Goal: Book appointment/travel/reservation

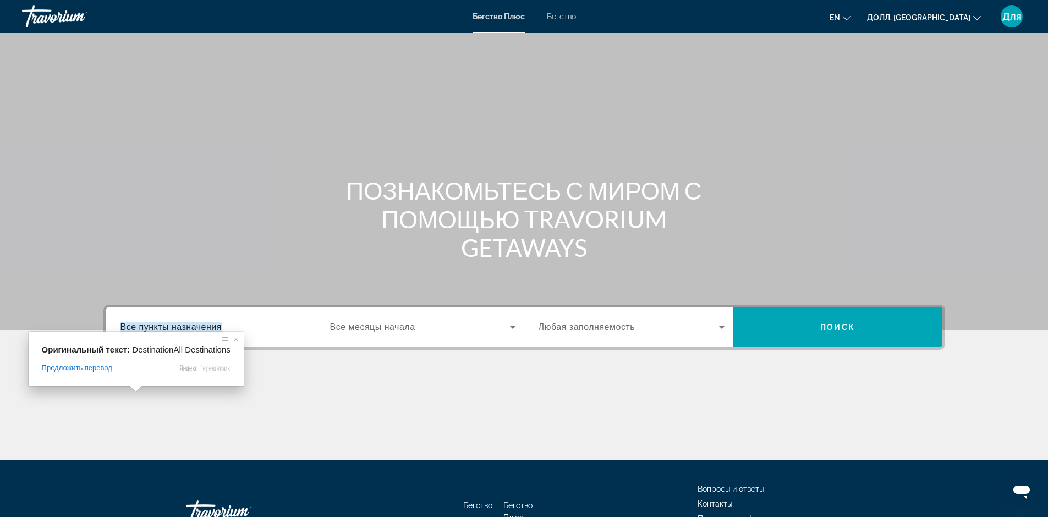
click at [152, 323] on ya-tr-span "Все пункты назначения" at bounding box center [171, 326] width 101 height 9
click at [152, 323] on input "Пункт назначения Все пункты назначения" at bounding box center [214, 327] width 186 height 13
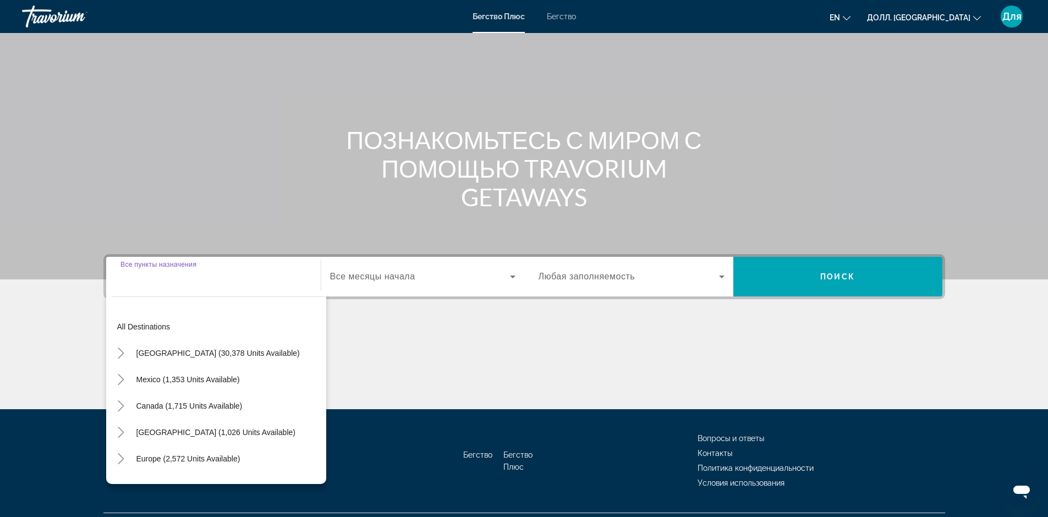
scroll to position [78, 0]
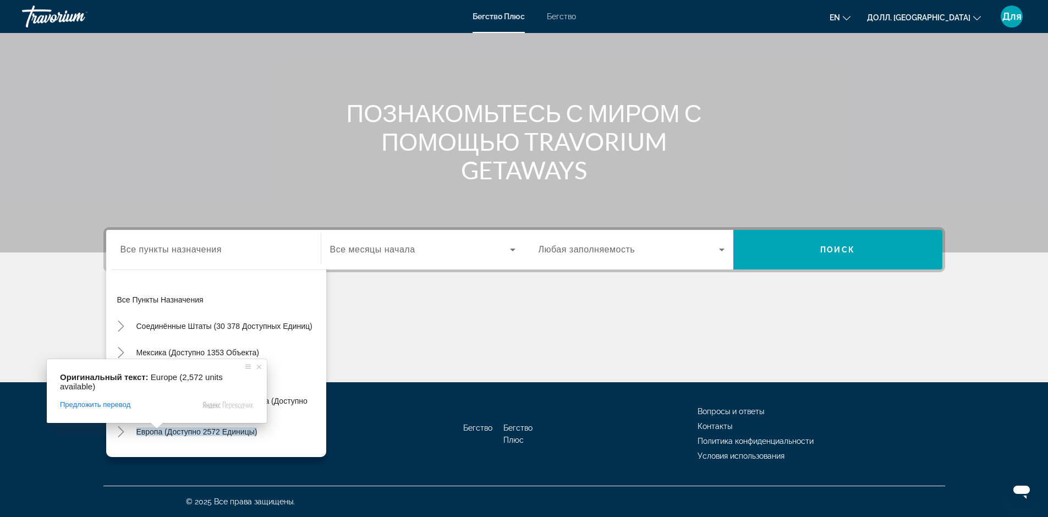
click at [158, 428] on span at bounding box center [157, 426] width 14 height 7
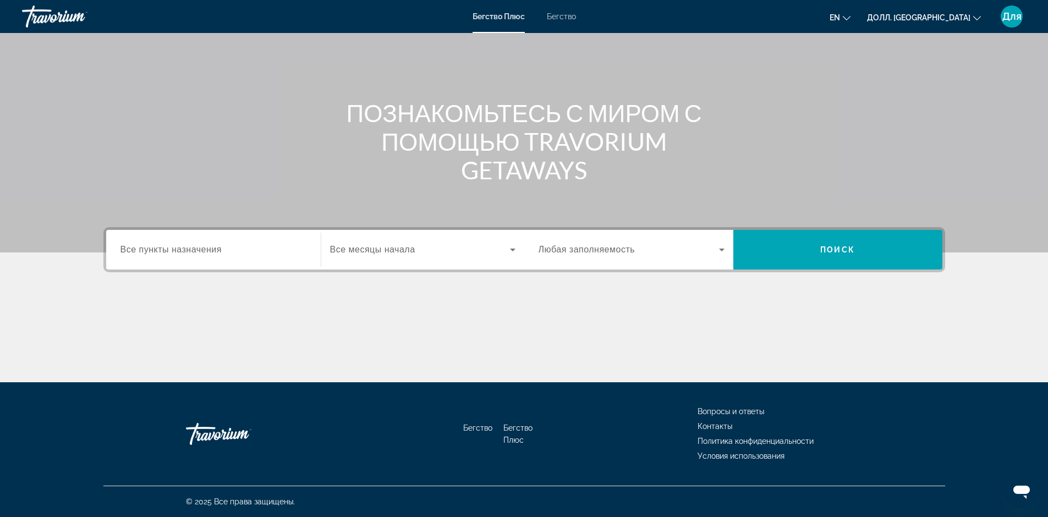
click at [219, 249] on ya-tr-span "Все пункты назначения" at bounding box center [171, 249] width 101 height 9
click at [219, 249] on input "Пункт назначения Все пункты назначения" at bounding box center [214, 250] width 186 height 13
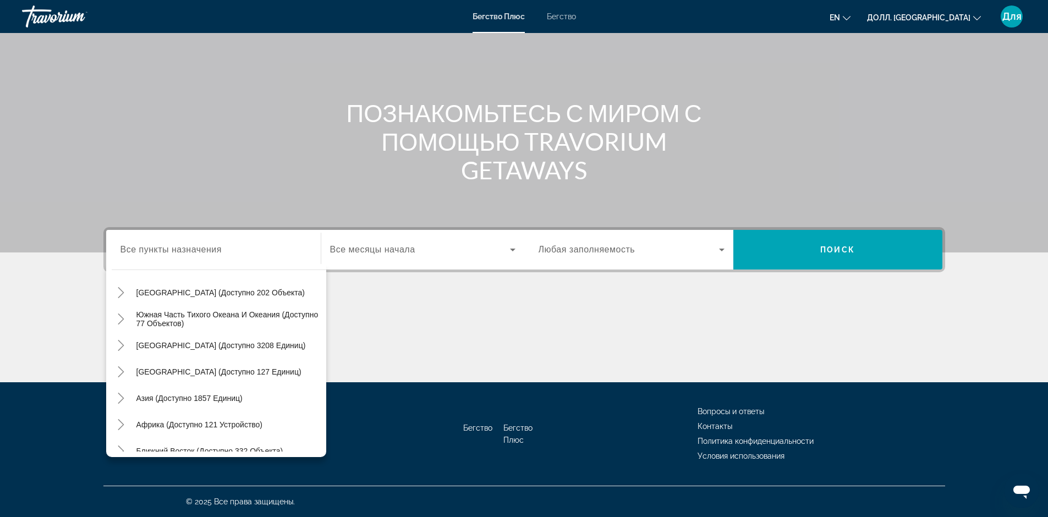
scroll to position [178, 0]
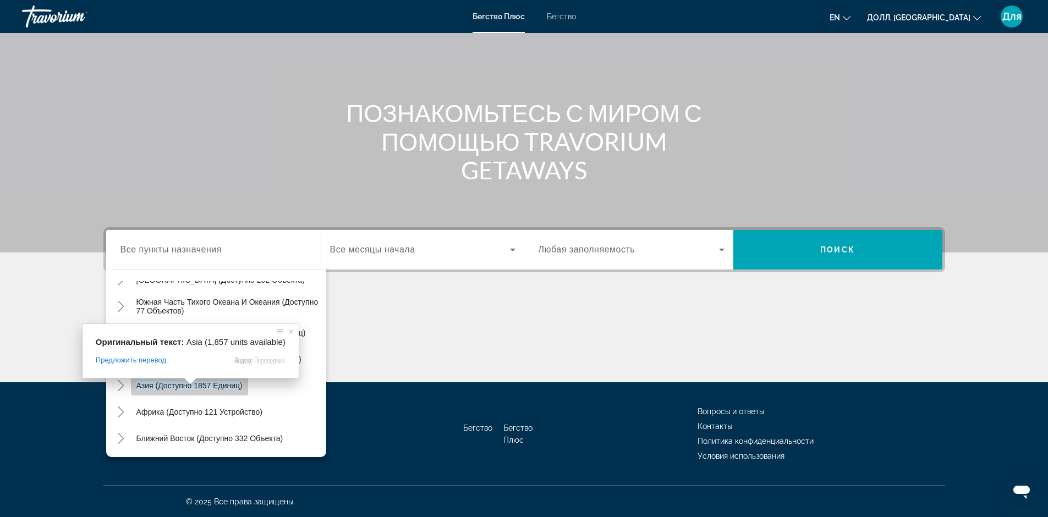
click at [190, 384] on body "Перейти к основному контенту Бегство Плюс Бегство en English Español Français I…" at bounding box center [524, 180] width 1048 height 517
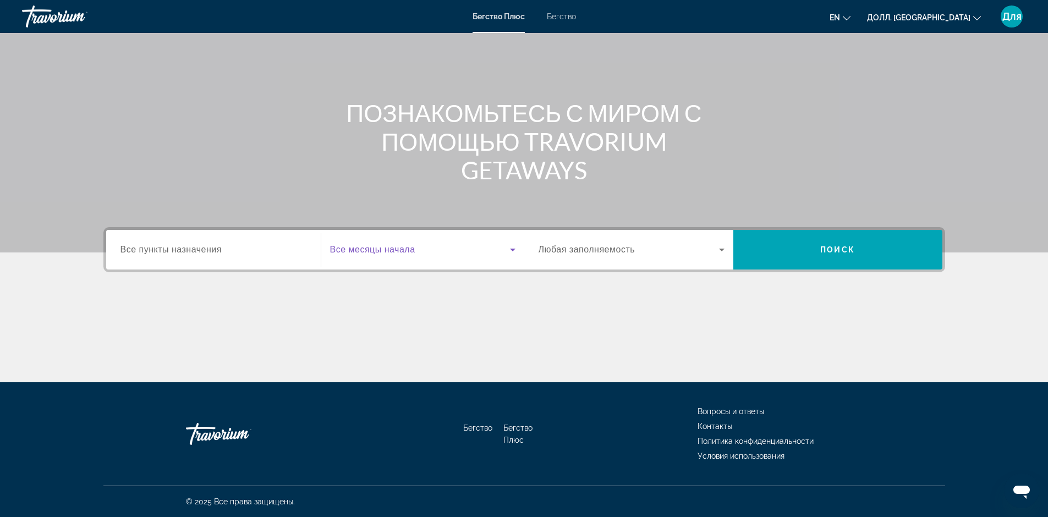
click at [512, 248] on icon "Виджет поиска" at bounding box center [512, 249] width 13 height 13
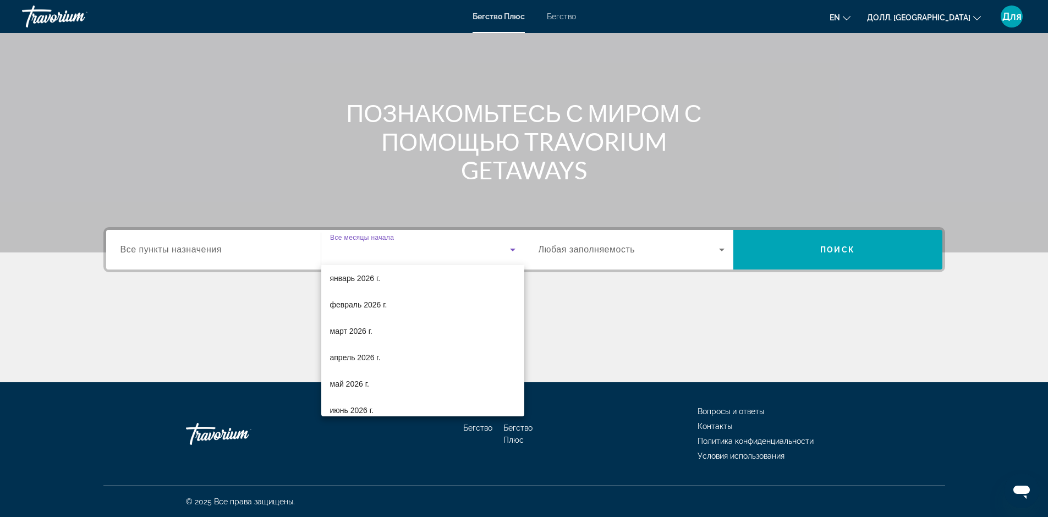
scroll to position [110, 0]
click at [368, 305] on body "Перейти к основному контенту Бегство Плюс Бегство en English Español Français I…" at bounding box center [524, 180] width 1048 height 517
click at [224, 259] on div at bounding box center [524, 258] width 1048 height 517
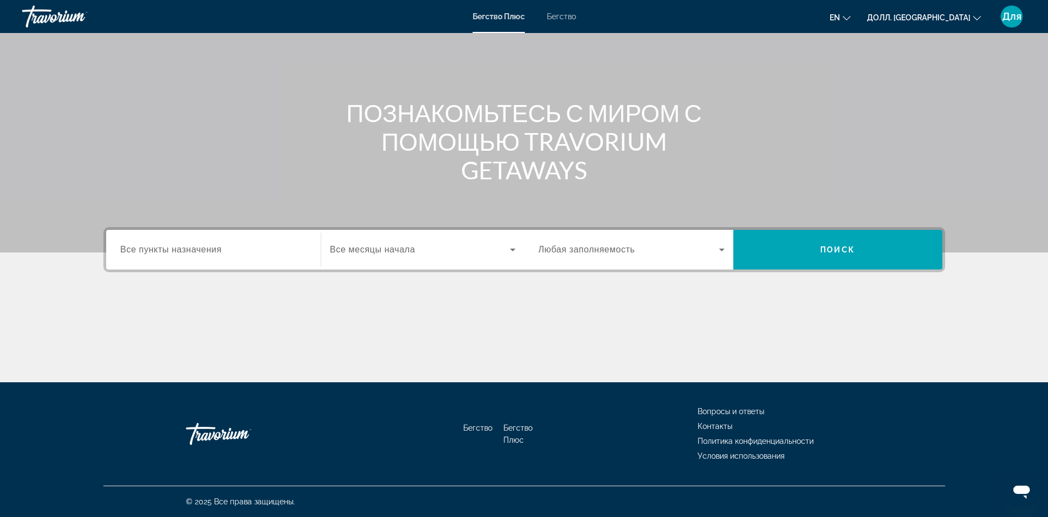
click at [213, 252] on ya-tr-span "Все пункты назначения" at bounding box center [171, 249] width 101 height 9
click at [213, 252] on input "Пункт назначения Все пункты назначения" at bounding box center [214, 250] width 186 height 13
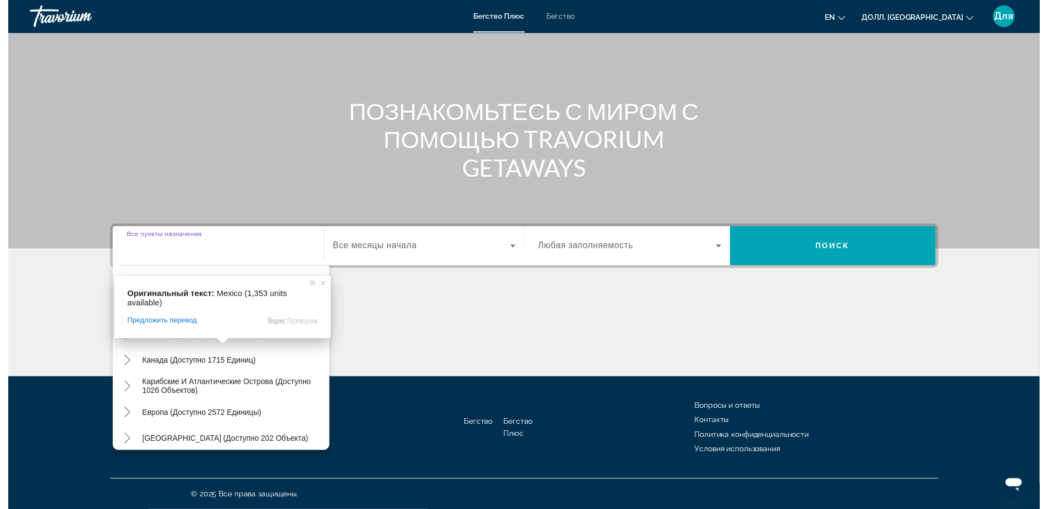
scroll to position [0, 0]
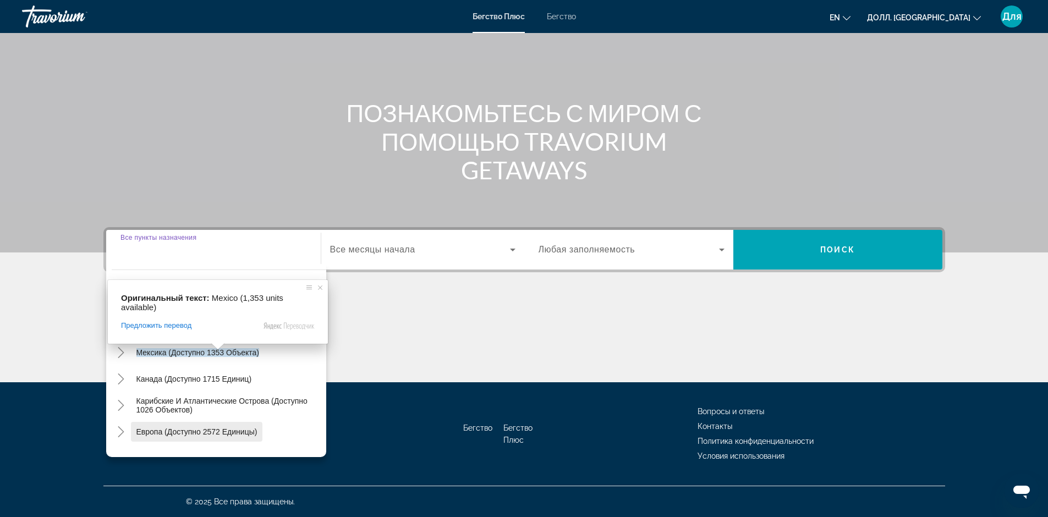
click at [199, 430] on body "Перейти к основному контенту Бегство Плюс Бегство en English Español Français I…" at bounding box center [524, 180] width 1048 height 517
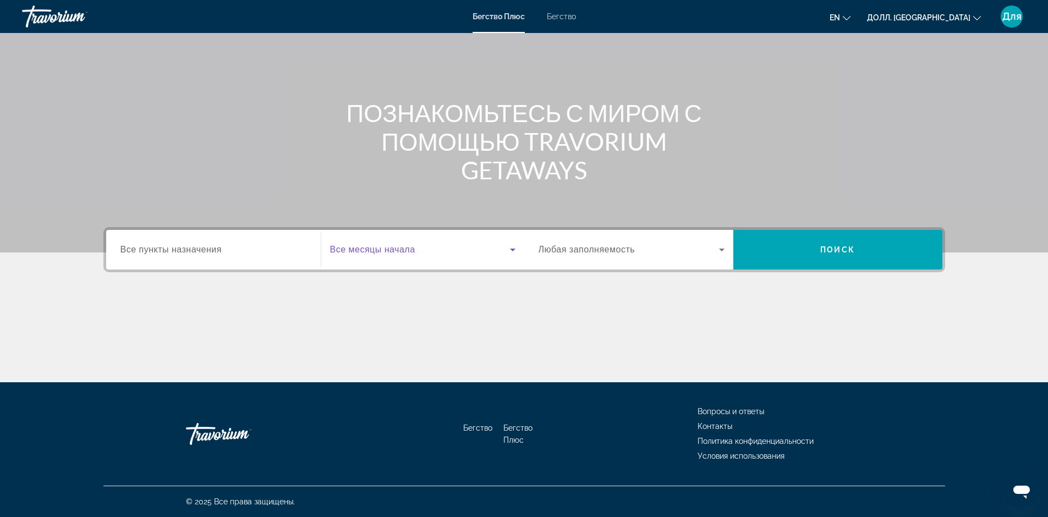
click at [513, 250] on icon "Виджет поиска" at bounding box center [513, 250] width 6 height 3
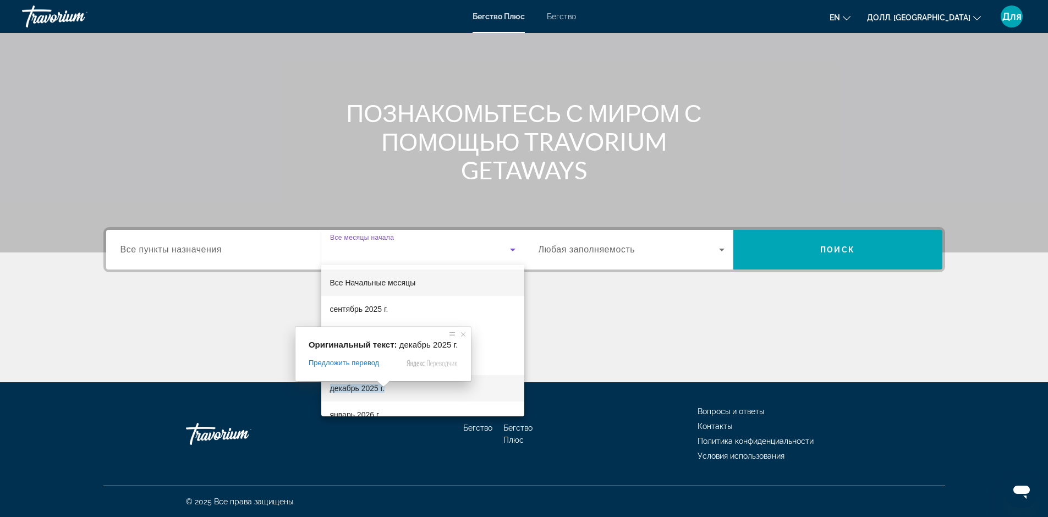
click at [379, 387] on span at bounding box center [383, 384] width 14 height 7
click at [366, 388] on ya-tr-span "декабрь 2025 г." at bounding box center [357, 388] width 54 height 9
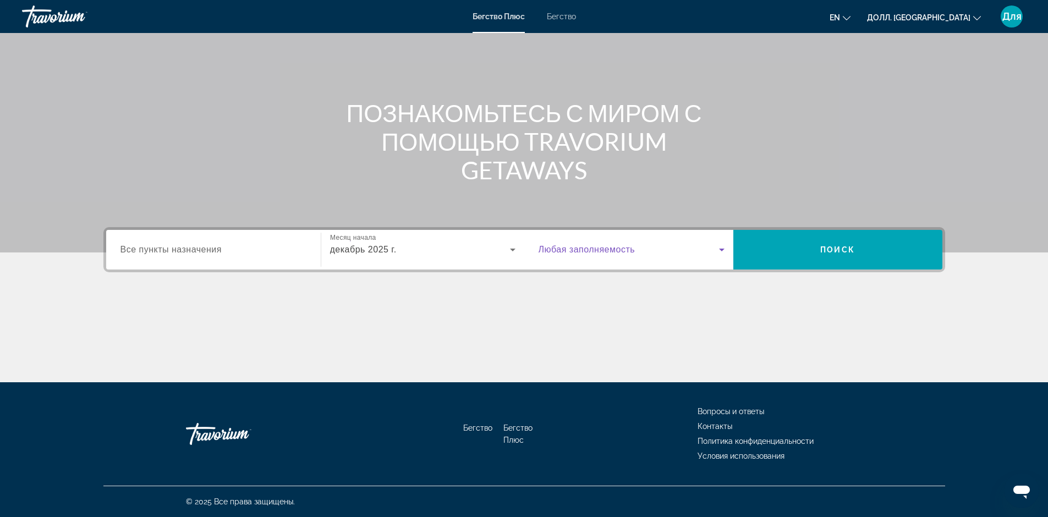
click at [723, 249] on icon "Виджет поиска" at bounding box center [722, 250] width 6 height 3
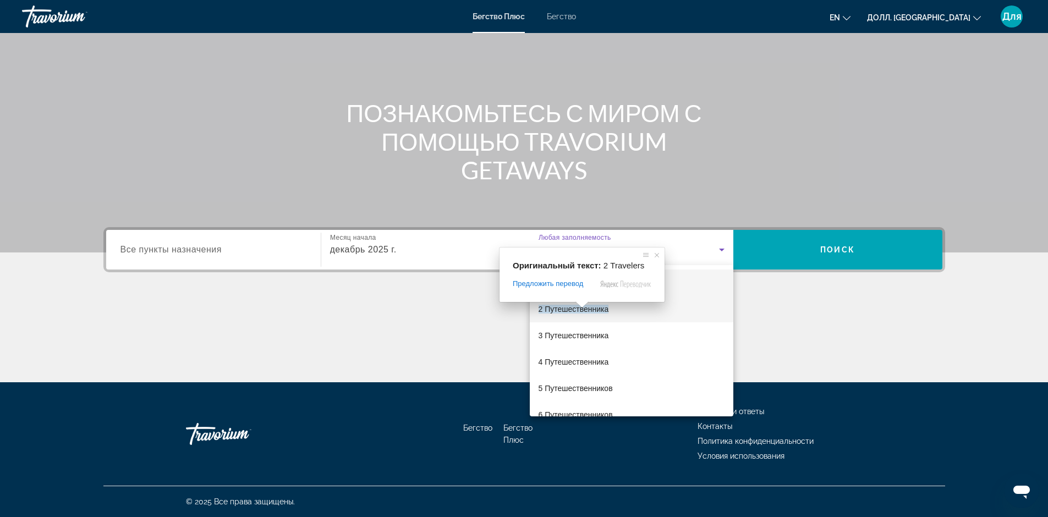
click at [578, 307] on span at bounding box center [582, 305] width 14 height 7
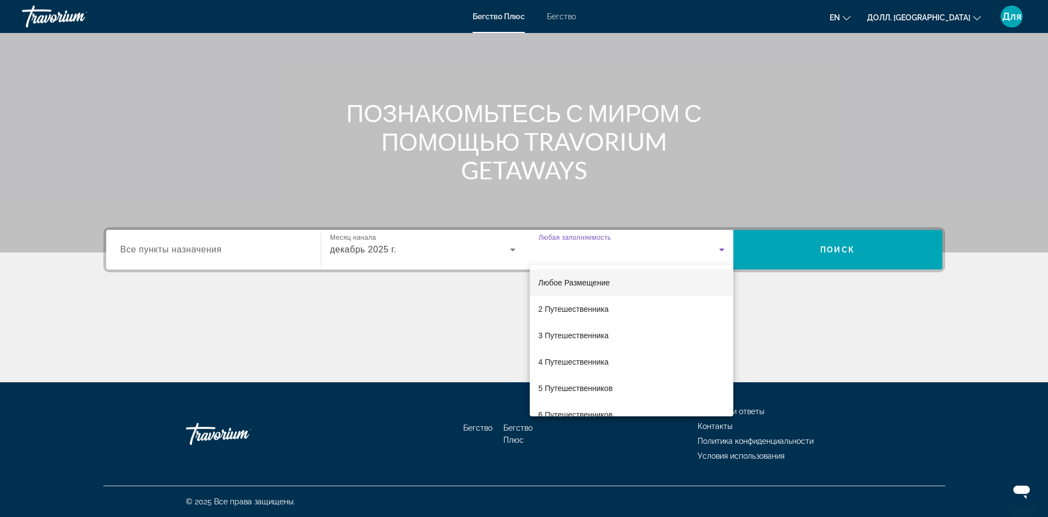
click at [805, 259] on div at bounding box center [524, 258] width 1048 height 517
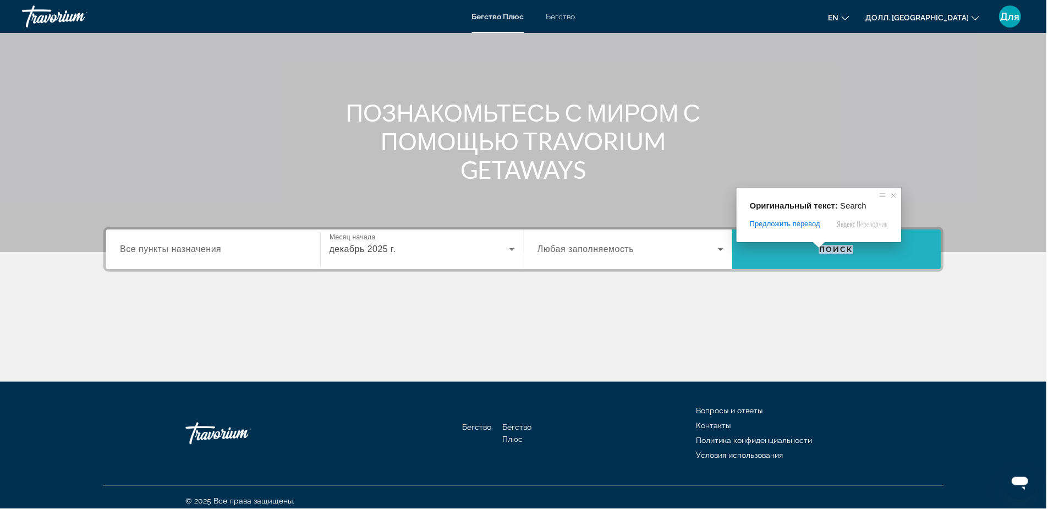
click at [833, 247] on ya-tr-span "Поиск" at bounding box center [838, 249] width 35 height 9
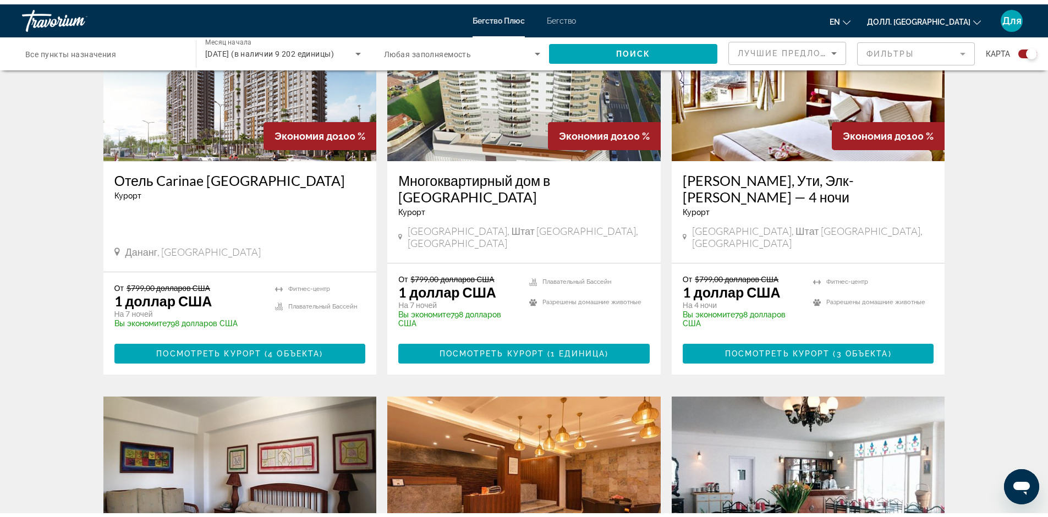
scroll to position [440, 0]
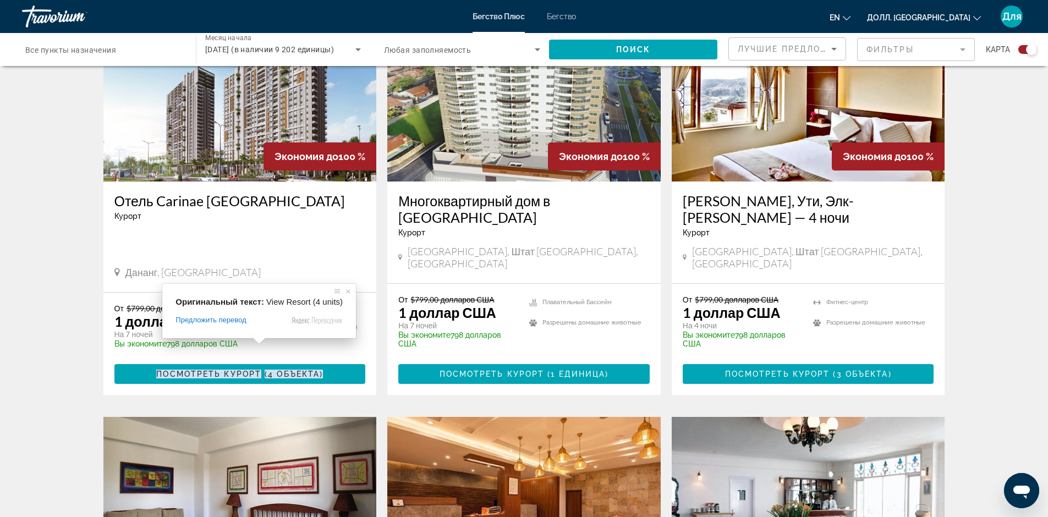
click at [256, 344] on span at bounding box center [259, 341] width 14 height 7
click at [217, 370] on ya-tr-span "Посмотреть курорт" at bounding box center [208, 374] width 105 height 9
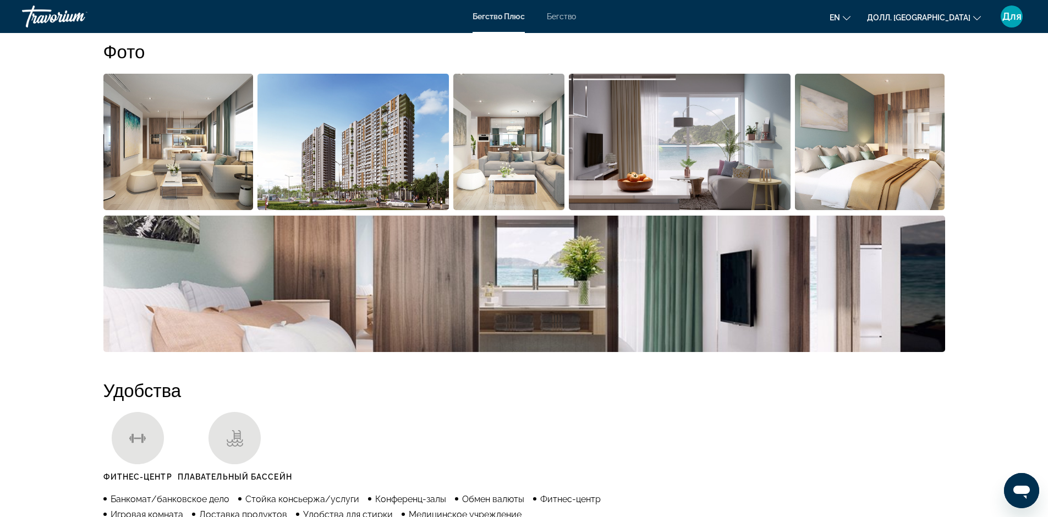
scroll to position [495, 0]
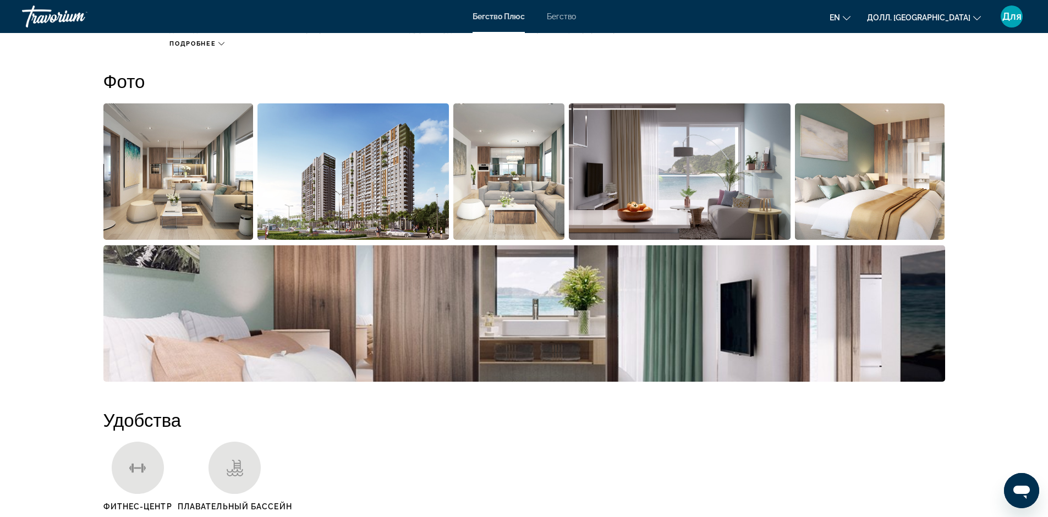
click at [154, 367] on img "Откройте слайдер с полноэкранными изображениями" at bounding box center [524, 313] width 842 height 136
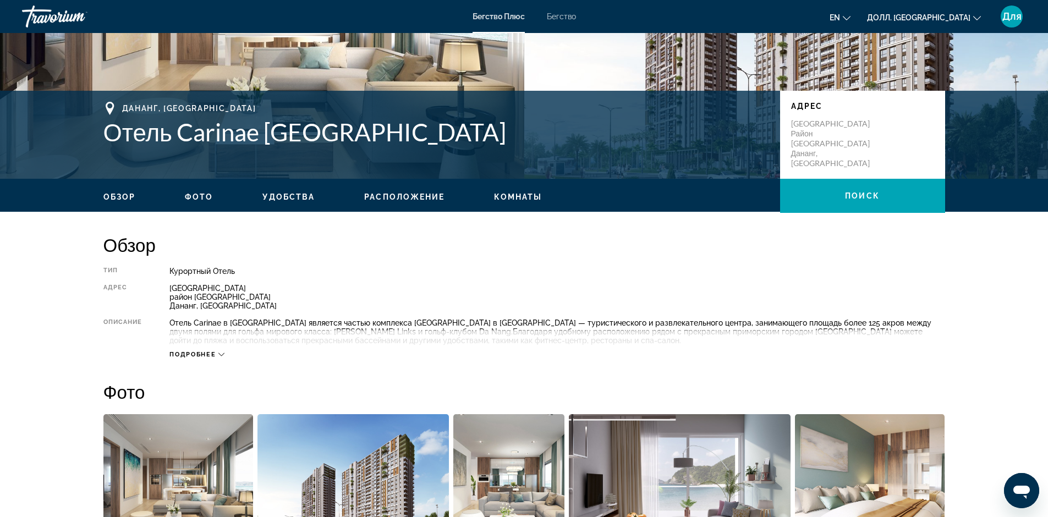
scroll to position [165, 0]
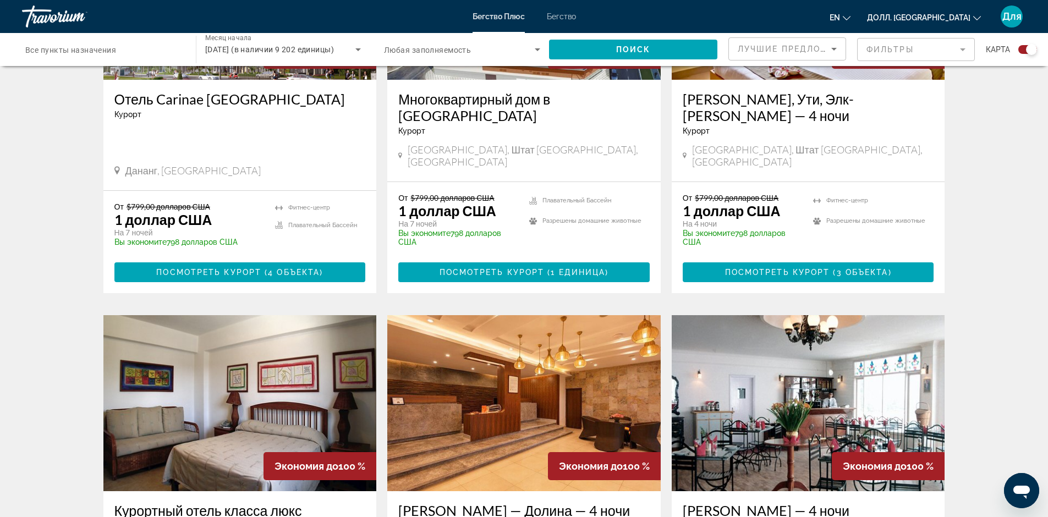
scroll to position [516, 0]
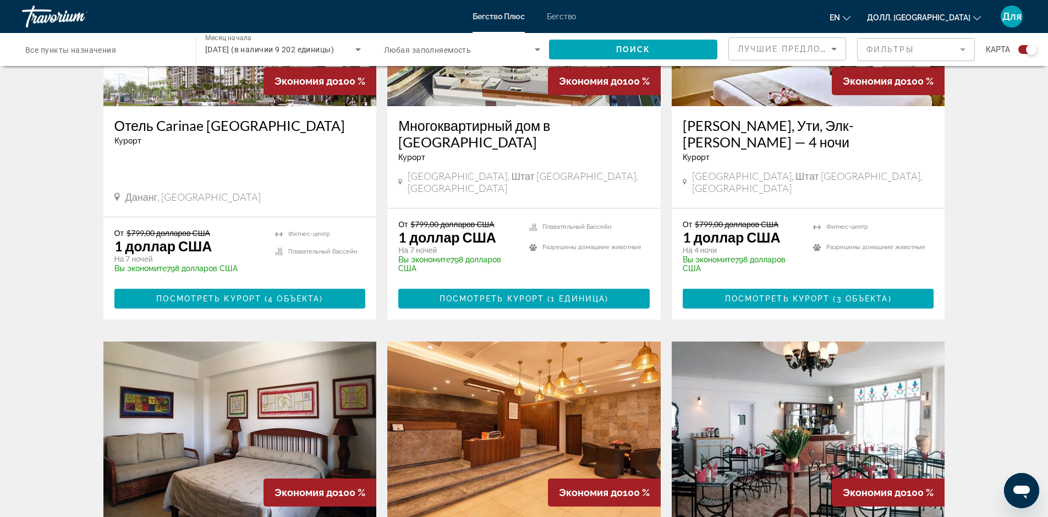
click at [836, 48] on icon "Сортировать по" at bounding box center [835, 49] width 6 height 3
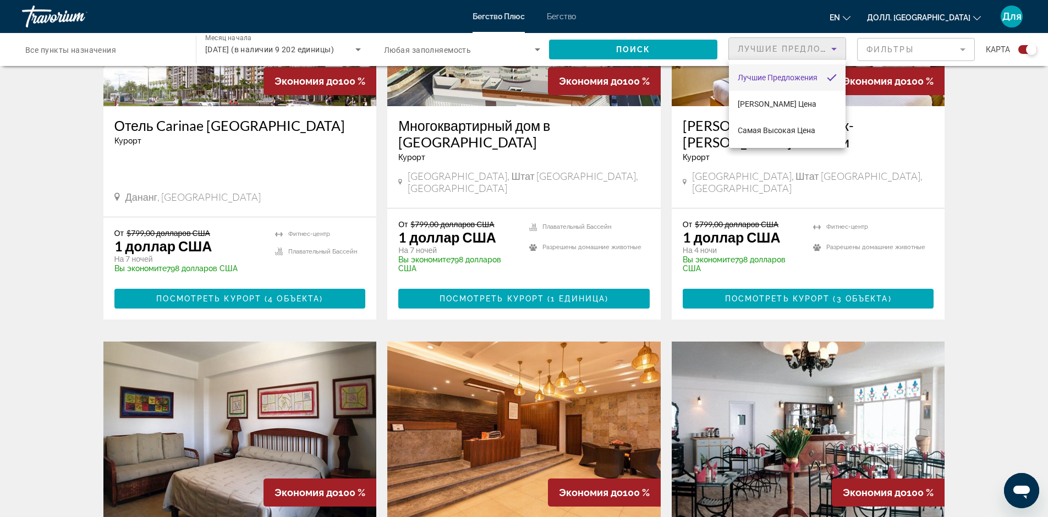
click at [962, 51] on div at bounding box center [524, 258] width 1048 height 517
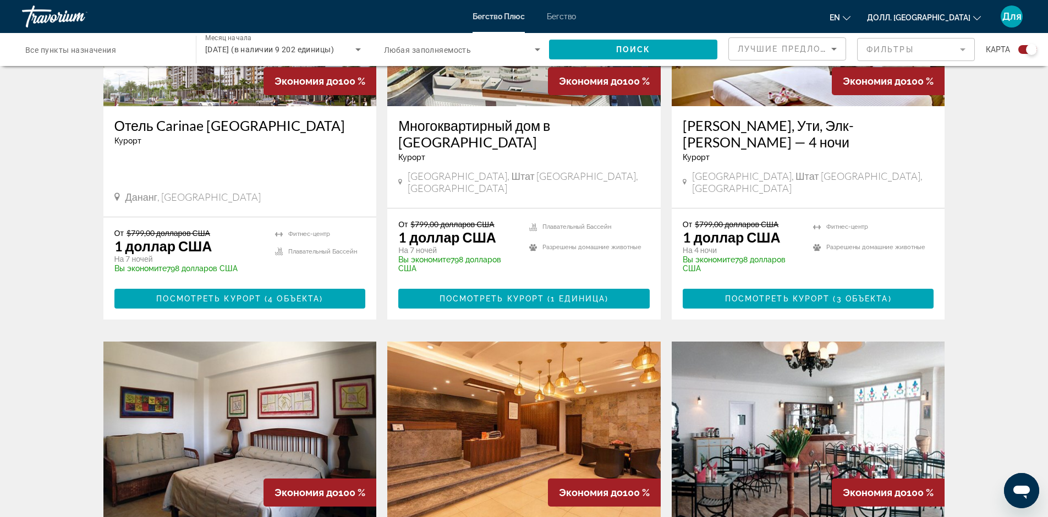
click at [965, 50] on mat-form-field "Фильтры" at bounding box center [916, 49] width 118 height 23
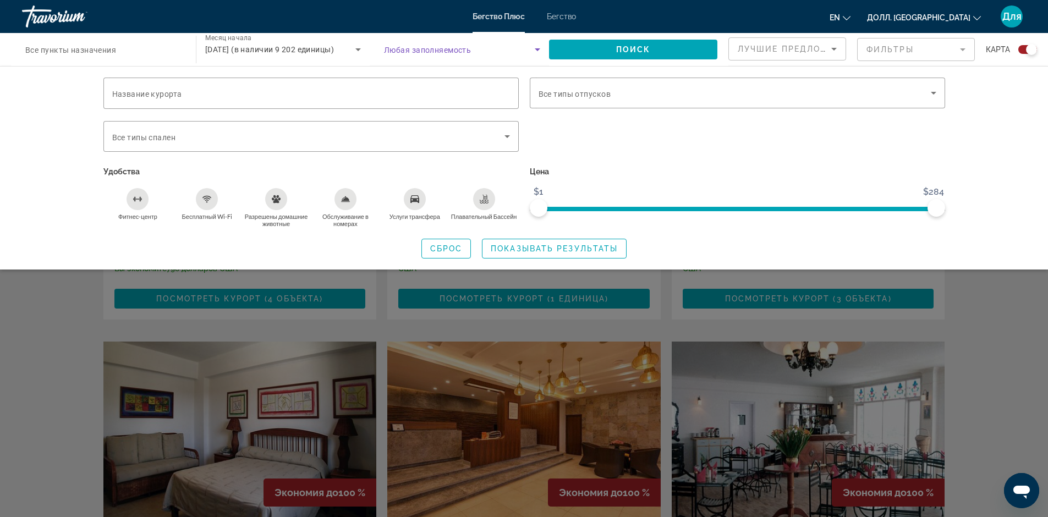
click at [535, 48] on icon "Виджет поиска" at bounding box center [537, 49] width 13 height 13
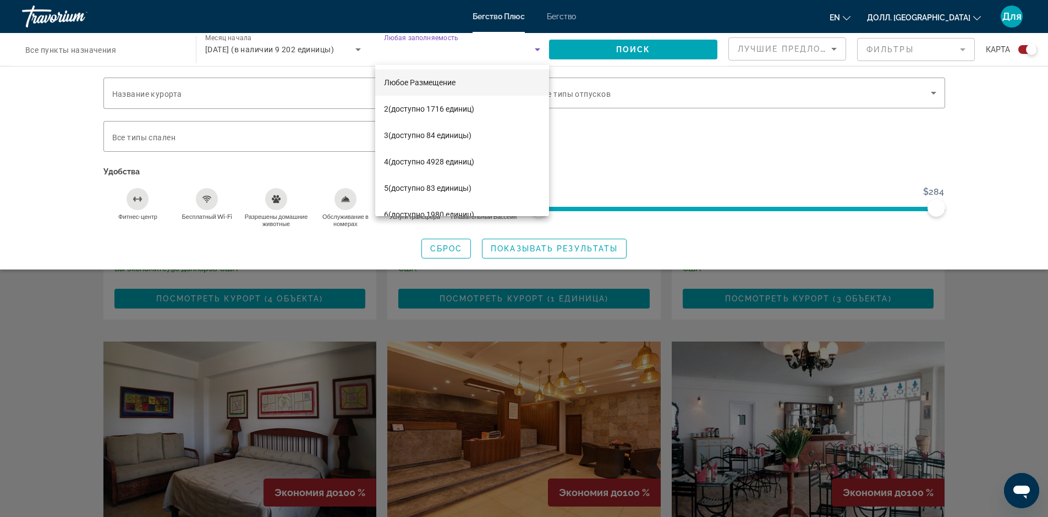
click at [161, 43] on div at bounding box center [524, 258] width 1048 height 517
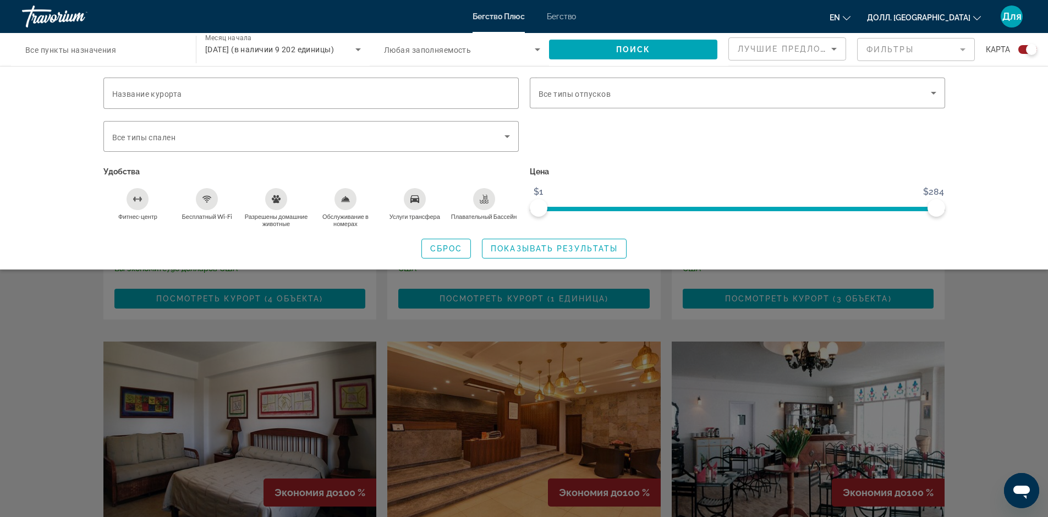
click at [113, 52] on ya-tr-span "Все пункты назначения" at bounding box center [70, 50] width 91 height 9
click at [113, 52] on input "Пункт назначения Все пункты назначения" at bounding box center [103, 49] width 156 height 13
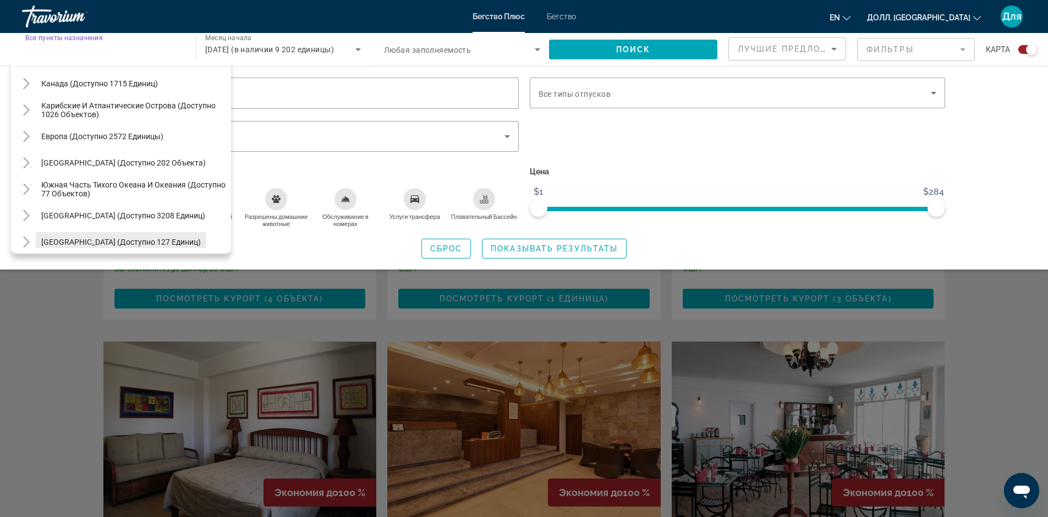
scroll to position [68, 0]
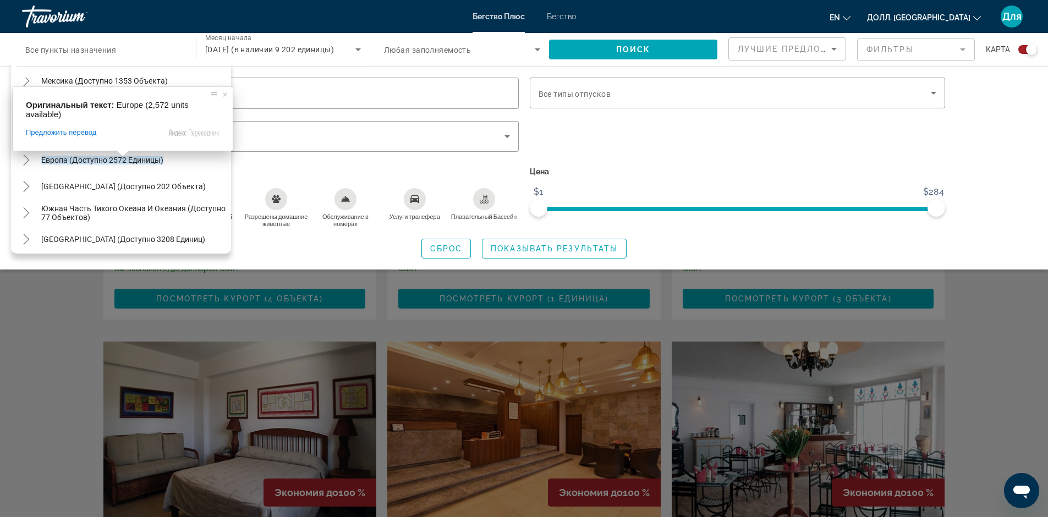
click at [123, 157] on span at bounding box center [123, 153] width 14 height 7
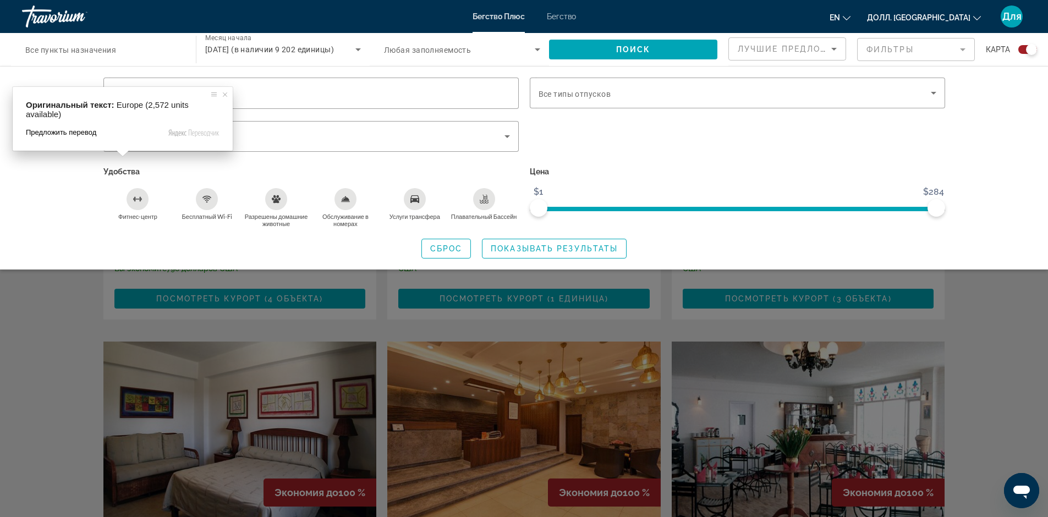
click at [67, 134] on span "Предложить перевод" at bounding box center [61, 133] width 70 height 10
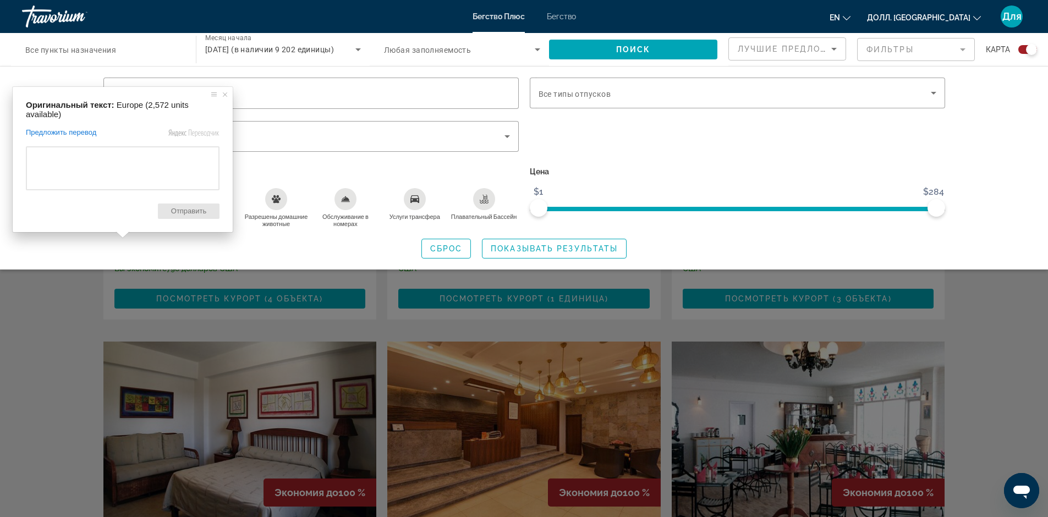
click at [183, 217] on span "Отправить" at bounding box center [189, 211] width 62 height 15
click at [326, 173] on p "Удобства" at bounding box center [310, 171] width 415 height 15
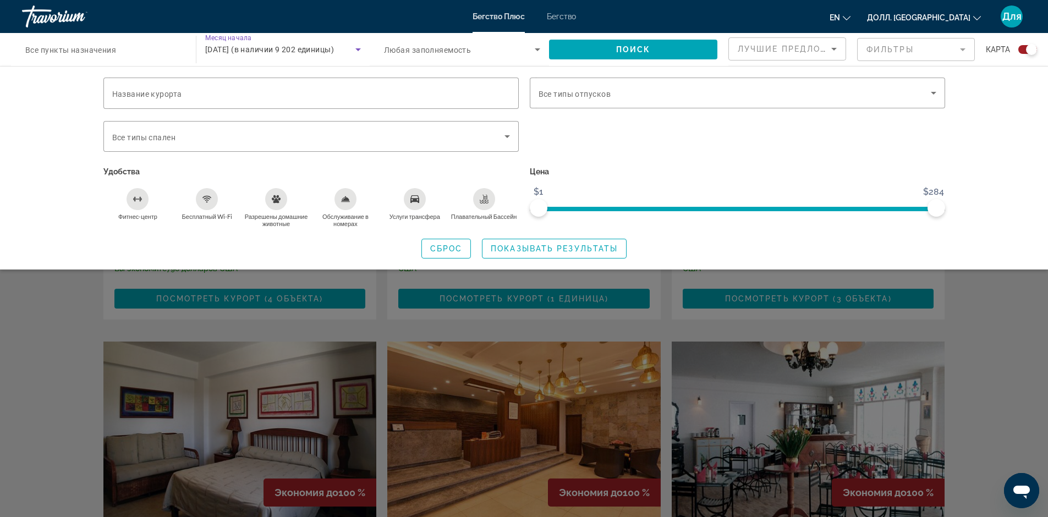
click at [359, 50] on icon "Виджет поиска" at bounding box center [359, 49] width 6 height 3
click at [359, 50] on div at bounding box center [524, 258] width 1048 height 517
click at [539, 50] on icon "Виджет поиска" at bounding box center [537, 49] width 13 height 13
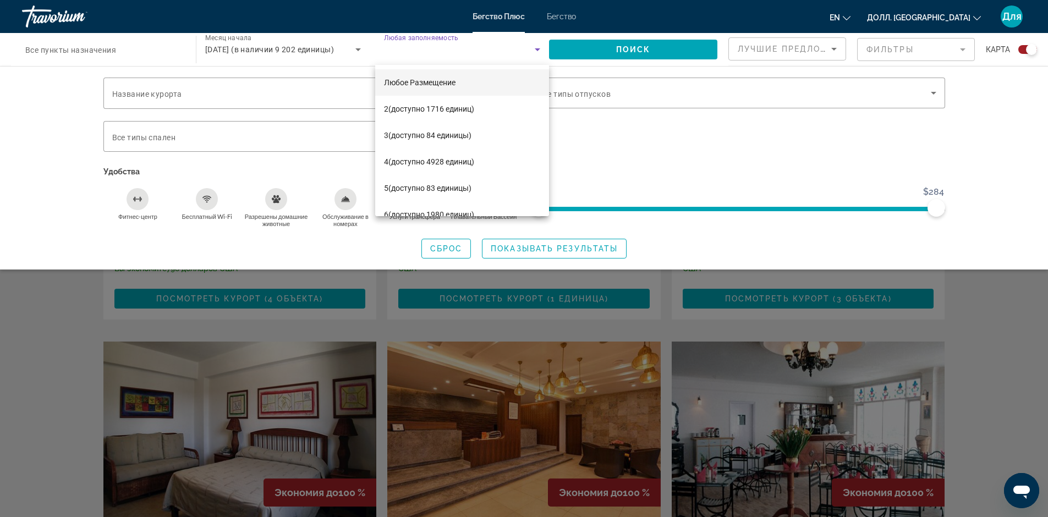
click at [539, 50] on div at bounding box center [524, 258] width 1048 height 517
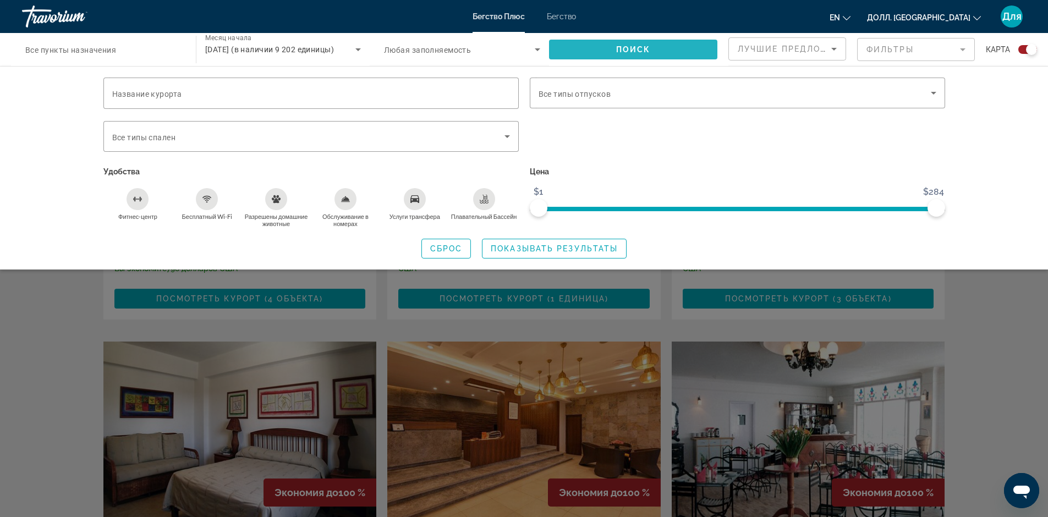
click at [692, 48] on span "Виджет поиска" at bounding box center [633, 49] width 168 height 26
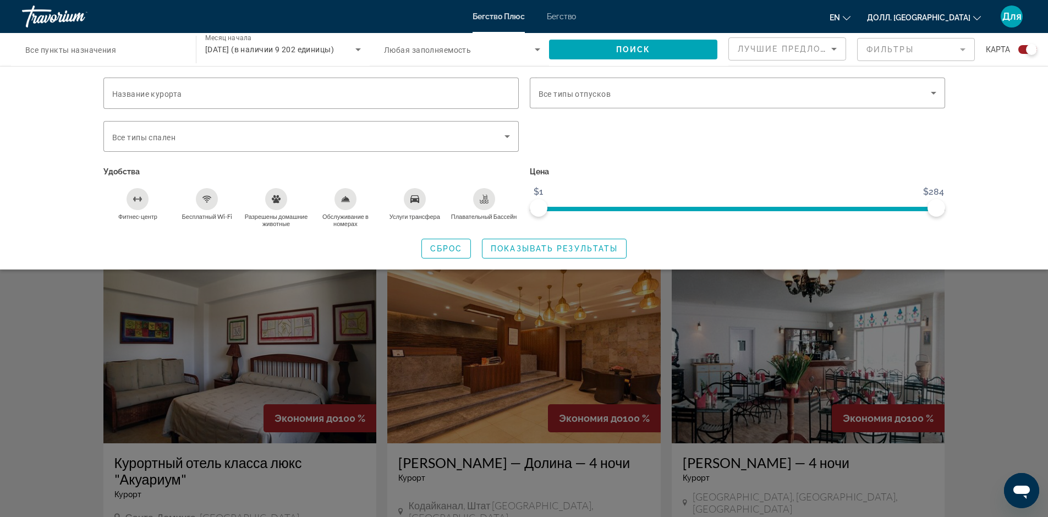
scroll to position [605, 0]
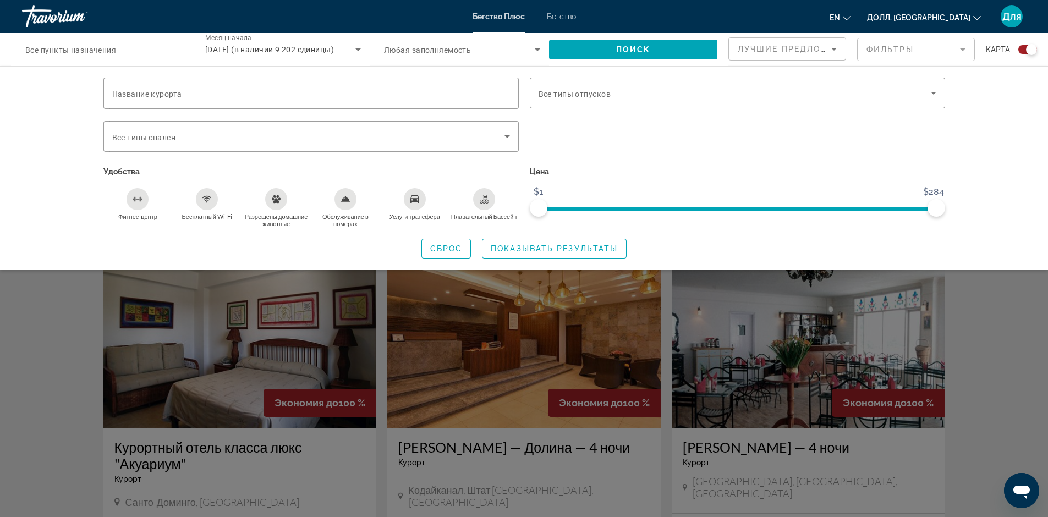
click at [343, 199] on icon "Обслуживание в номерах" at bounding box center [345, 199] width 9 height 9
click at [208, 198] on icon "Бесплатный Wi-Fi" at bounding box center [207, 199] width 9 height 9
click at [413, 199] on icon "Услуги трансфера" at bounding box center [415, 199] width 9 height 8
click at [477, 199] on div "Плавательный Бассейн" at bounding box center [484, 199] width 22 height 22
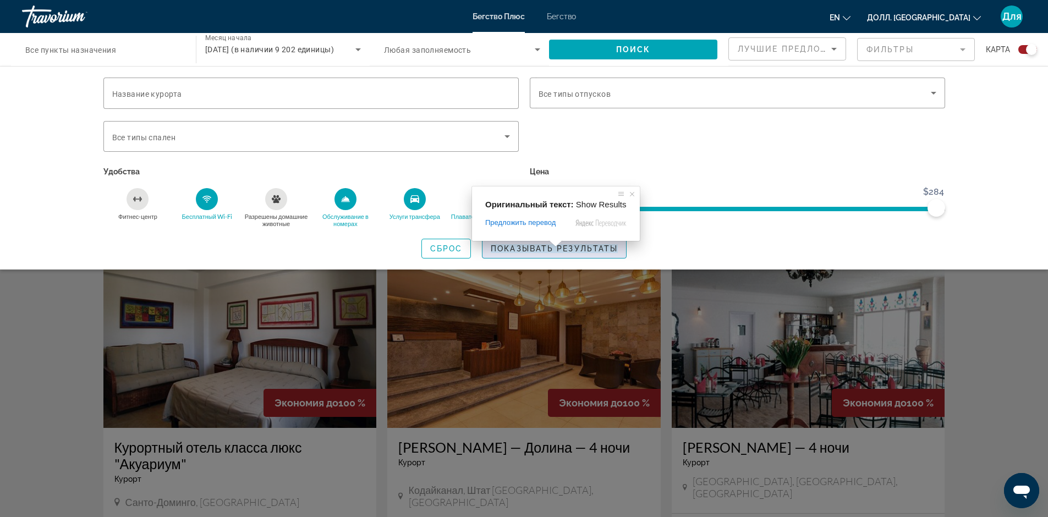
click at [555, 251] on ya-tr-span "Показывать результаты" at bounding box center [554, 248] width 127 height 9
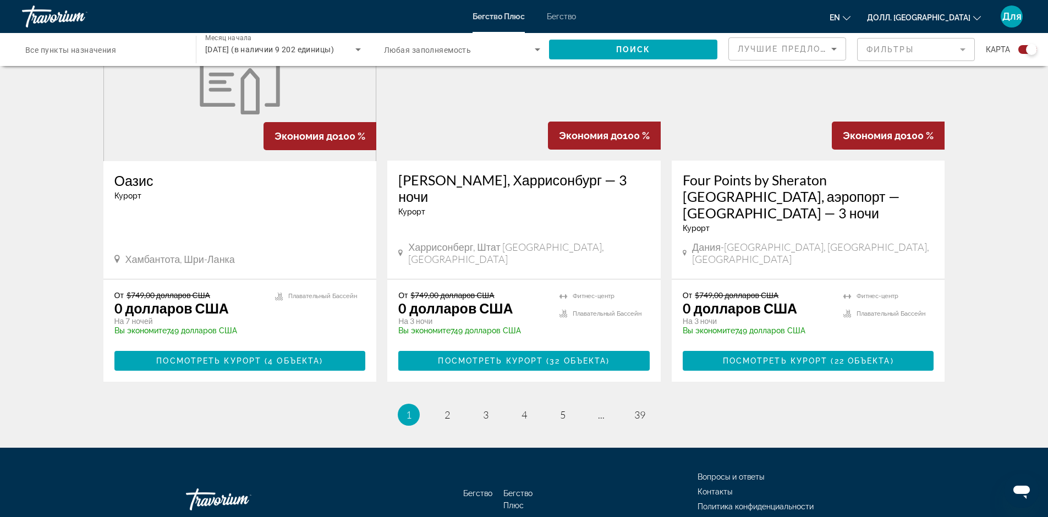
scroll to position [1679, 0]
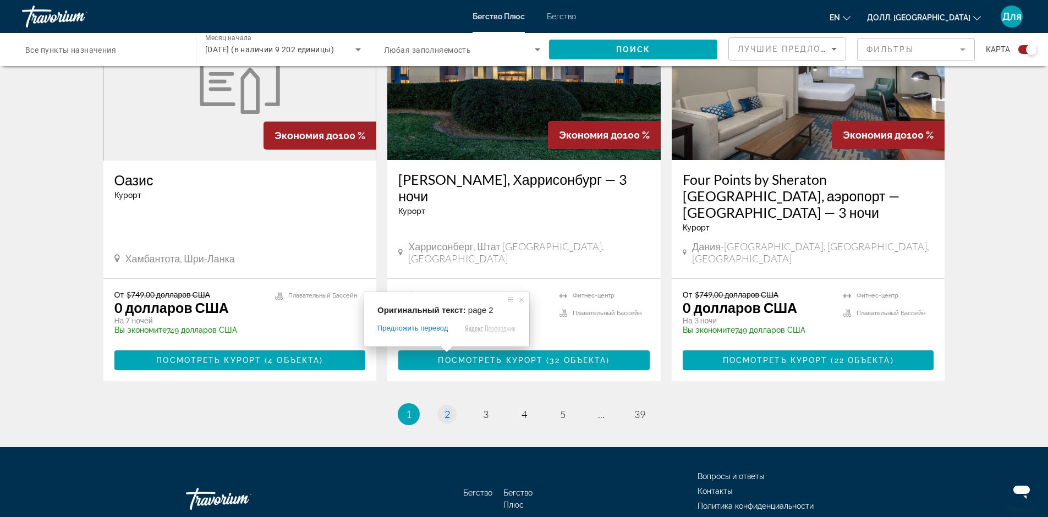
click at [445, 349] on span at bounding box center [447, 349] width 14 height 7
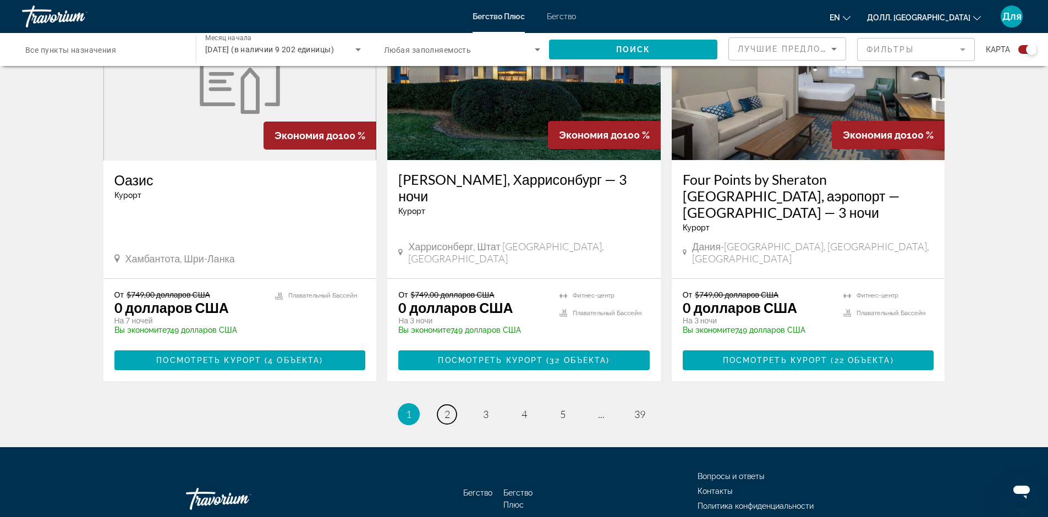
click at [448, 408] on ya-tr-span "2" at bounding box center [448, 414] width 6 height 12
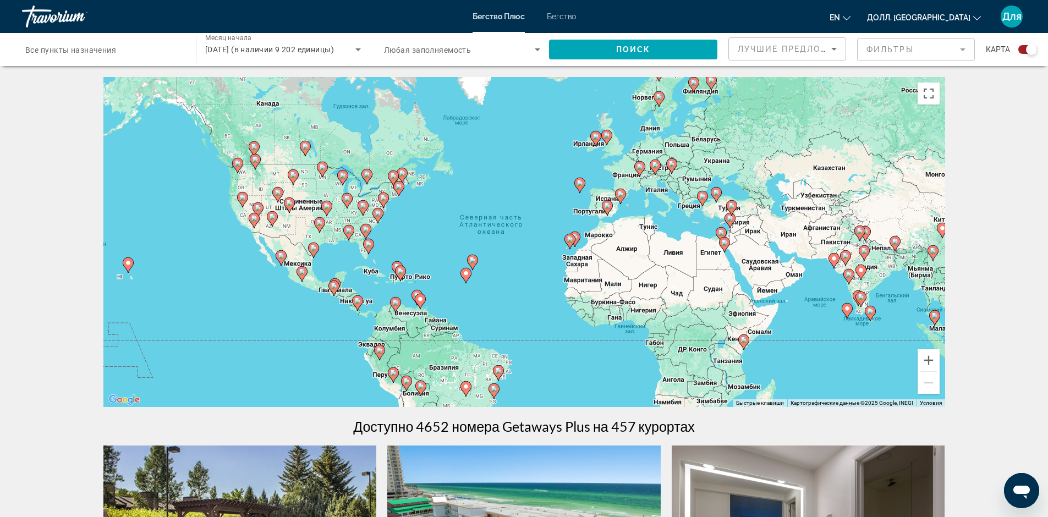
click at [654, 193] on div "Чтобы активировать перетаскивание с помощью клавиатуры, нажмите Alt + Enter. По…" at bounding box center [524, 242] width 842 height 330
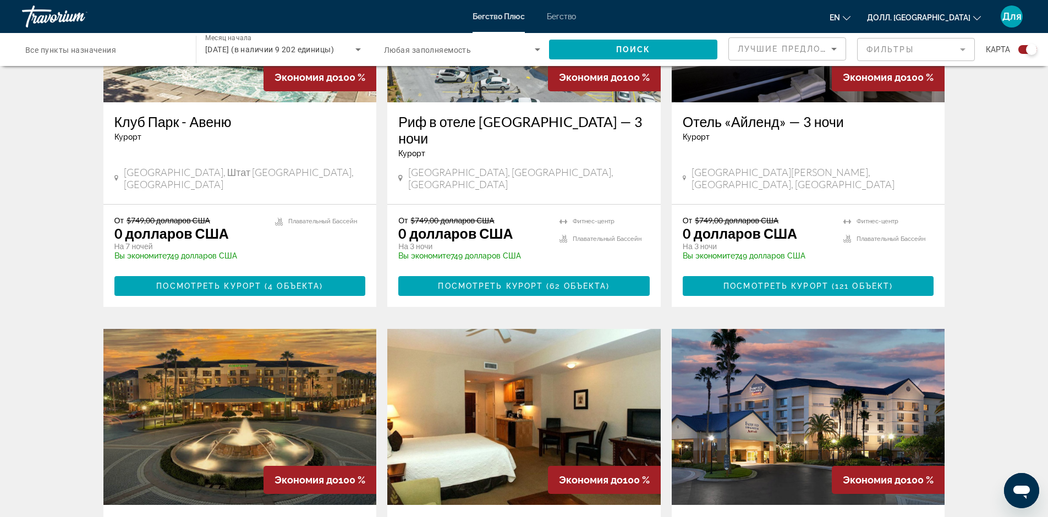
scroll to position [134, 0]
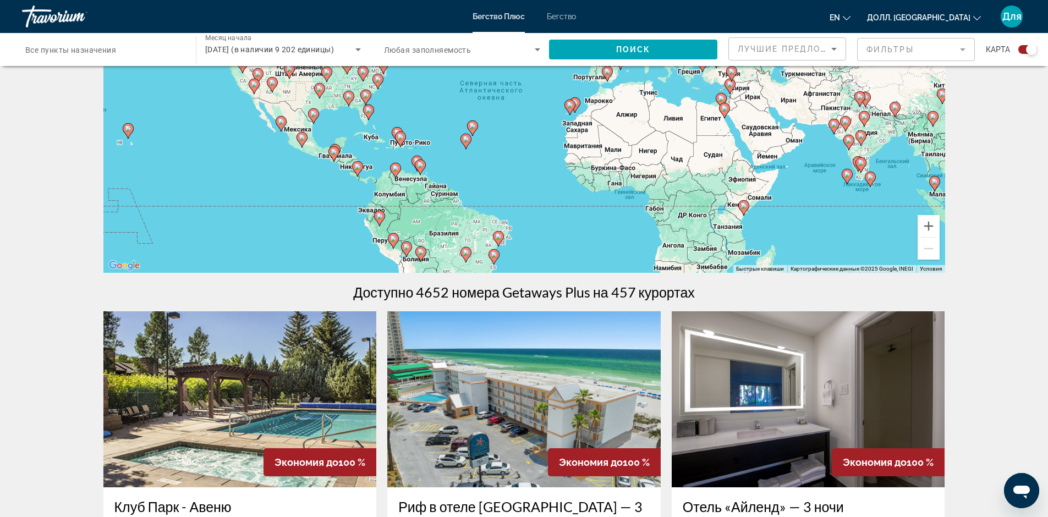
click at [728, 70] on icon "Основное содержание" at bounding box center [731, 74] width 10 height 14
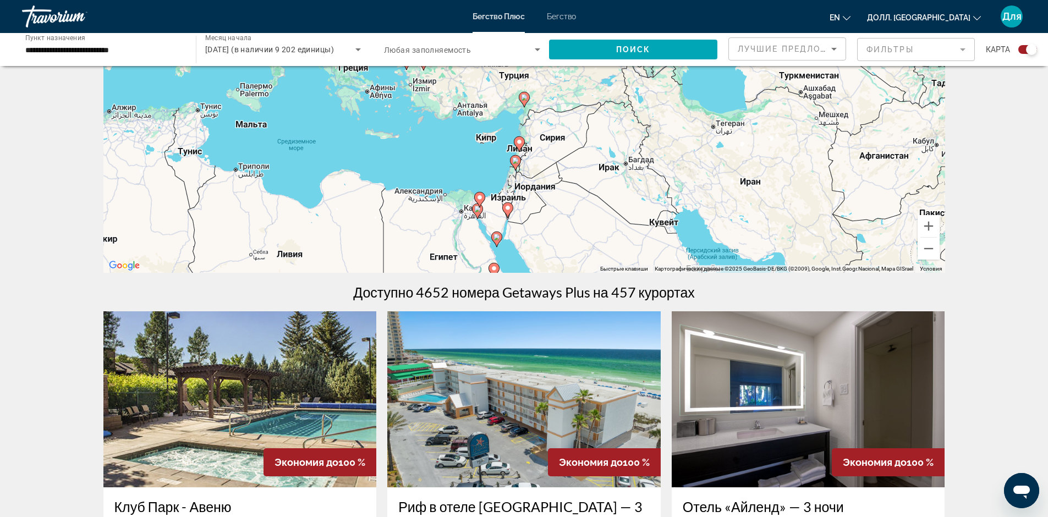
click at [524, 97] on image "Основное содержание" at bounding box center [524, 97] width 7 height 7
type input "**********"
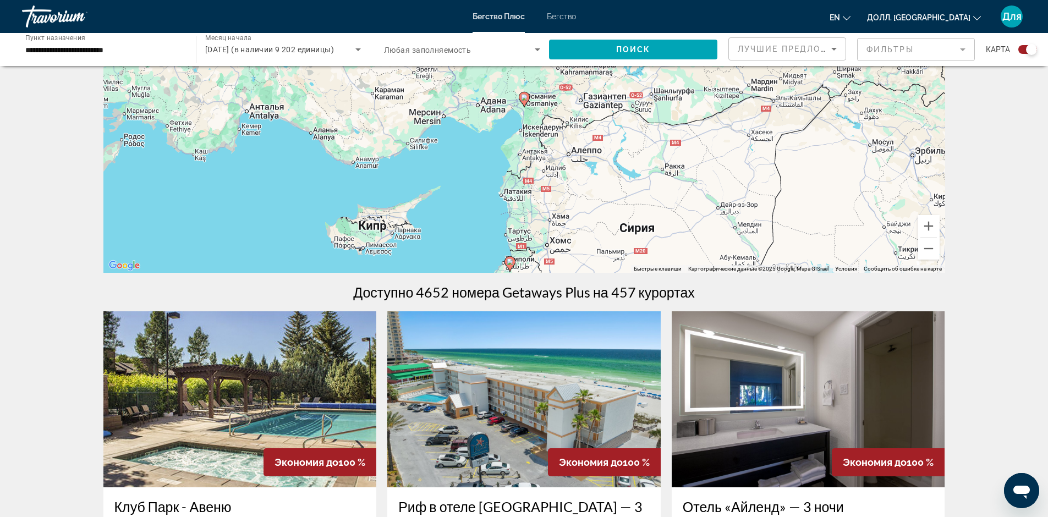
click at [524, 97] on image "Основное содержание" at bounding box center [524, 97] width 7 height 7
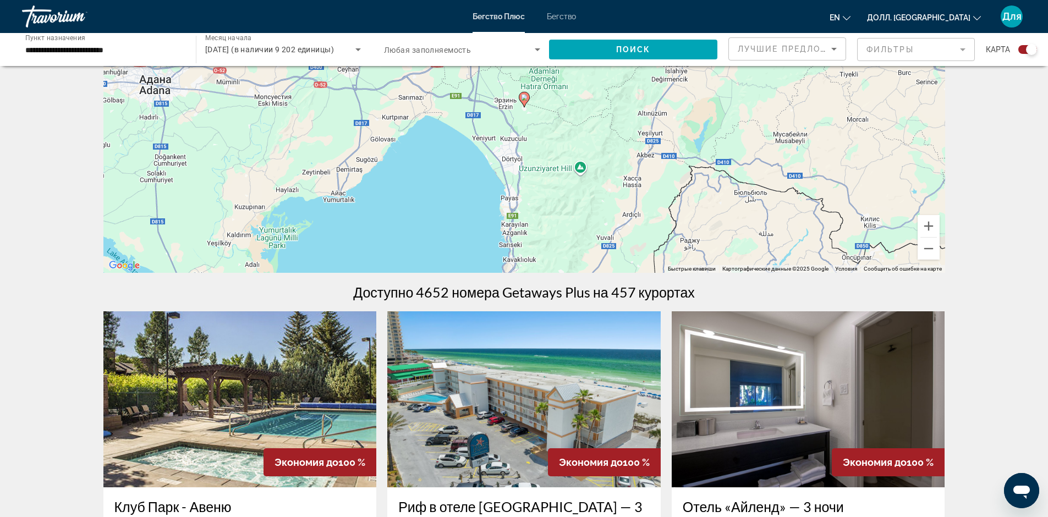
click at [524, 97] on image "Основное содержание" at bounding box center [524, 97] width 7 height 7
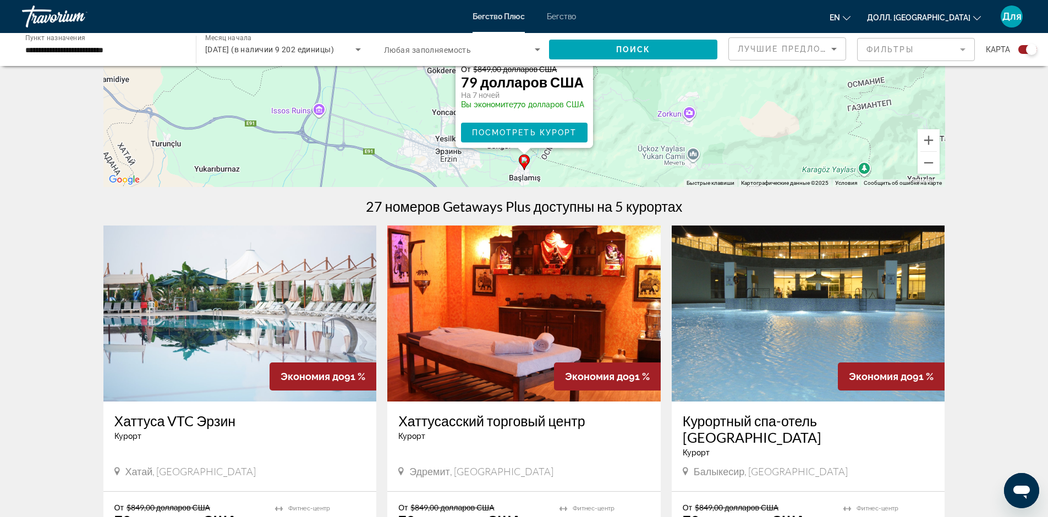
scroll to position [165, 0]
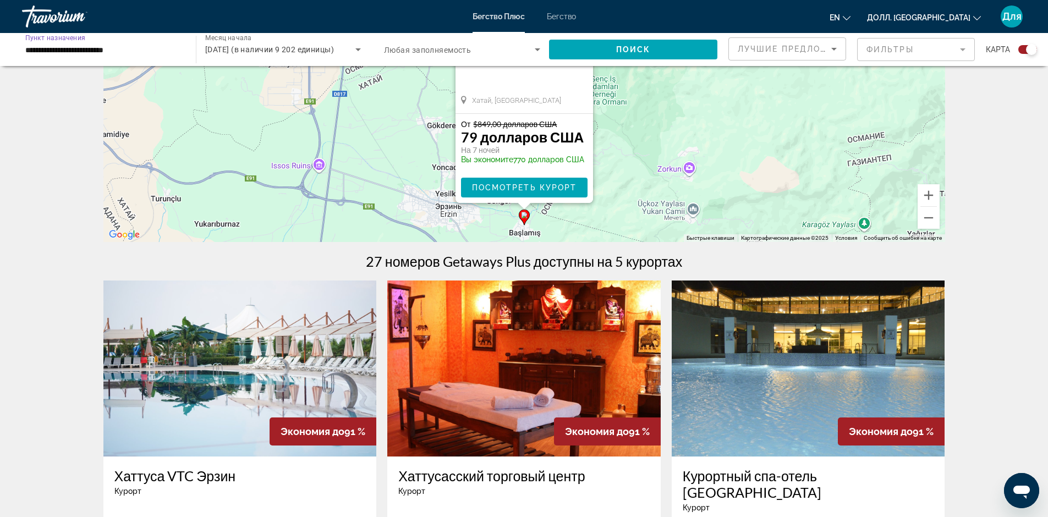
click at [81, 46] on input "**********" at bounding box center [103, 49] width 156 height 13
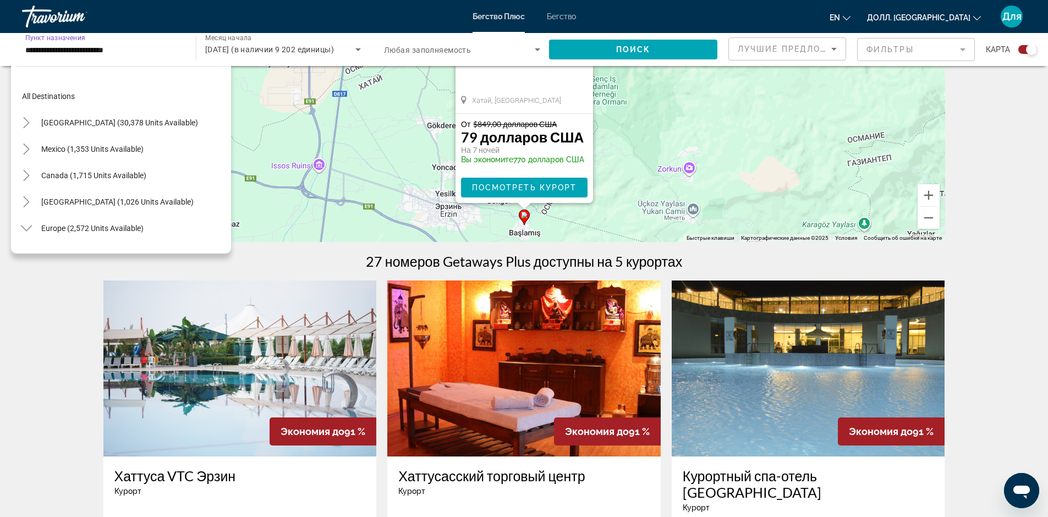
scroll to position [515, 0]
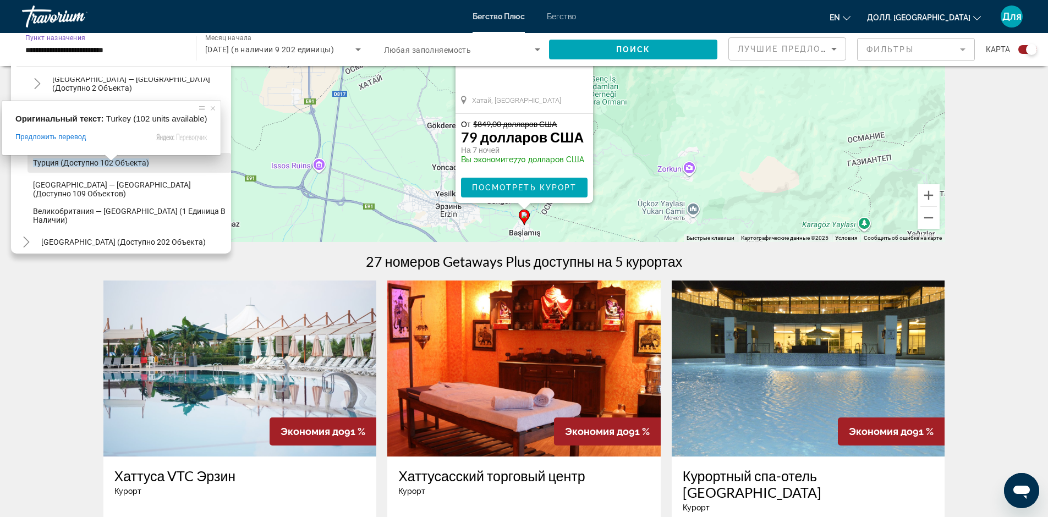
click at [80, 160] on ya-tr-span "Турция (доступно 102 объекта)" at bounding box center [91, 162] width 116 height 9
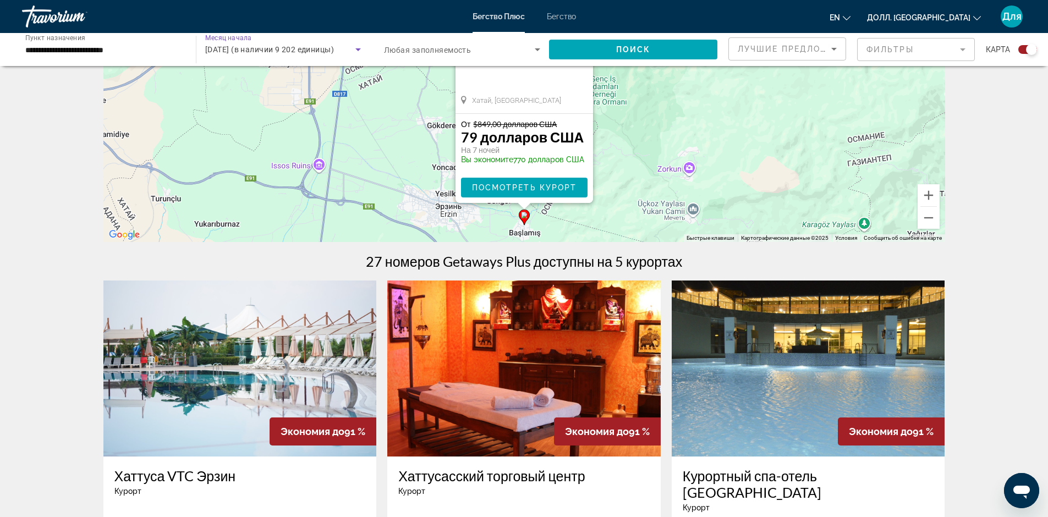
click at [358, 47] on icon "Виджет поиска" at bounding box center [358, 49] width 13 height 13
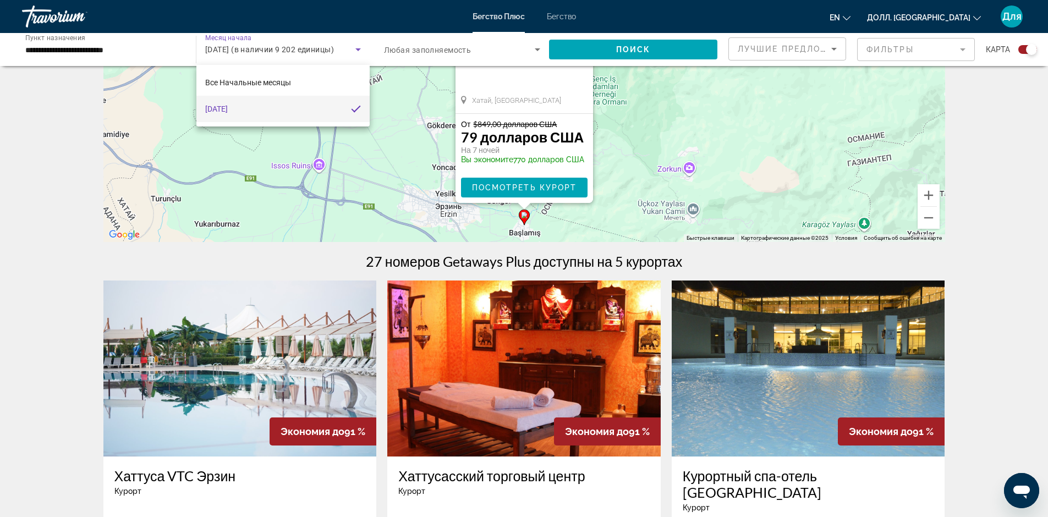
click at [358, 47] on div at bounding box center [524, 258] width 1048 height 517
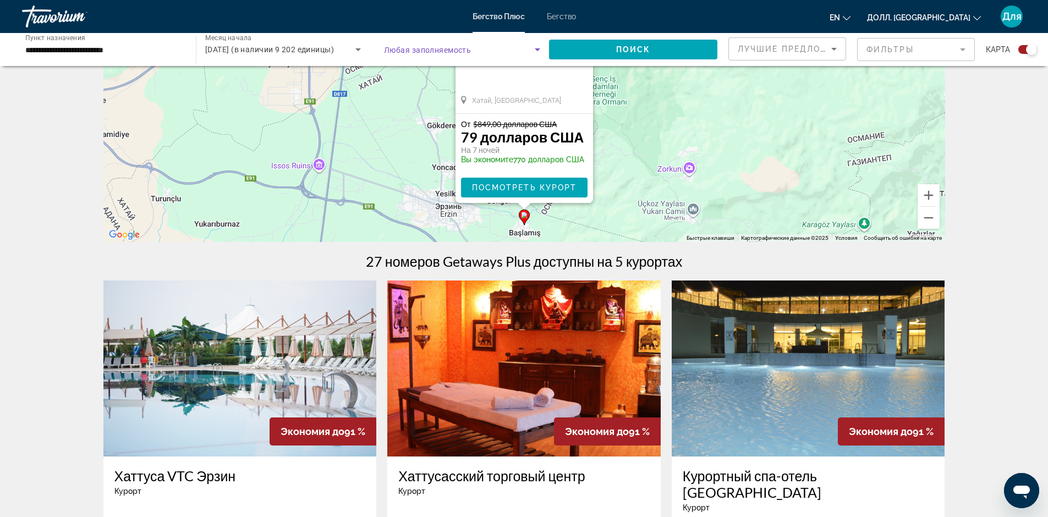
click at [537, 48] on icon "Виджет поиска" at bounding box center [538, 49] width 6 height 3
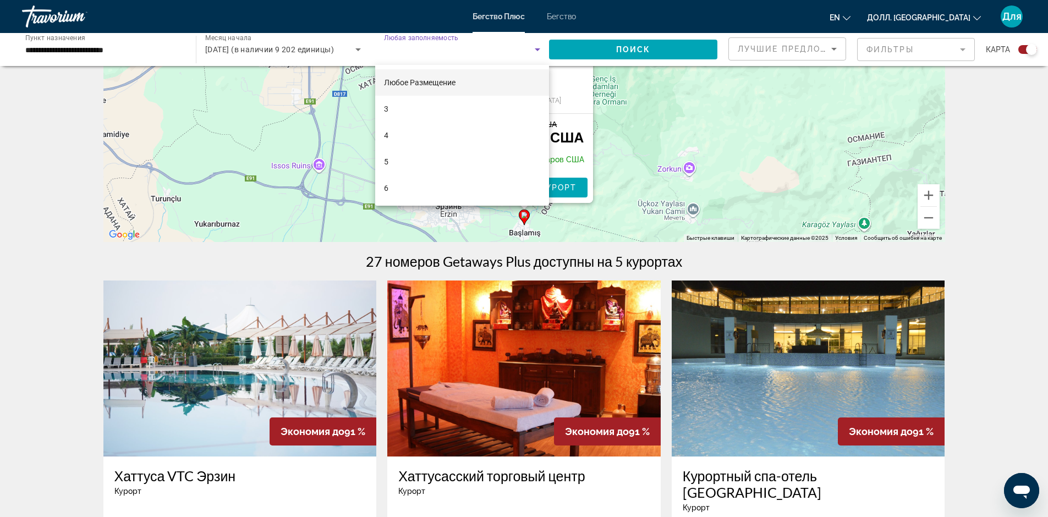
click at [537, 48] on div at bounding box center [524, 258] width 1048 height 517
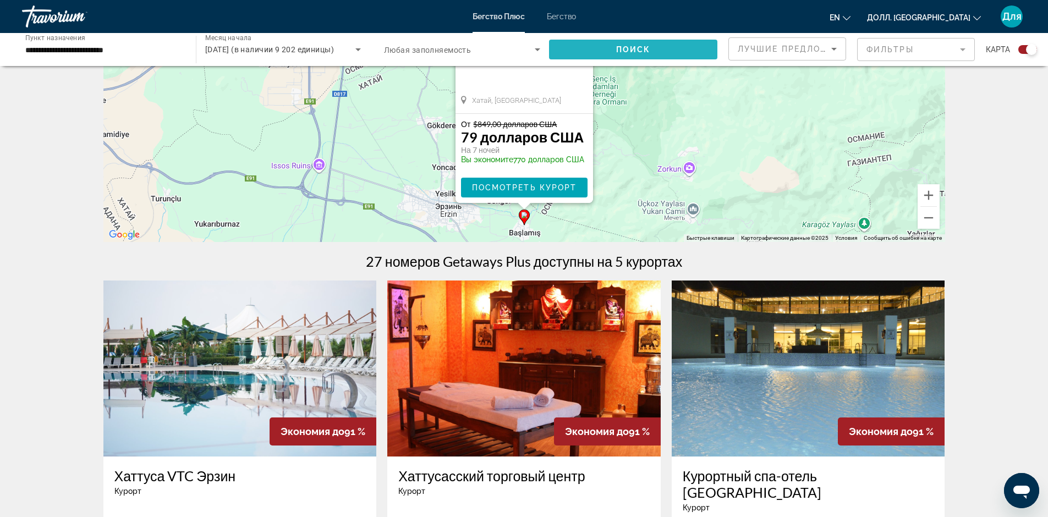
click at [658, 47] on span "Виджет поиска" at bounding box center [633, 49] width 168 height 26
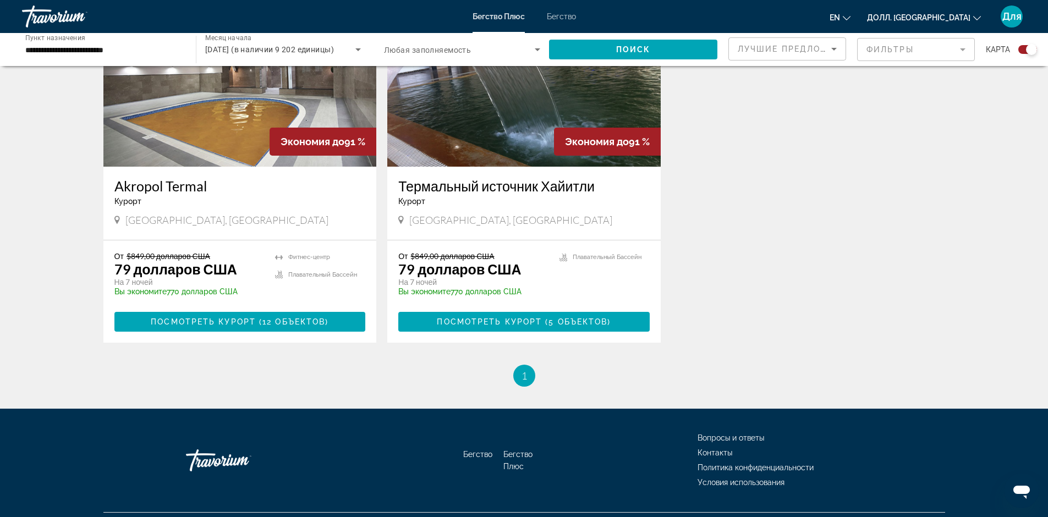
scroll to position [856, 0]
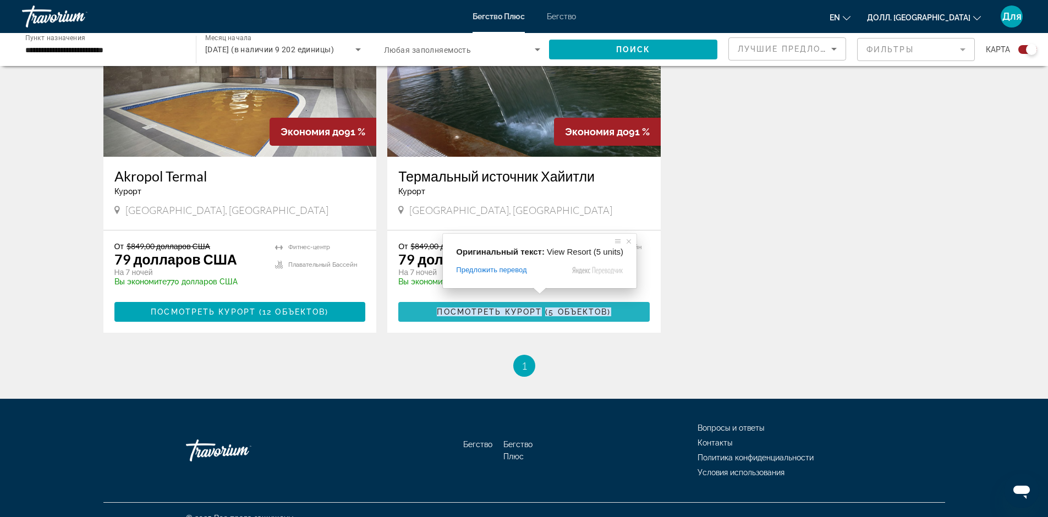
click at [525, 308] on ya-tr-span "Посмотреть курорт" at bounding box center [489, 312] width 105 height 9
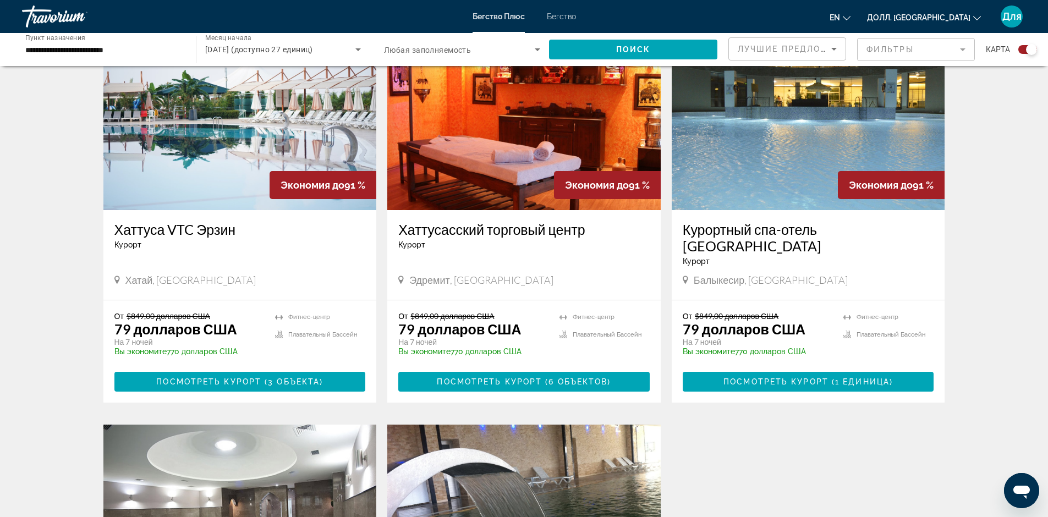
scroll to position [385, 0]
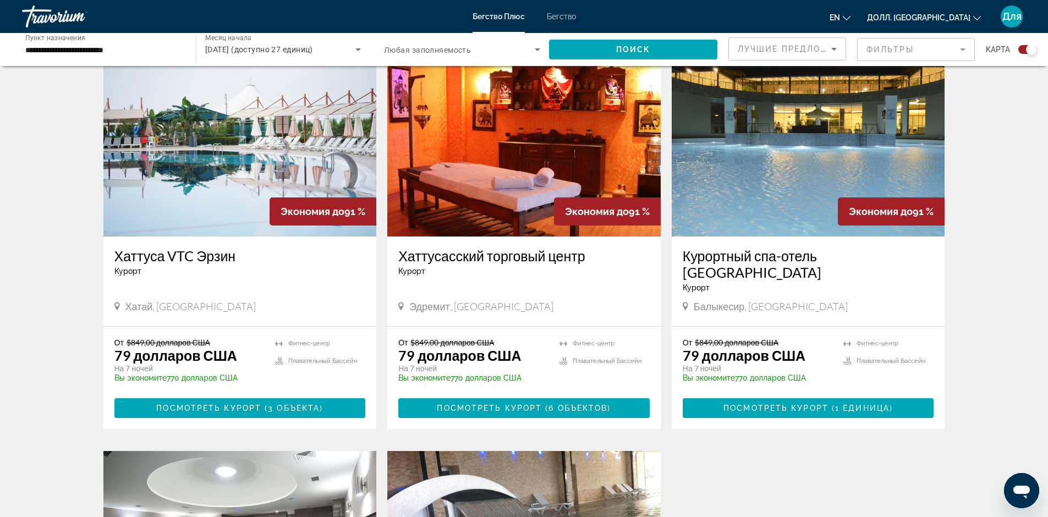
click at [534, 167] on img "Основное содержание" at bounding box center [524, 149] width 274 height 176
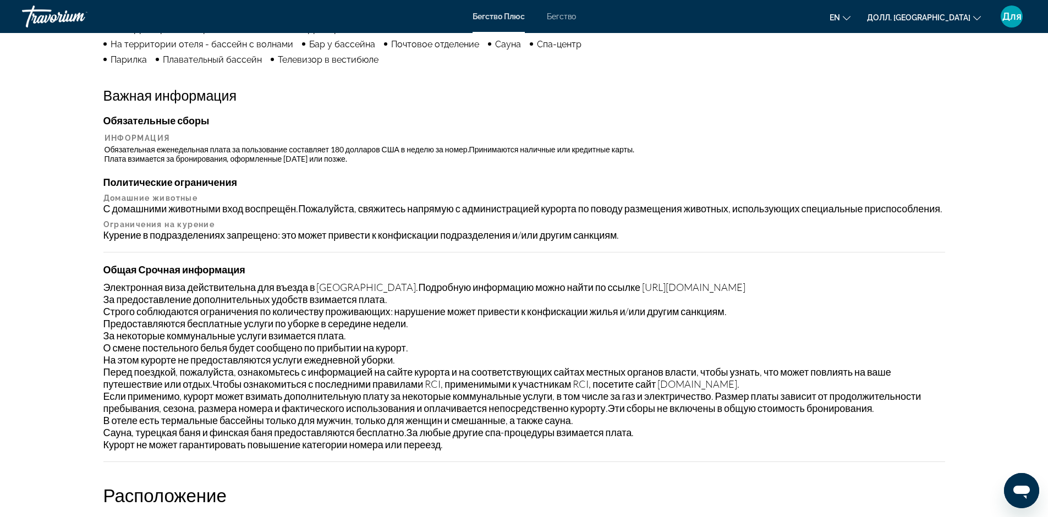
scroll to position [1101, 0]
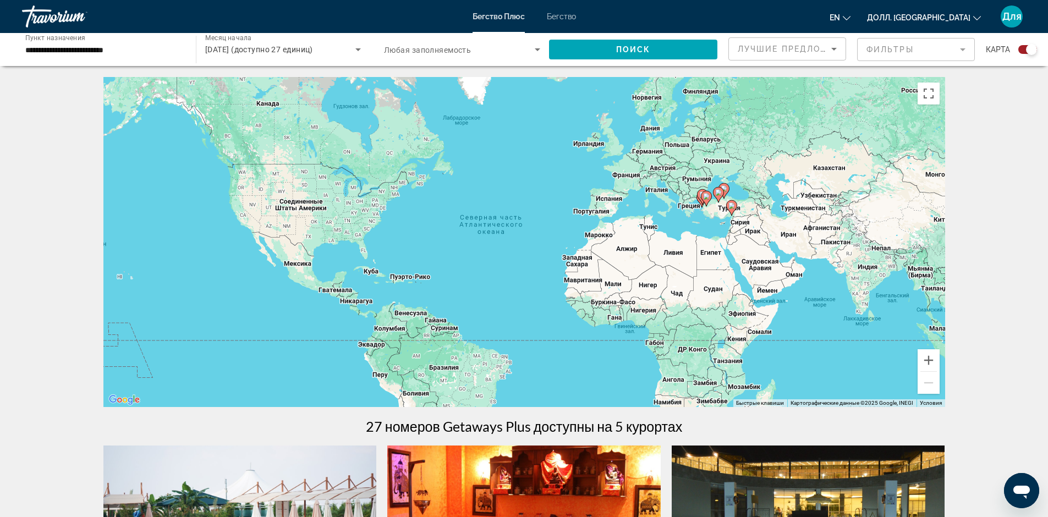
click at [703, 195] on icon "Основное содержание" at bounding box center [706, 199] width 10 height 14
type input "**********"
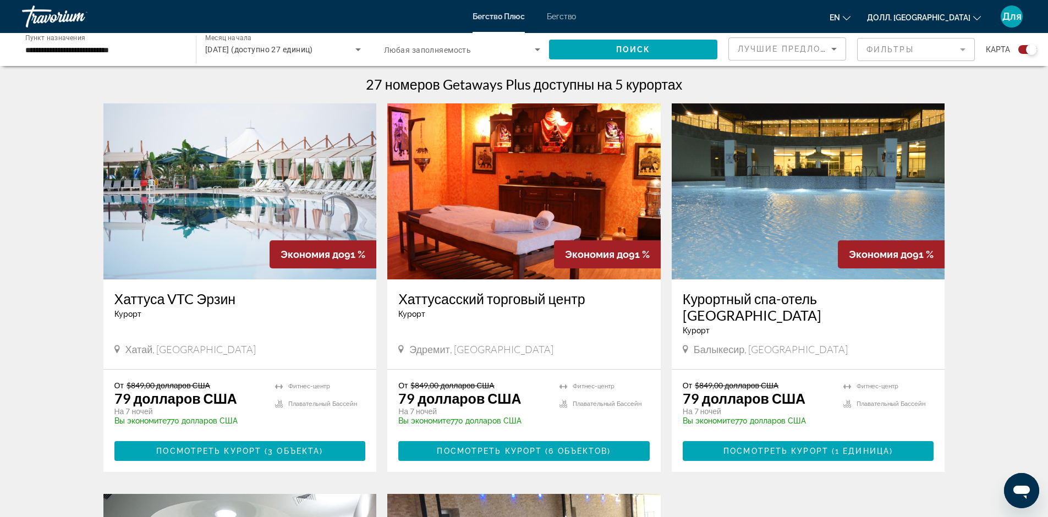
scroll to position [305, 0]
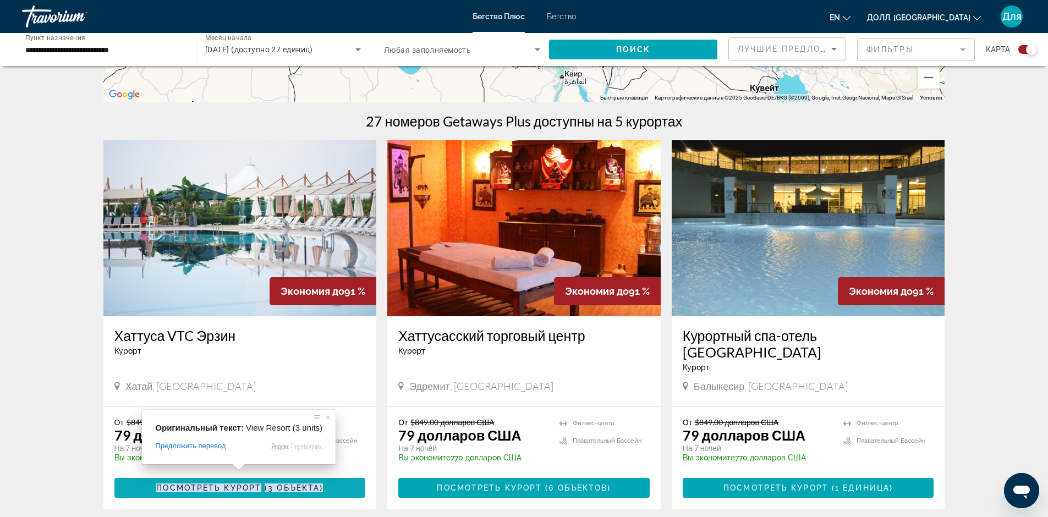
click at [236, 469] on span at bounding box center [239, 467] width 14 height 7
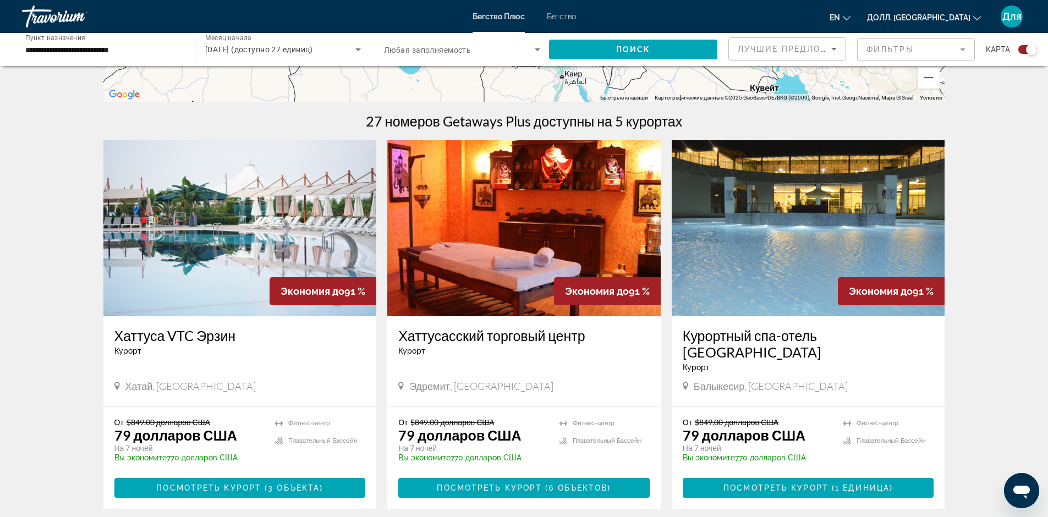
click at [211, 228] on img "Основное содержание" at bounding box center [240, 228] width 274 height 176
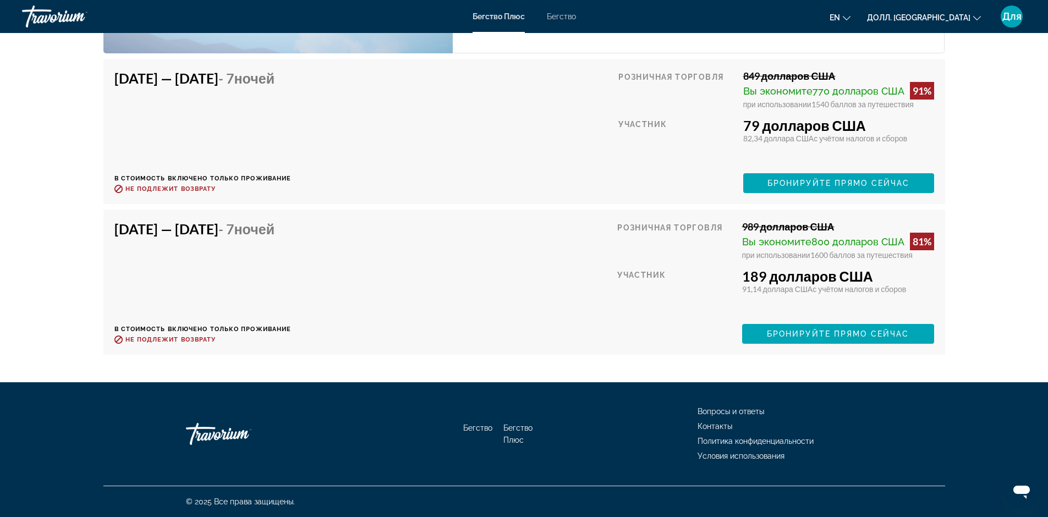
scroll to position [1959, 0]
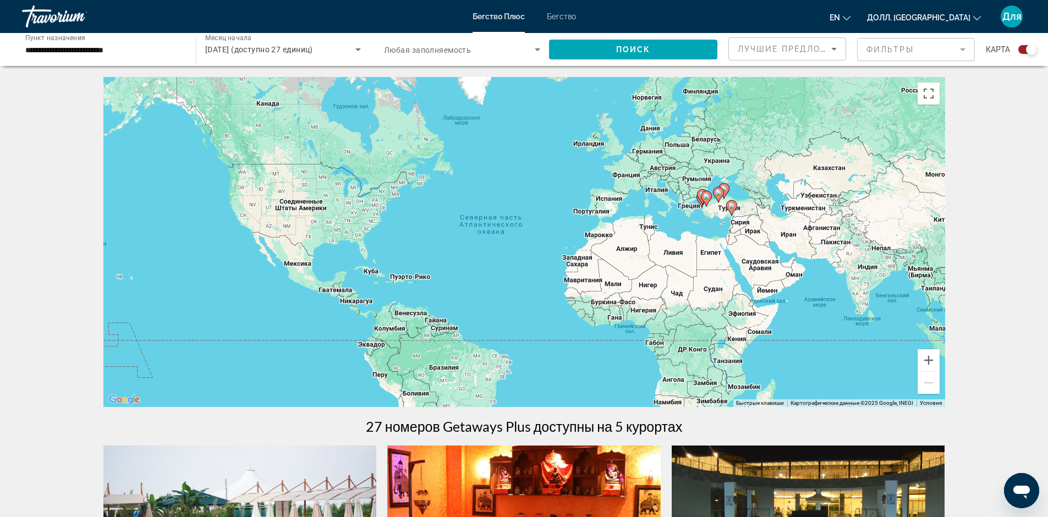
click at [47, 49] on input "**********" at bounding box center [103, 49] width 156 height 13
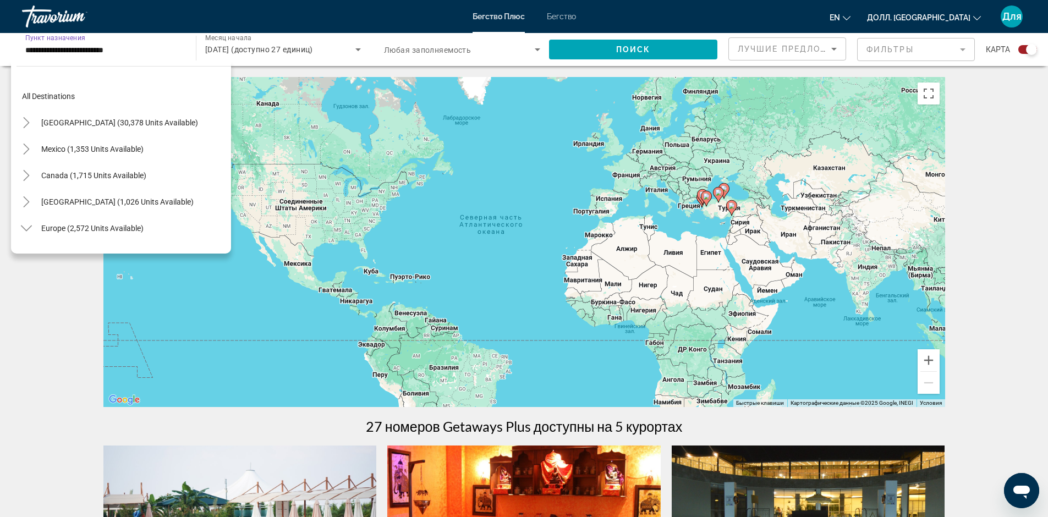
scroll to position [515, 0]
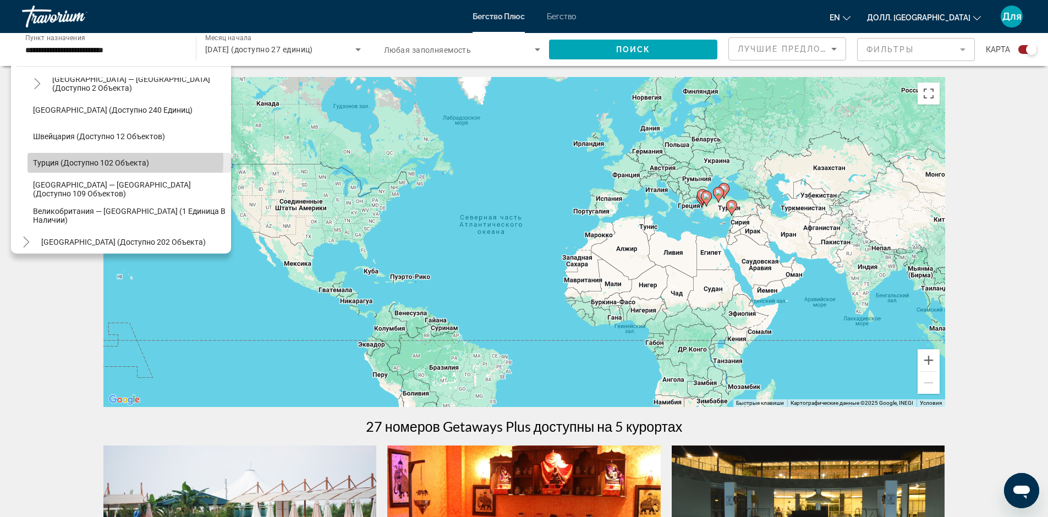
click at [95, 160] on ya-tr-span "Турция (доступно 102 объекта)" at bounding box center [91, 162] width 116 height 9
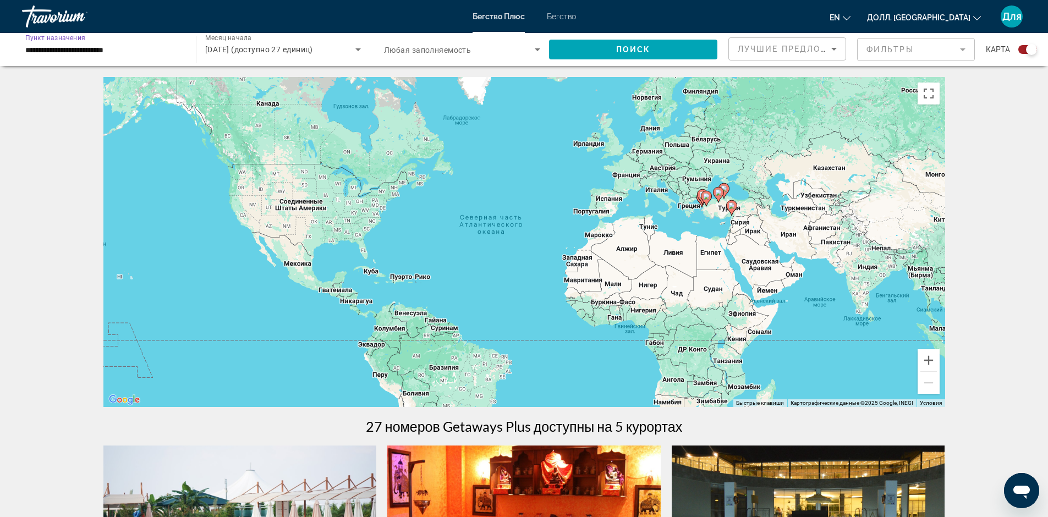
click at [47, 47] on input "**********" at bounding box center [103, 49] width 156 height 13
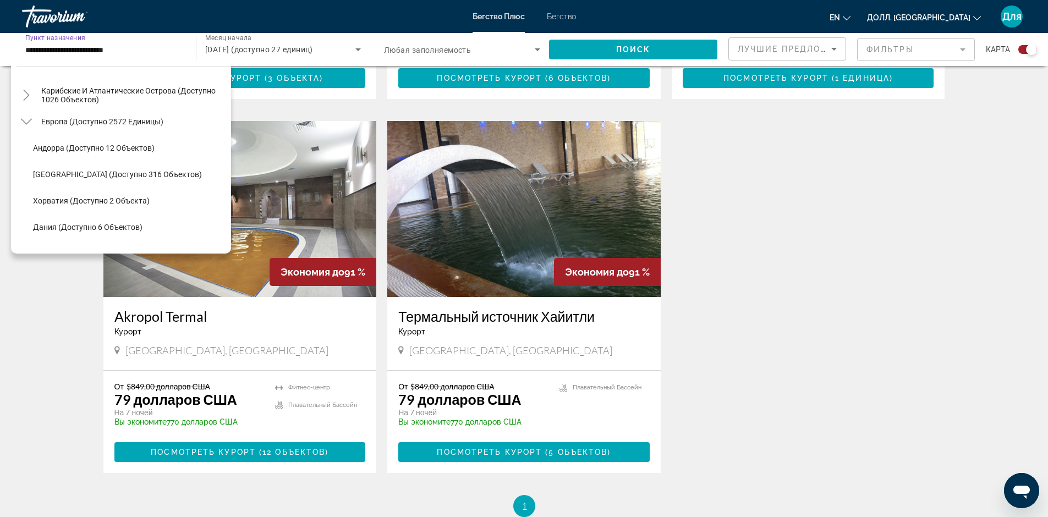
scroll to position [75, 0]
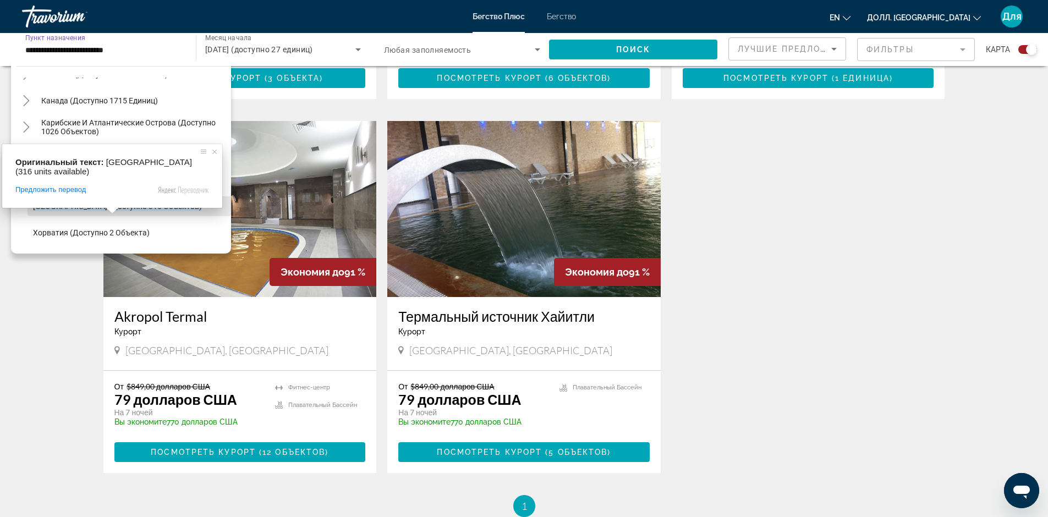
click at [94, 204] on ya-tr-span "[GEOGRAPHIC_DATA] (доступно 316 объектов)" at bounding box center [117, 206] width 169 height 9
type input "**********"
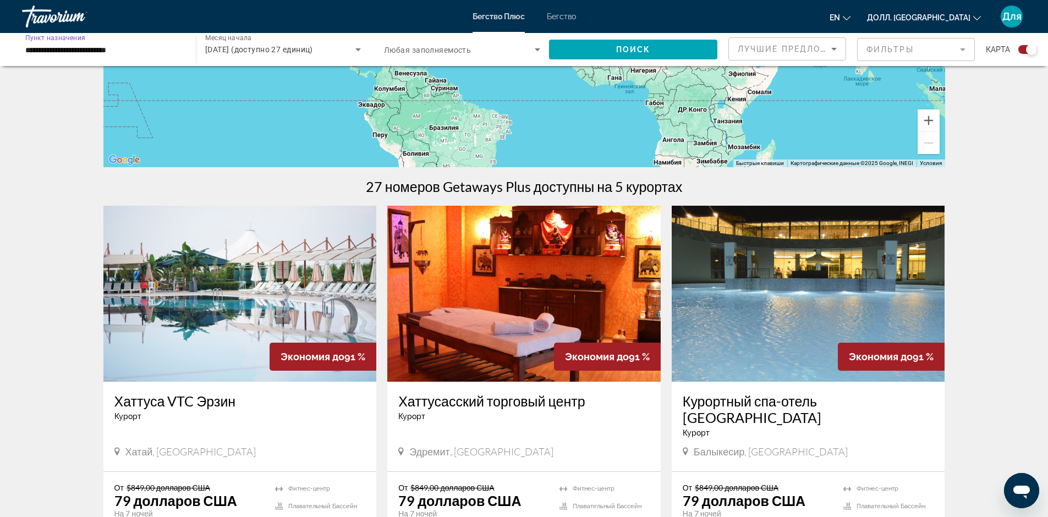
scroll to position [55, 0]
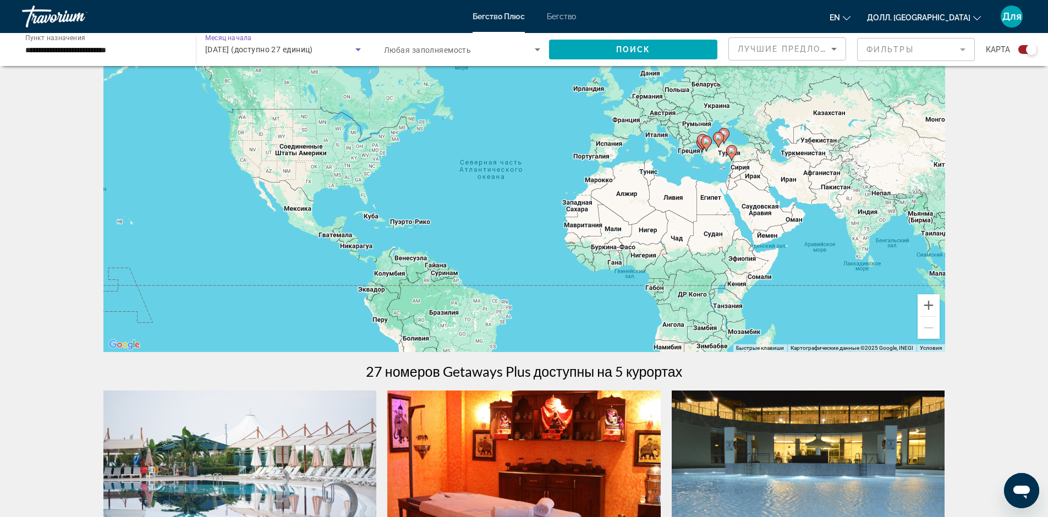
click at [359, 45] on icon "Виджет поиска" at bounding box center [358, 49] width 13 height 13
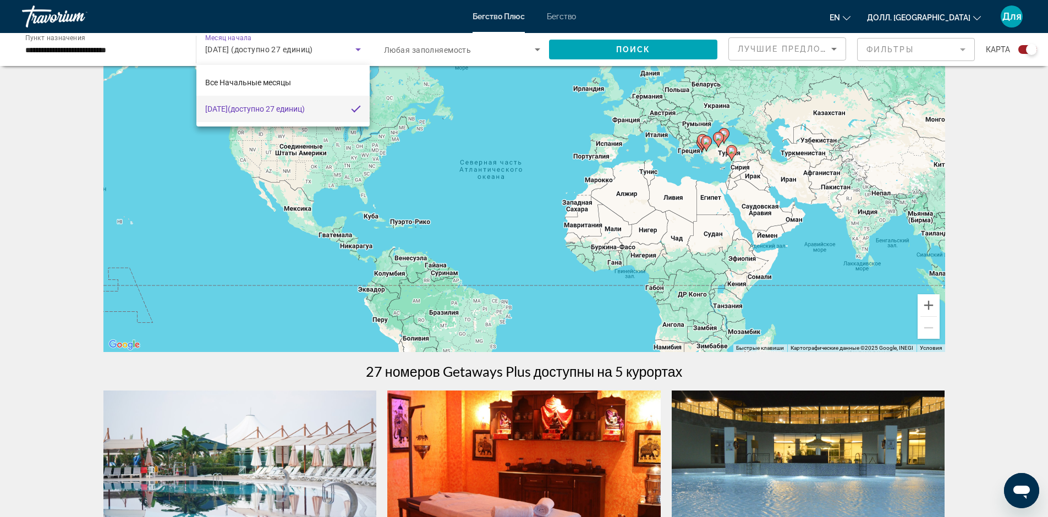
click at [359, 45] on div at bounding box center [524, 258] width 1048 height 517
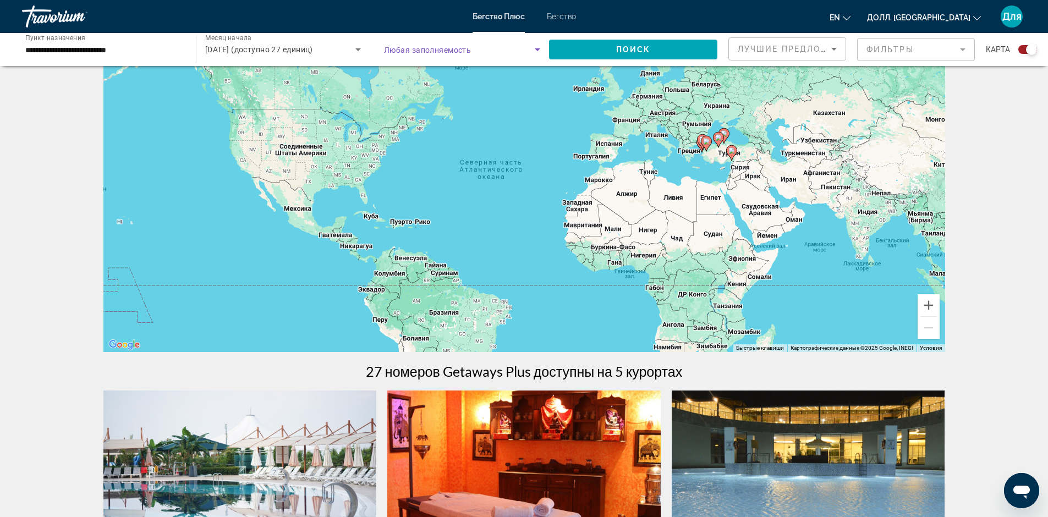
click at [538, 50] on icon "Виджет поиска" at bounding box center [538, 49] width 6 height 3
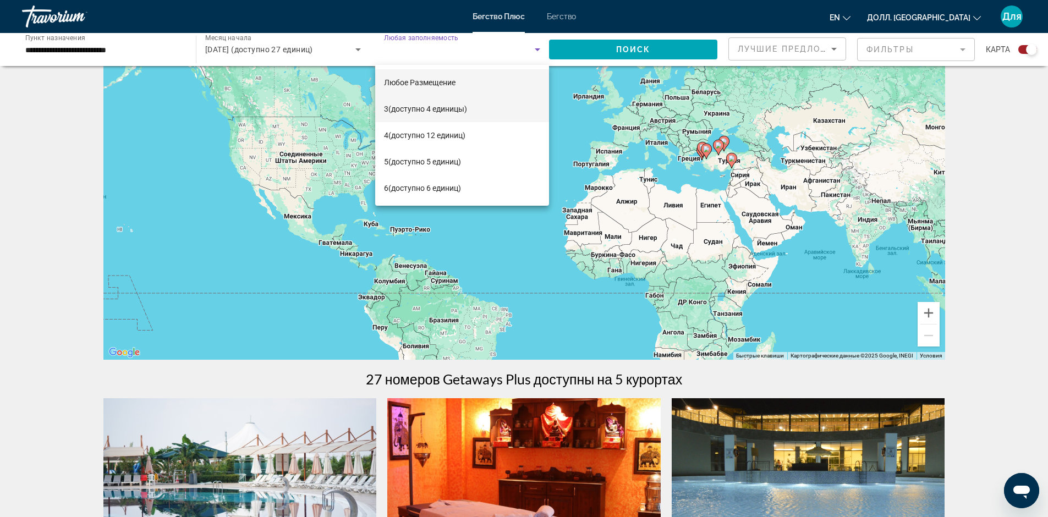
scroll to position [0, 0]
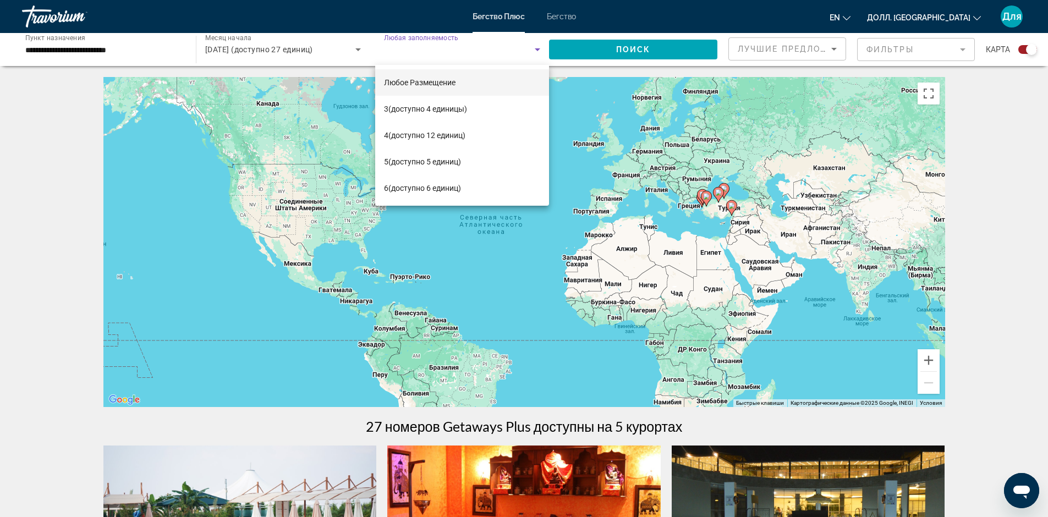
click at [663, 169] on div at bounding box center [524, 258] width 1048 height 517
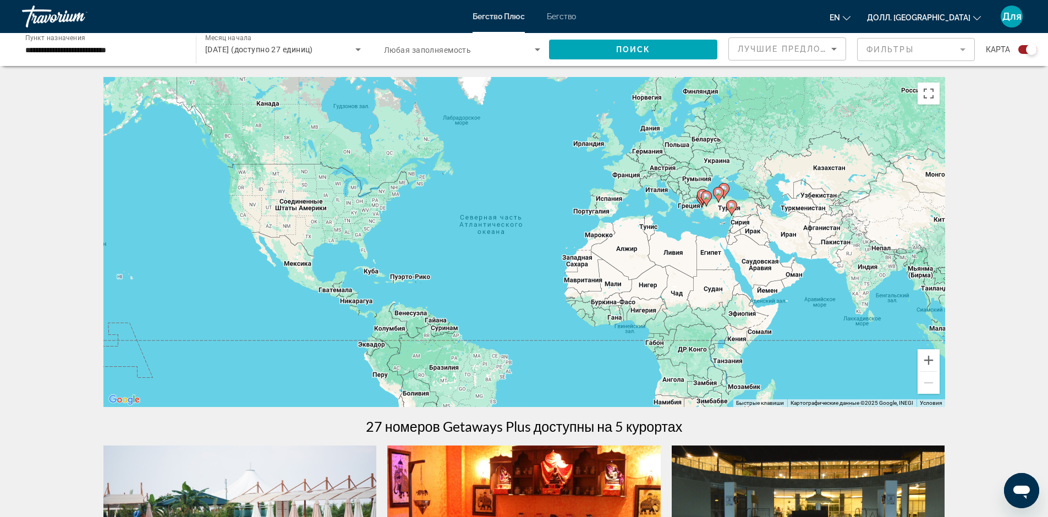
click at [663, 169] on div "Чтобы активировать перетаскивание с помощью клавиатуры, нажмите Alt + Enter. По…" at bounding box center [524, 242] width 842 height 330
click at [671, 172] on div "Чтобы активировать перетаскивание с помощью клавиатуры, нажмите Alt + Enter. По…" at bounding box center [524, 242] width 842 height 330
click at [357, 51] on icon "Виджет поиска" at bounding box center [358, 49] width 13 height 13
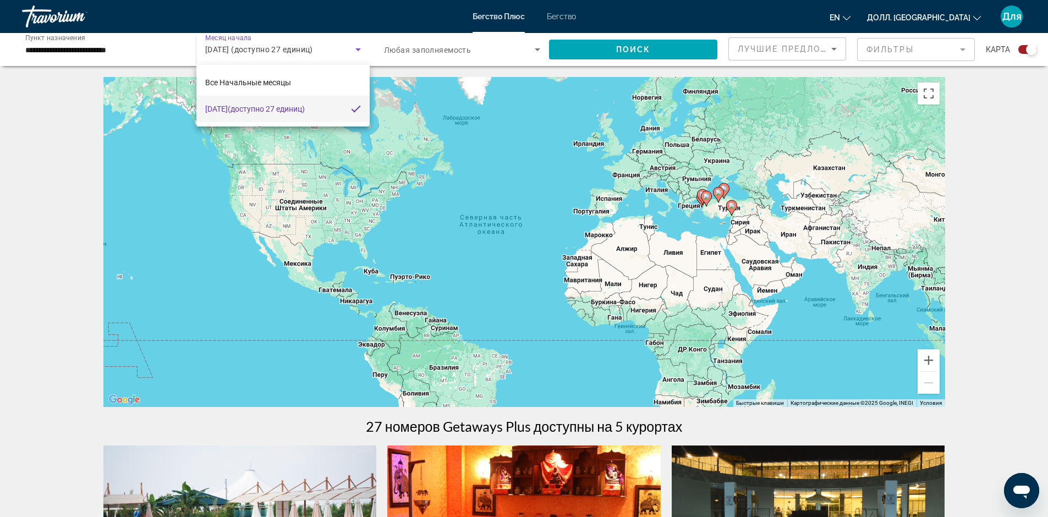
click at [304, 102] on span "[DATE] (доступно 27 единиц)" at bounding box center [255, 108] width 100 height 13
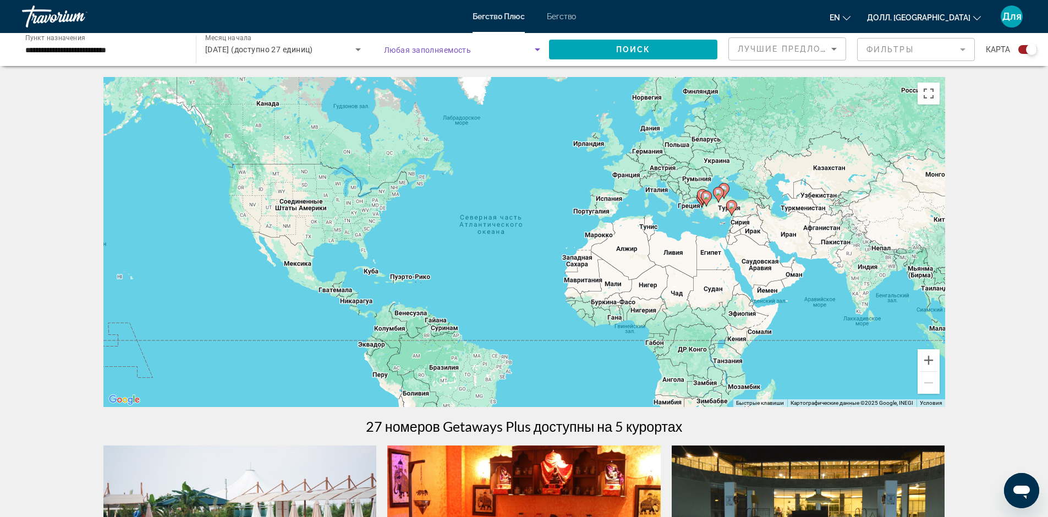
click at [540, 51] on icon "Виджет поиска" at bounding box center [537, 49] width 13 height 13
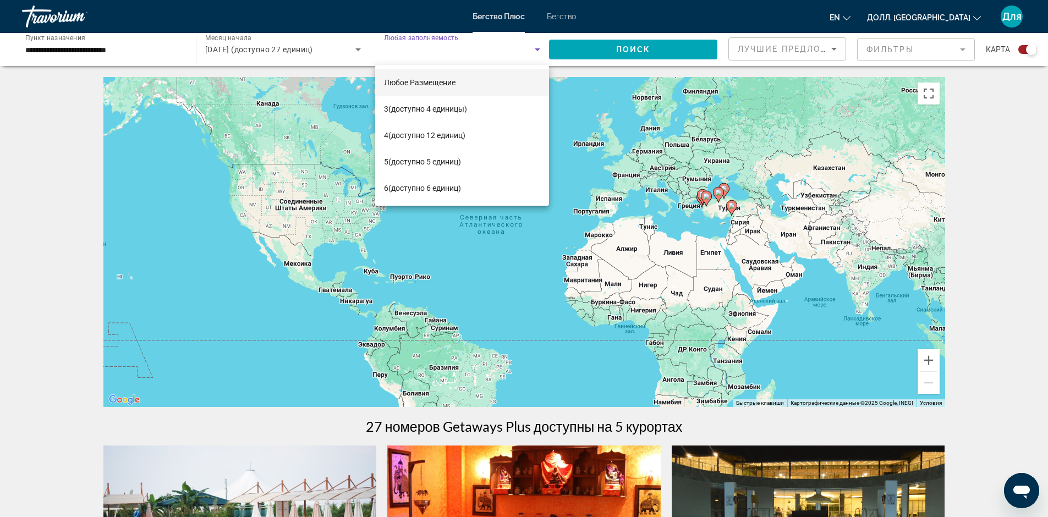
click at [502, 76] on mat-option "Любое Размещение" at bounding box center [462, 82] width 174 height 26
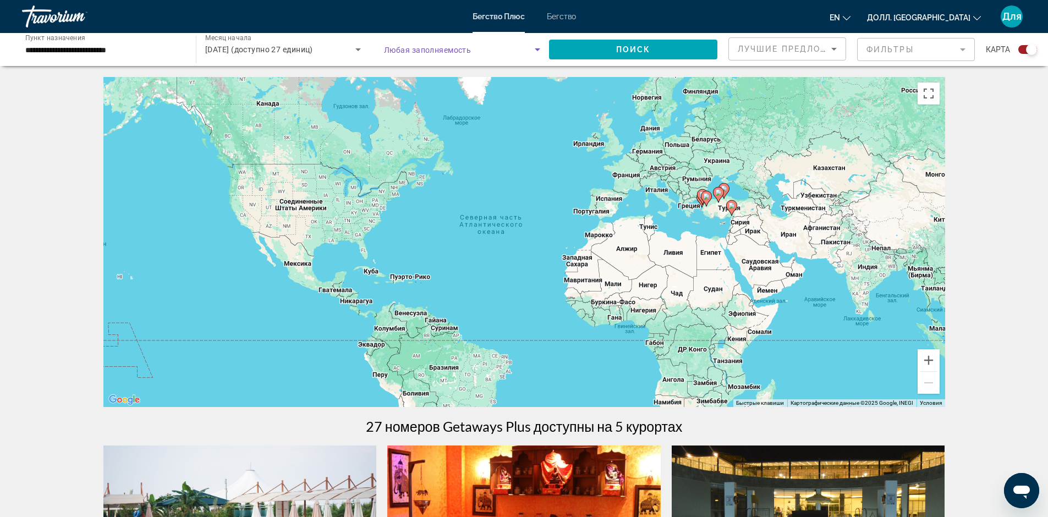
click at [836, 48] on icon "Сортировать по" at bounding box center [835, 49] width 6 height 3
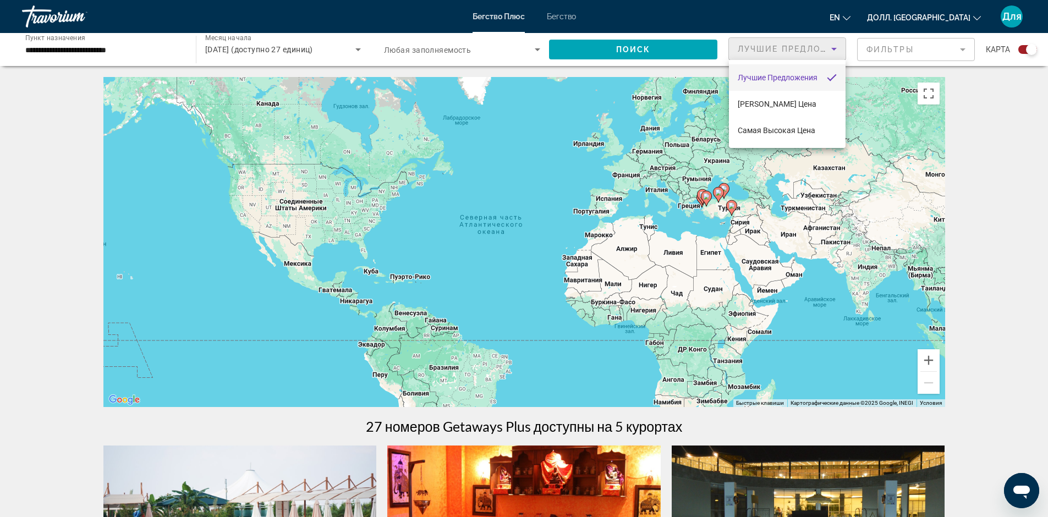
click at [836, 48] on div at bounding box center [524, 258] width 1048 height 517
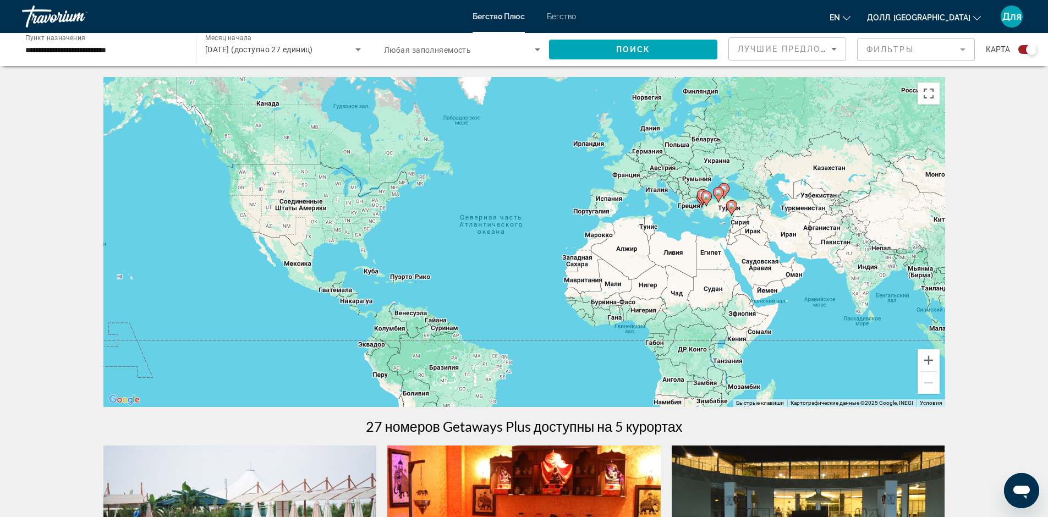
click at [966, 48] on mat-form-field "Фильтры" at bounding box center [916, 49] width 118 height 23
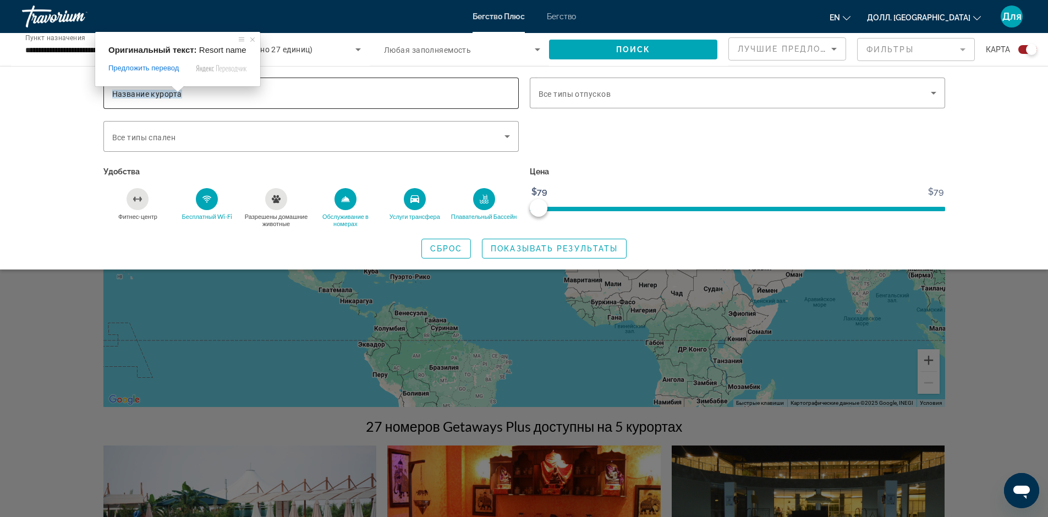
click at [172, 90] on span at bounding box center [178, 89] width 14 height 7
click at [136, 97] on ya-tr-span "Название курорта" at bounding box center [147, 94] width 70 height 9
click at [136, 97] on input "Название курорта" at bounding box center [311, 93] width 398 height 13
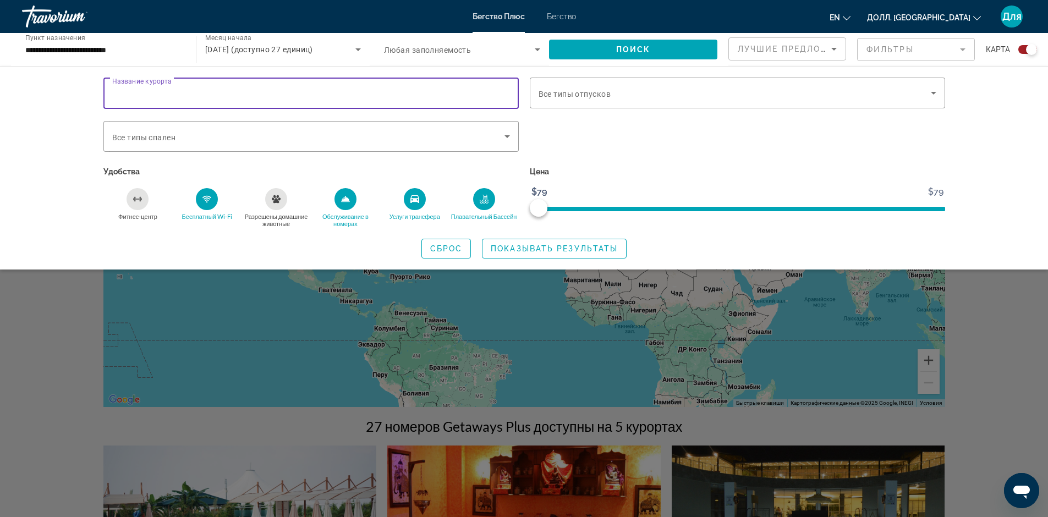
click at [96, 45] on input "**********" at bounding box center [103, 49] width 156 height 13
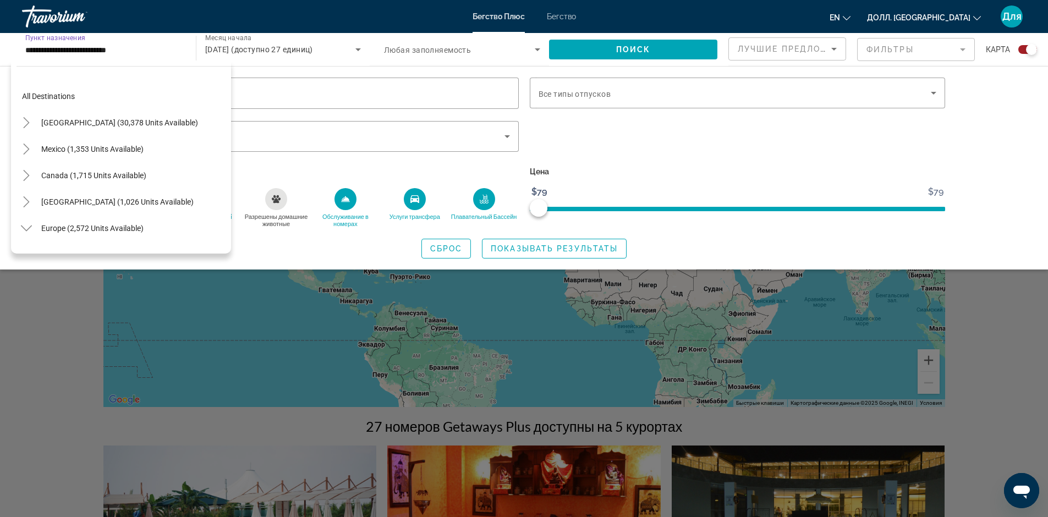
scroll to position [118, 0]
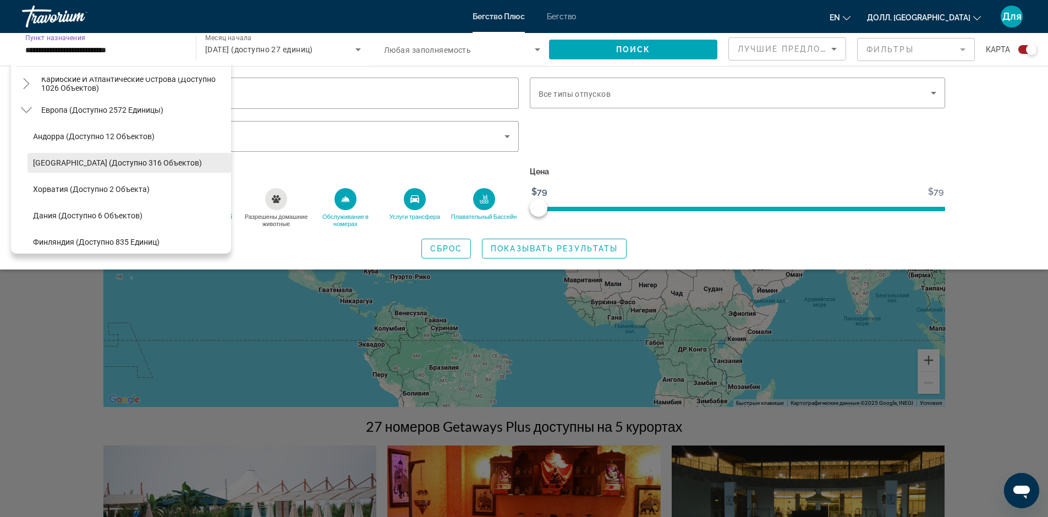
click at [68, 161] on ya-tr-span "[GEOGRAPHIC_DATA] (доступно 316 объектов)" at bounding box center [117, 162] width 169 height 9
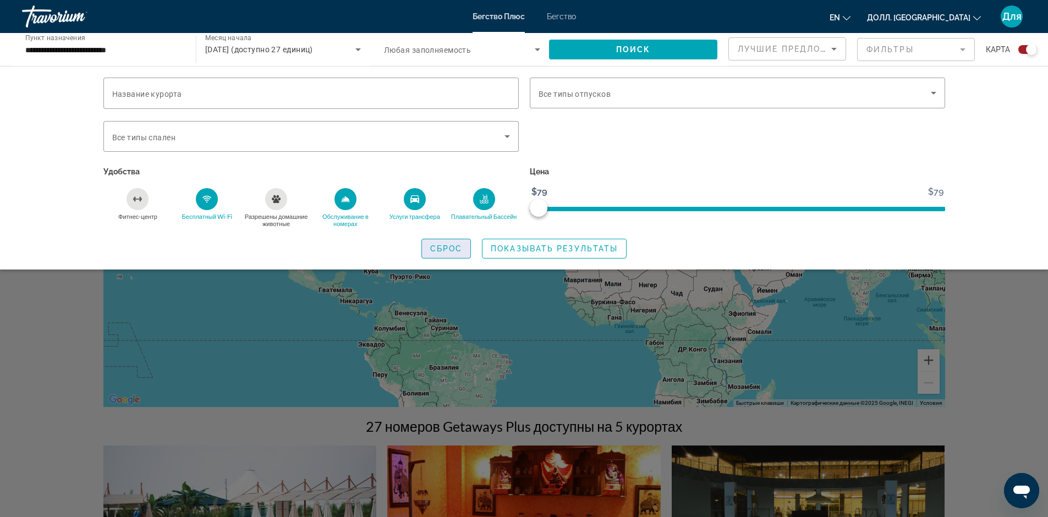
click at [452, 245] on ya-tr-span "Сброс" at bounding box center [446, 248] width 32 height 9
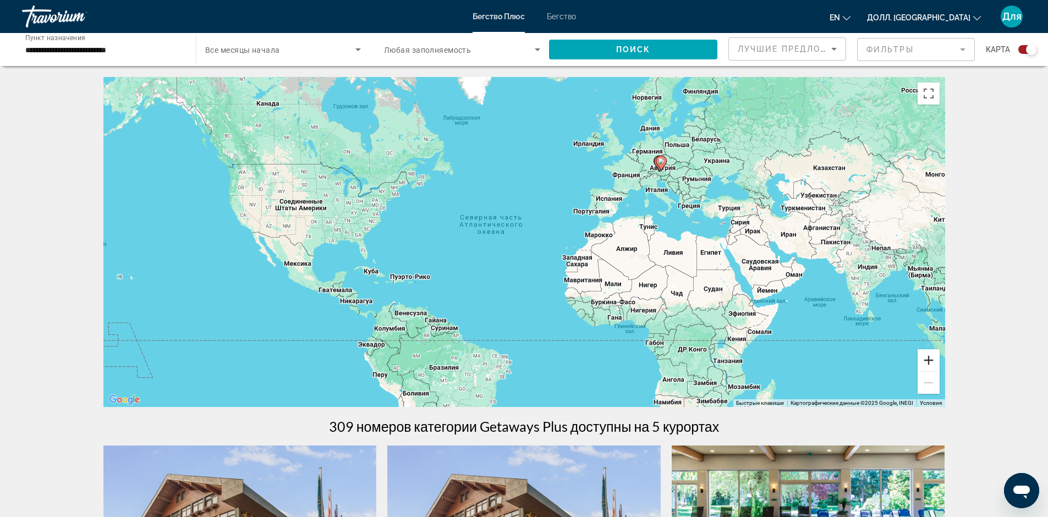
click at [929, 361] on button "Увеличить" at bounding box center [929, 360] width 22 height 22
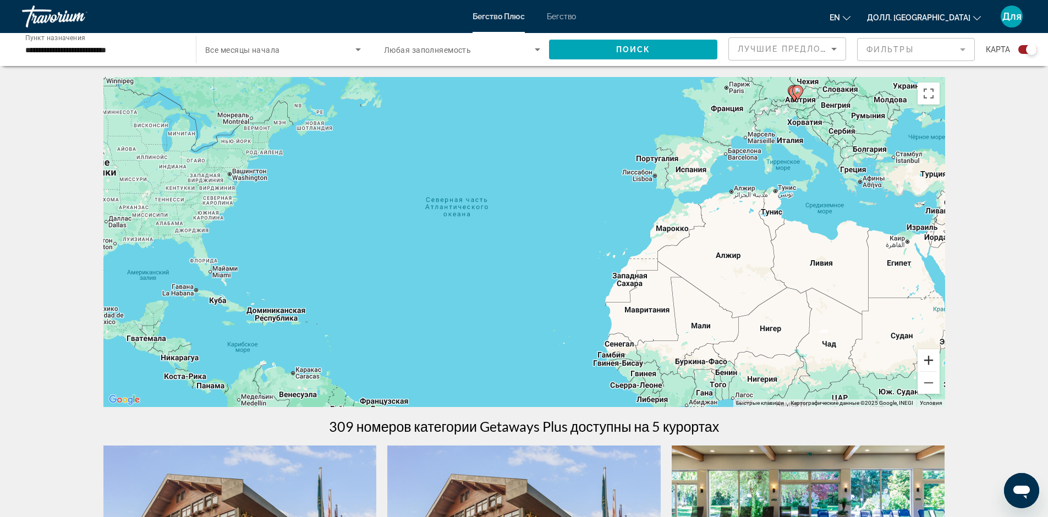
click at [929, 361] on button "Увеличить" at bounding box center [929, 360] width 22 height 22
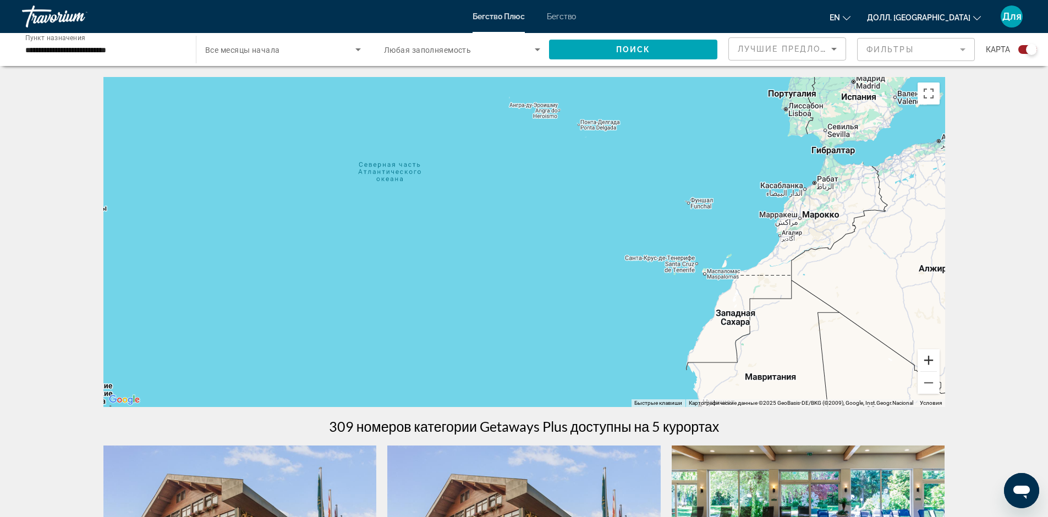
click at [929, 361] on button "Увеличить" at bounding box center [929, 360] width 22 height 22
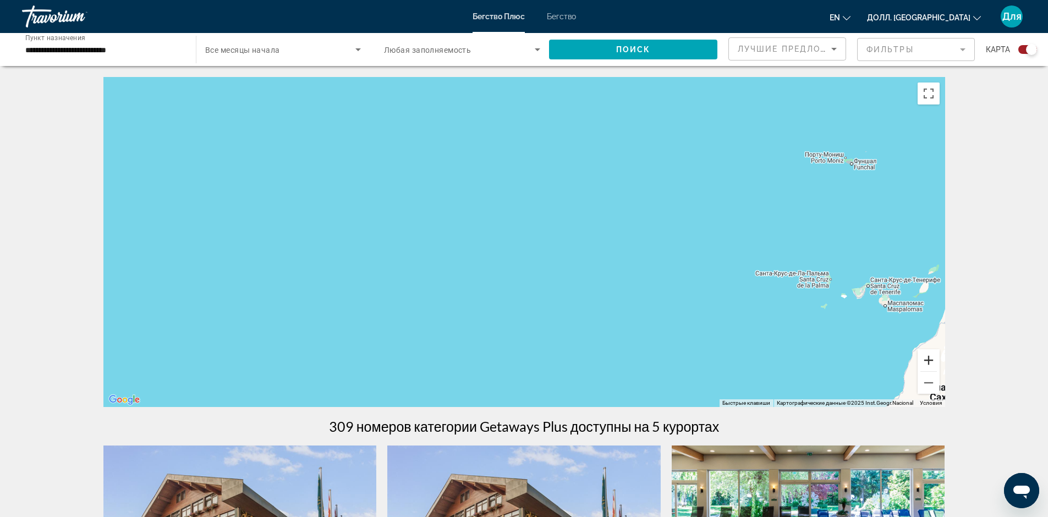
click at [929, 361] on button "Увеличить" at bounding box center [929, 360] width 22 height 22
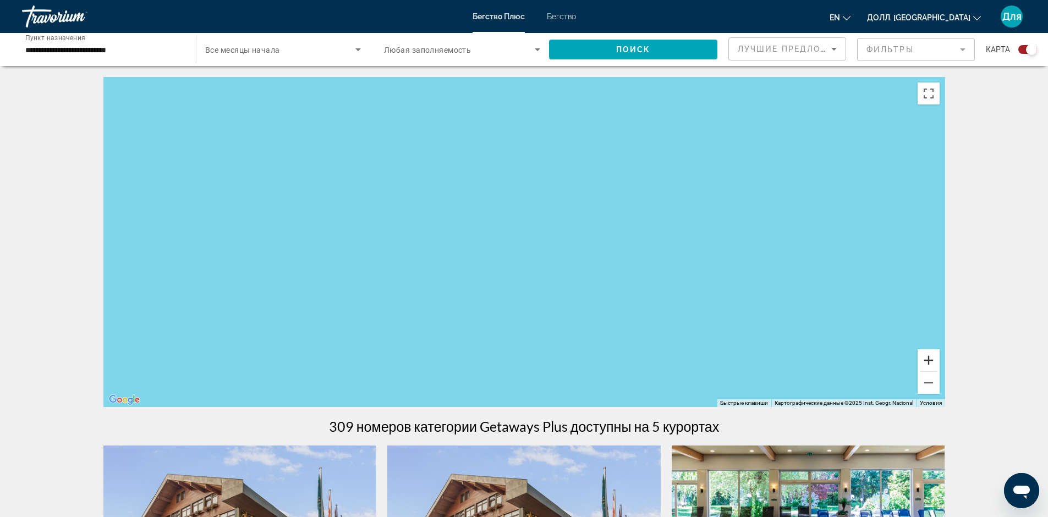
click at [929, 361] on button "Увеличить" at bounding box center [929, 360] width 22 height 22
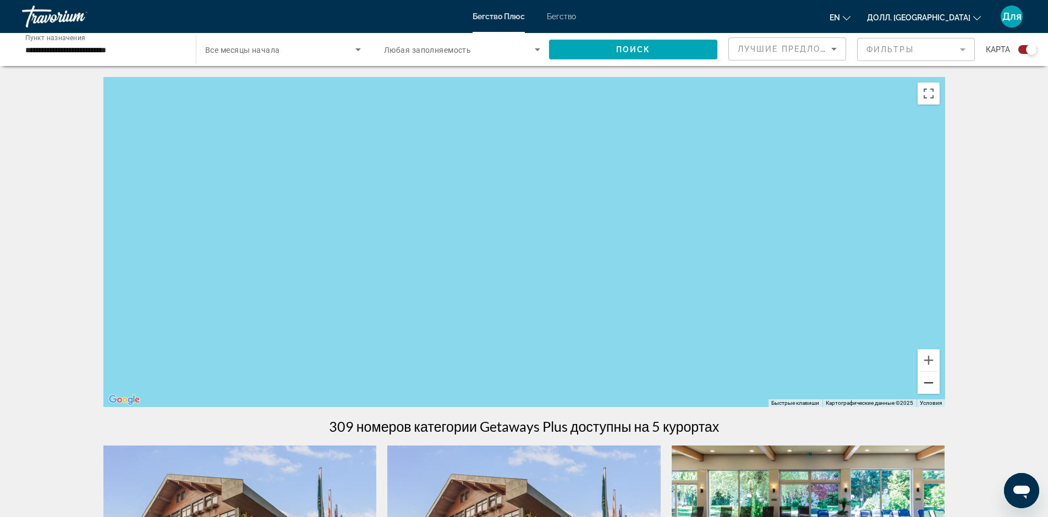
click at [926, 380] on button "Уменьшить" at bounding box center [929, 383] width 22 height 22
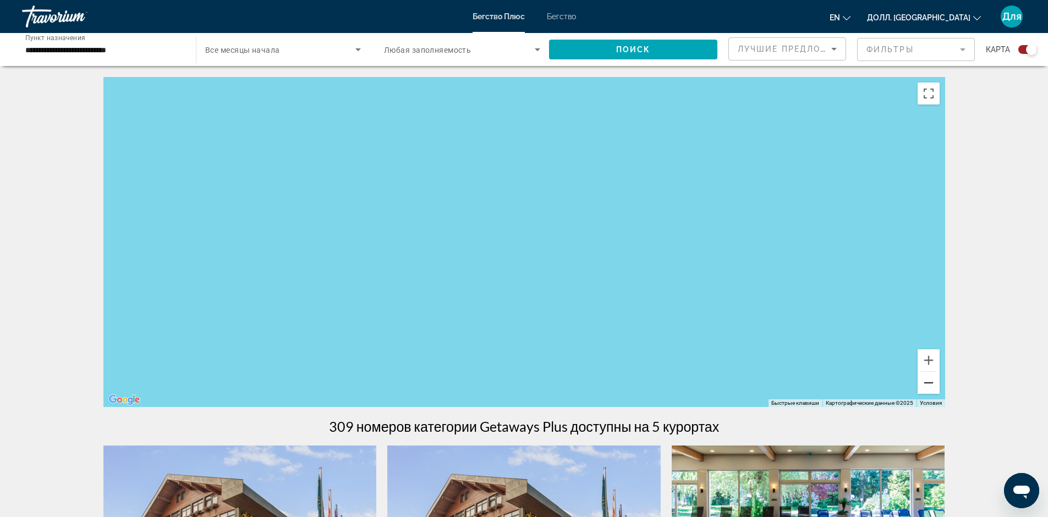
click at [926, 380] on button "Уменьшить" at bounding box center [929, 383] width 22 height 22
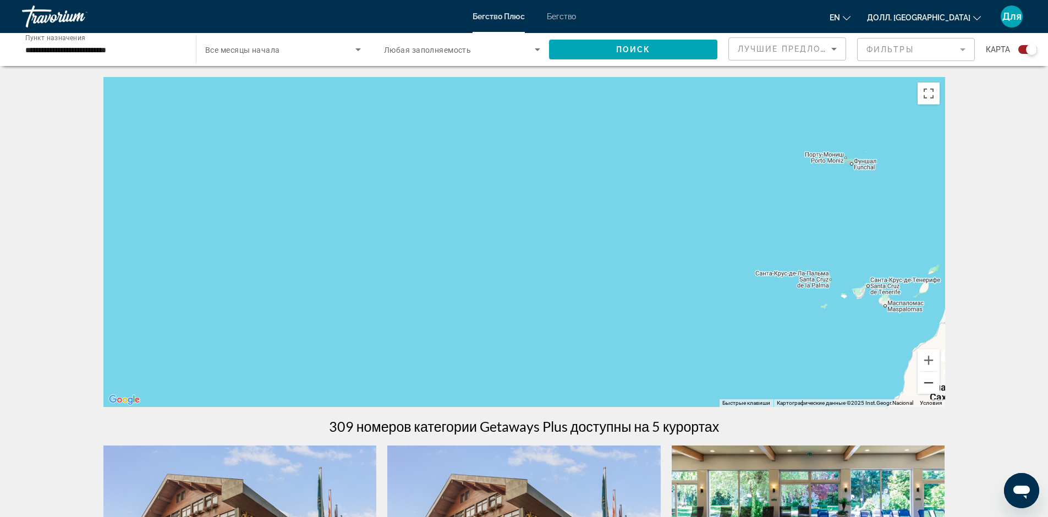
click at [926, 380] on button "Уменьшить" at bounding box center [929, 383] width 22 height 22
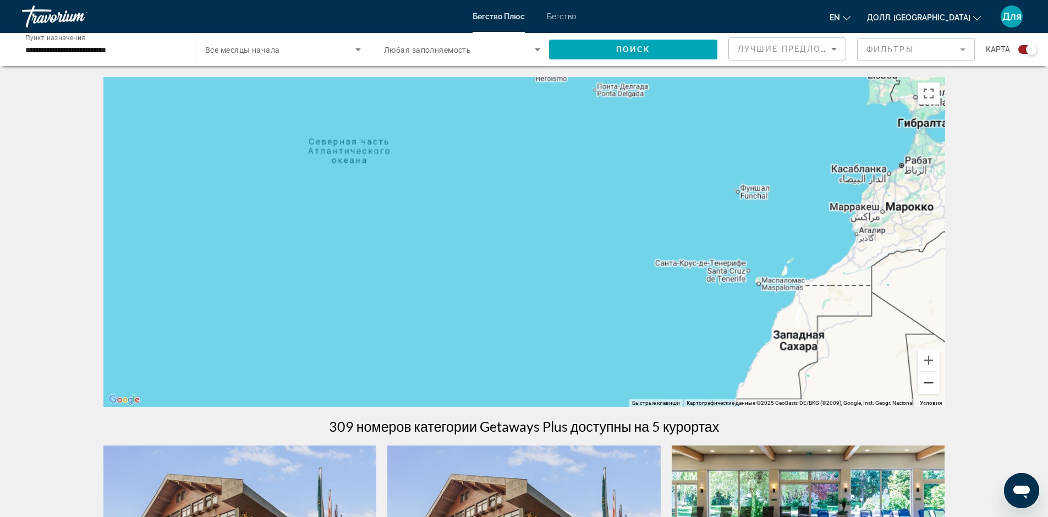
click at [926, 380] on button "Уменьшить" at bounding box center [929, 383] width 22 height 22
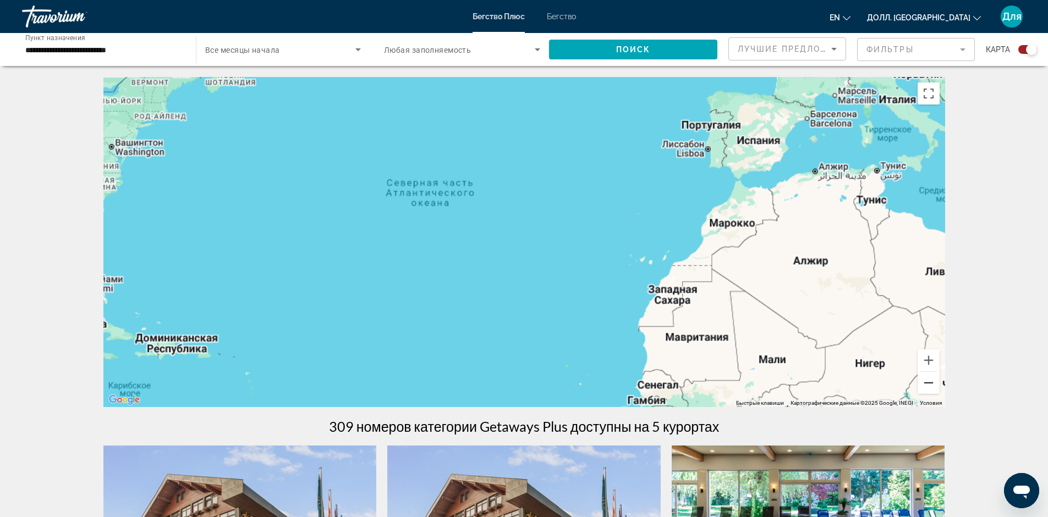
click at [926, 380] on button "Уменьшить" at bounding box center [929, 383] width 22 height 22
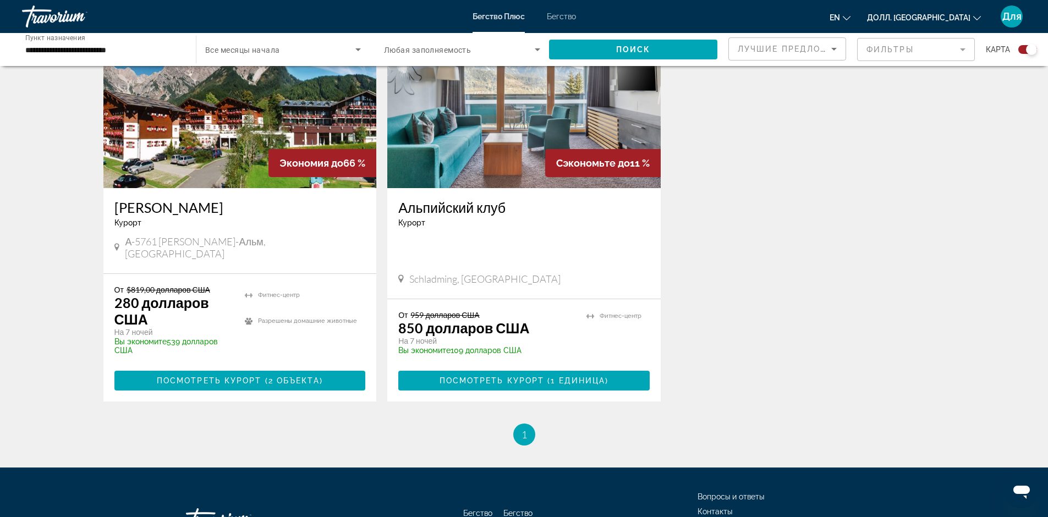
scroll to position [936, 0]
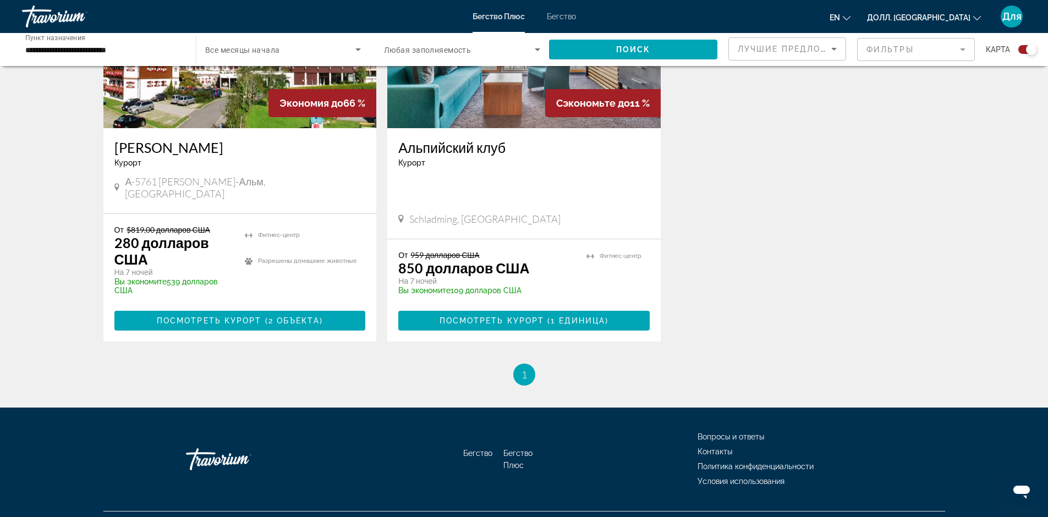
click at [526, 374] on ya-tr-span "1" at bounding box center [525, 375] width 6 height 12
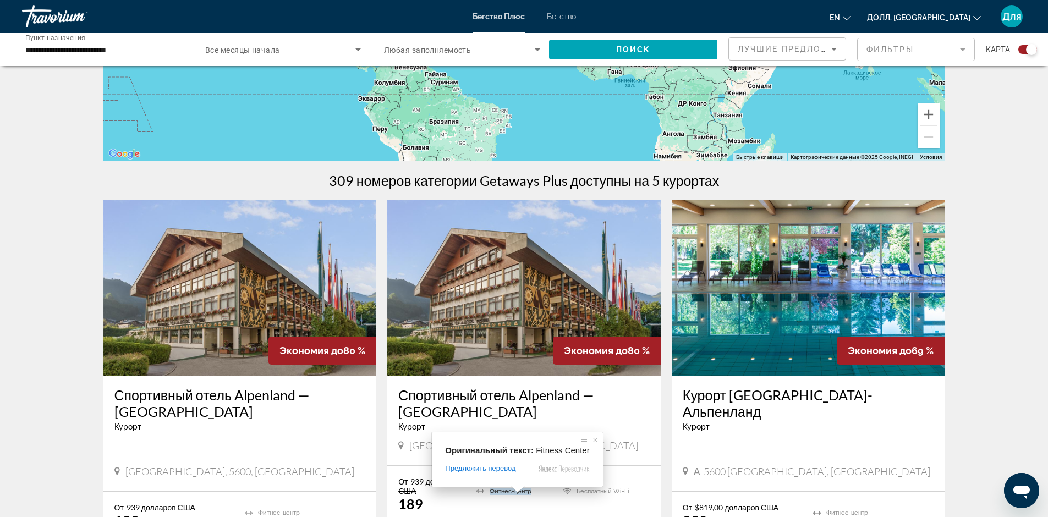
scroll to position [220, 0]
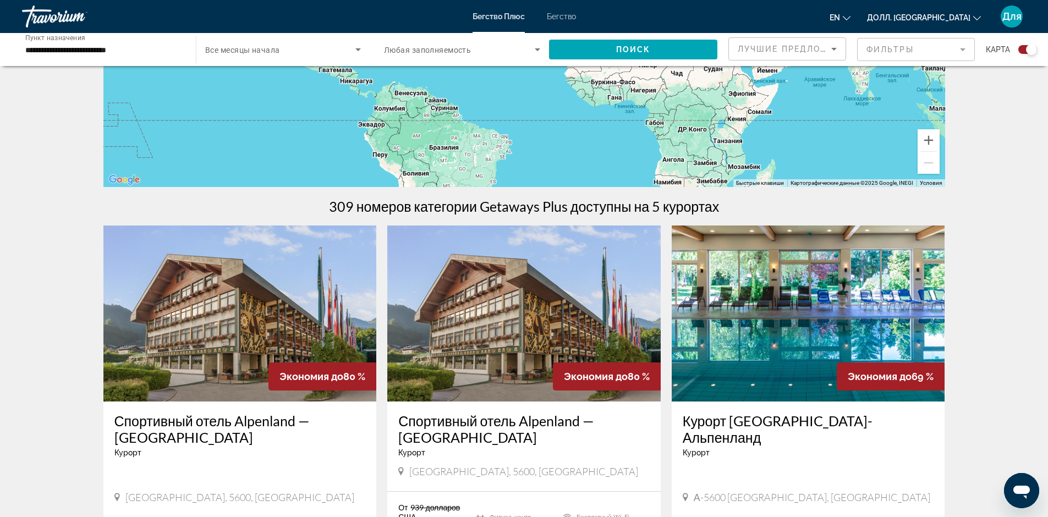
click at [805, 332] on img "Основное содержание" at bounding box center [809, 314] width 274 height 176
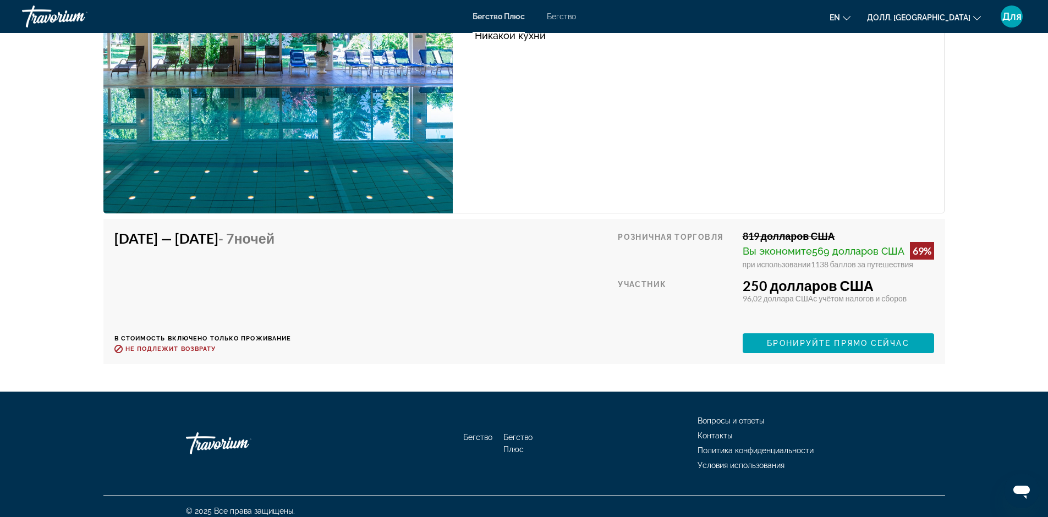
scroll to position [2072, 0]
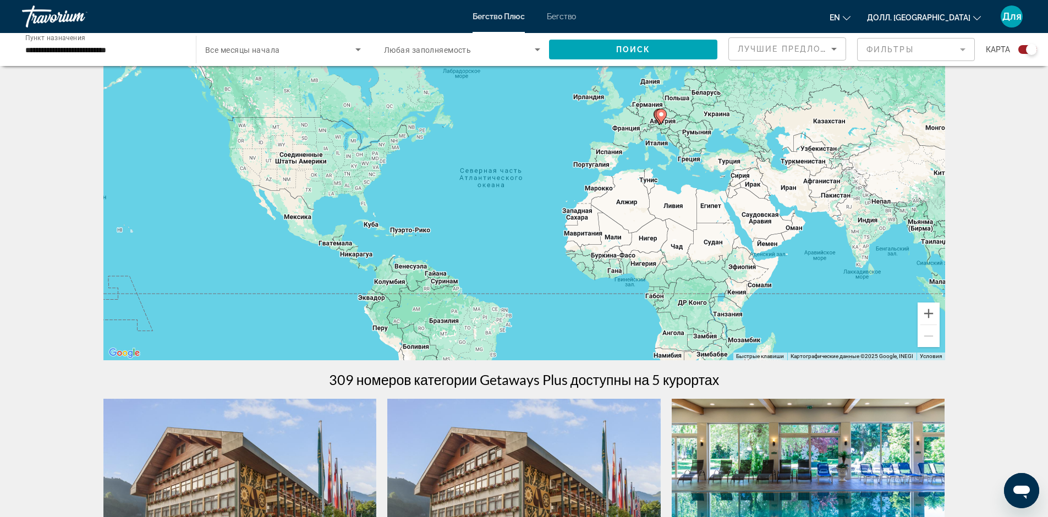
scroll to position [22, 0]
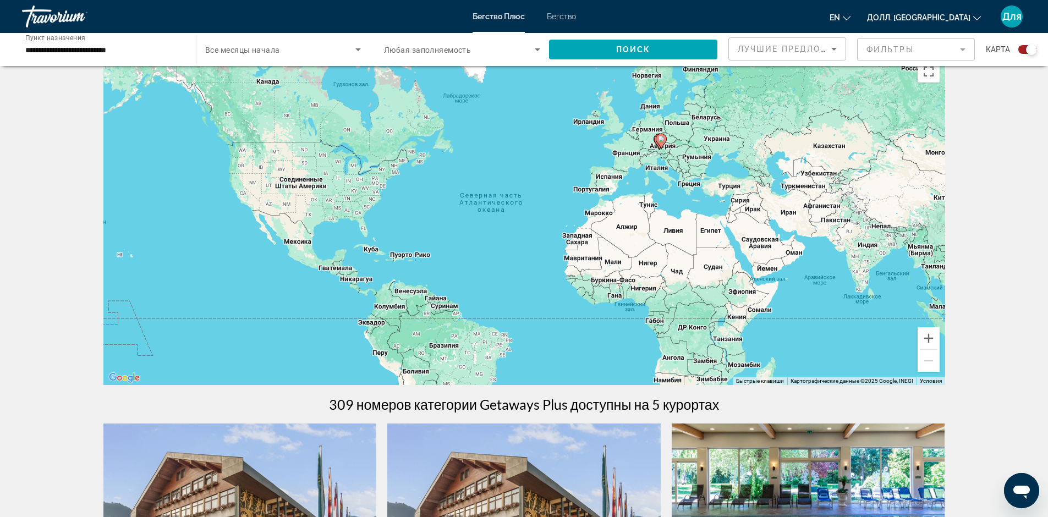
click at [528, 407] on ya-tr-span "309 номеров категории Getaways Plus доступны на 5 курортах" at bounding box center [524, 404] width 391 height 17
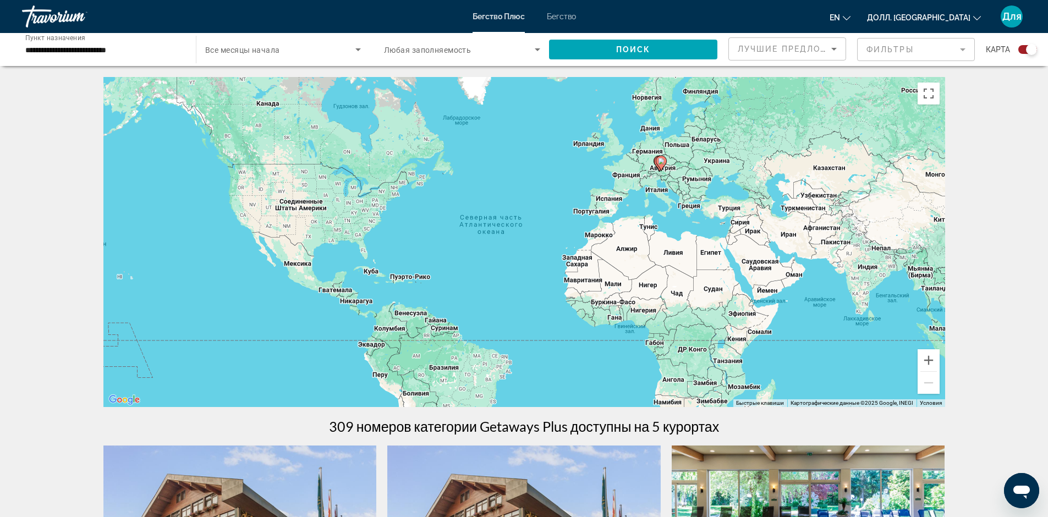
click at [732, 209] on div "Чтобы активировать перетаскивание с помощью клавиатуры, нажмите Alt + Enter. По…" at bounding box center [524, 242] width 842 height 330
click at [799, 211] on div "Чтобы активировать перетаскивание с помощью клавиатуры, нажмите Alt + Enter. По…" at bounding box center [524, 242] width 842 height 330
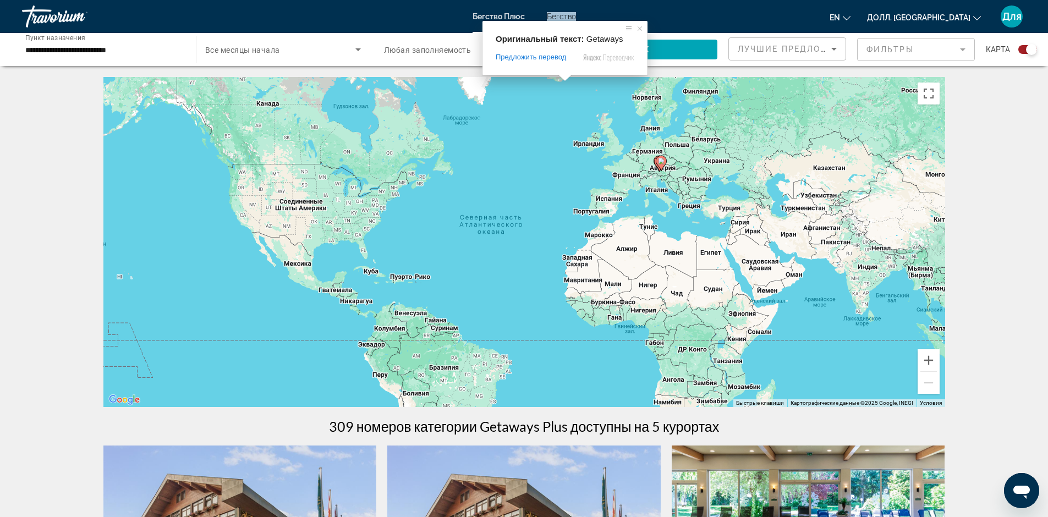
click at [564, 18] on ya-tr-span "Бегство" at bounding box center [561, 16] width 29 height 9
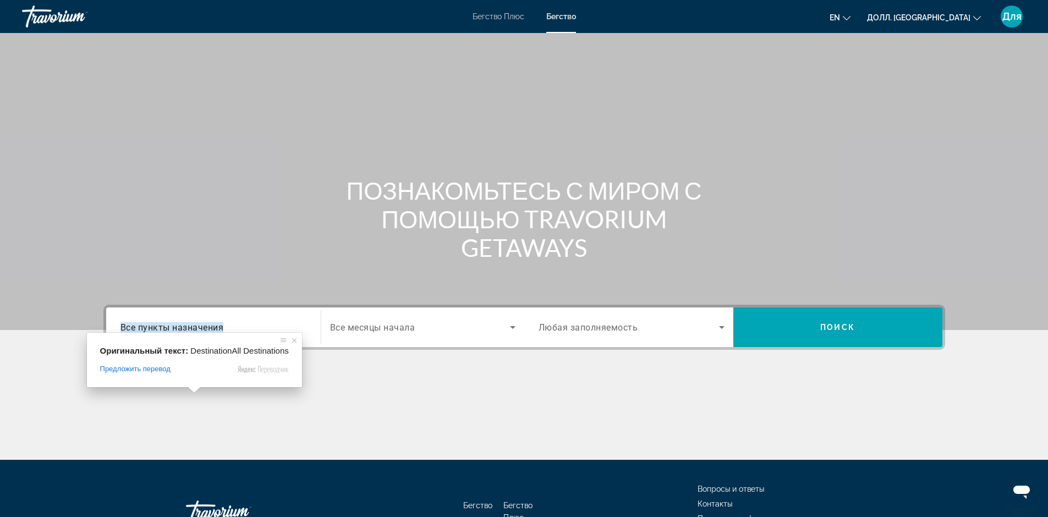
click at [192, 323] on ya-tr-span "Все пункты назначения" at bounding box center [172, 327] width 103 height 10
click at [192, 323] on input "Пункт назначения Все пункты назначения" at bounding box center [214, 327] width 186 height 13
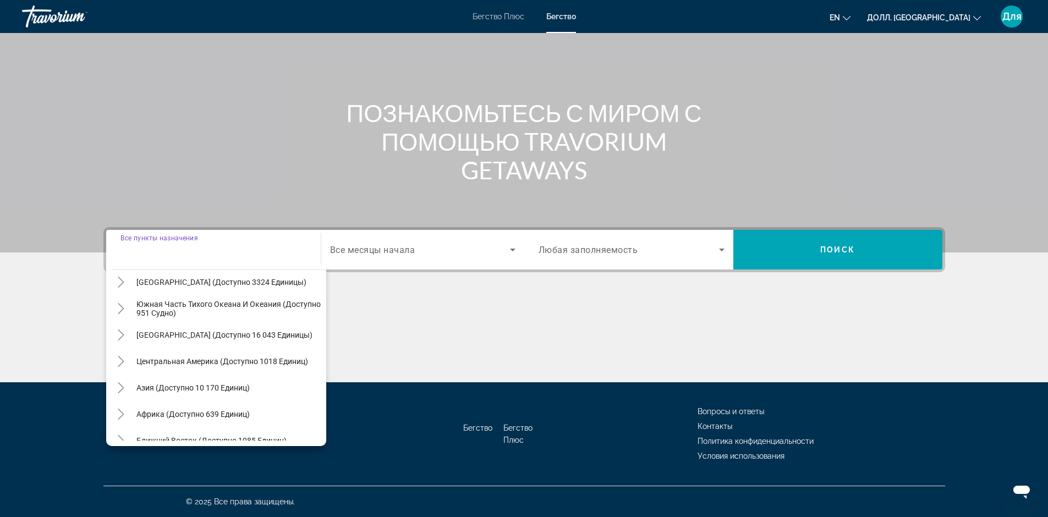
scroll to position [178, 0]
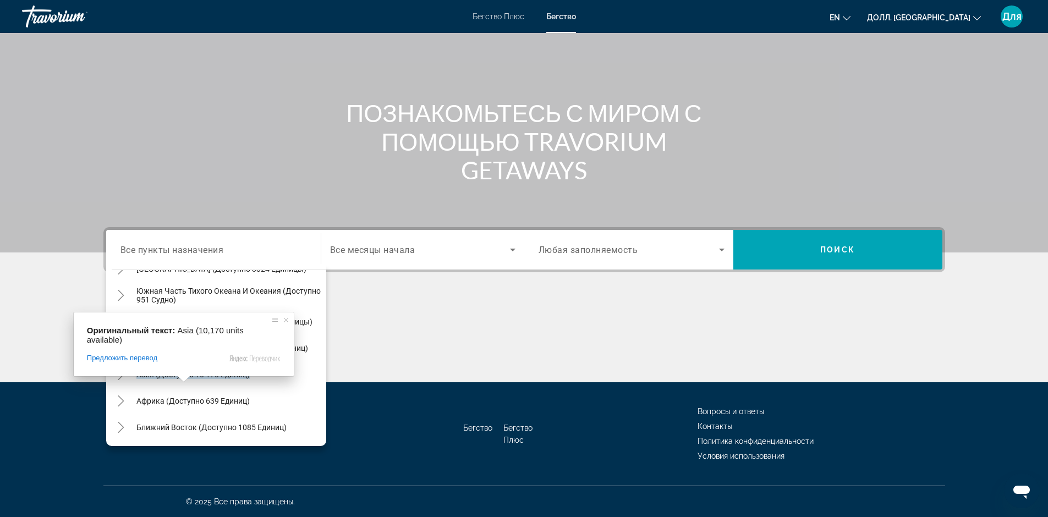
click at [182, 376] on span at bounding box center [184, 379] width 14 height 7
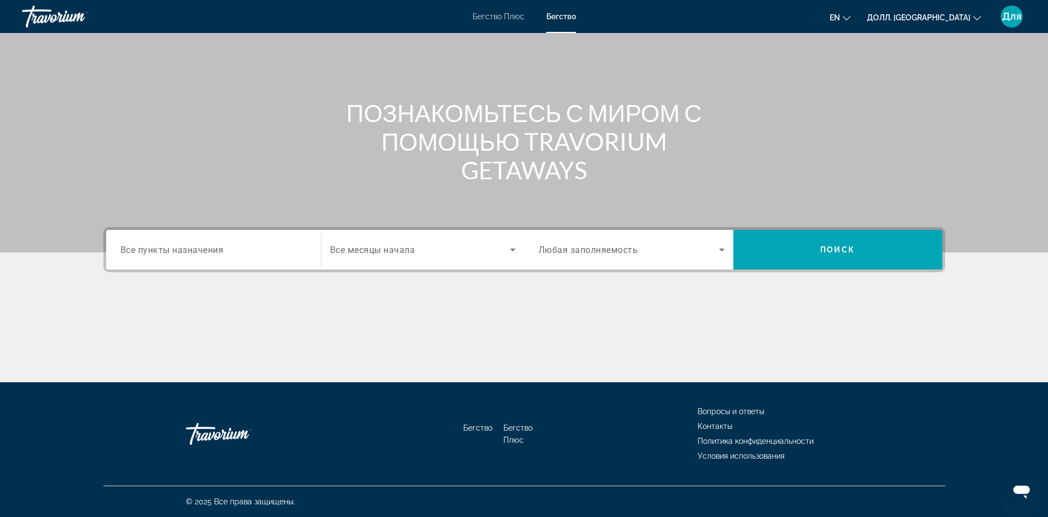
click at [515, 248] on icon "Виджет поиска" at bounding box center [512, 249] width 13 height 13
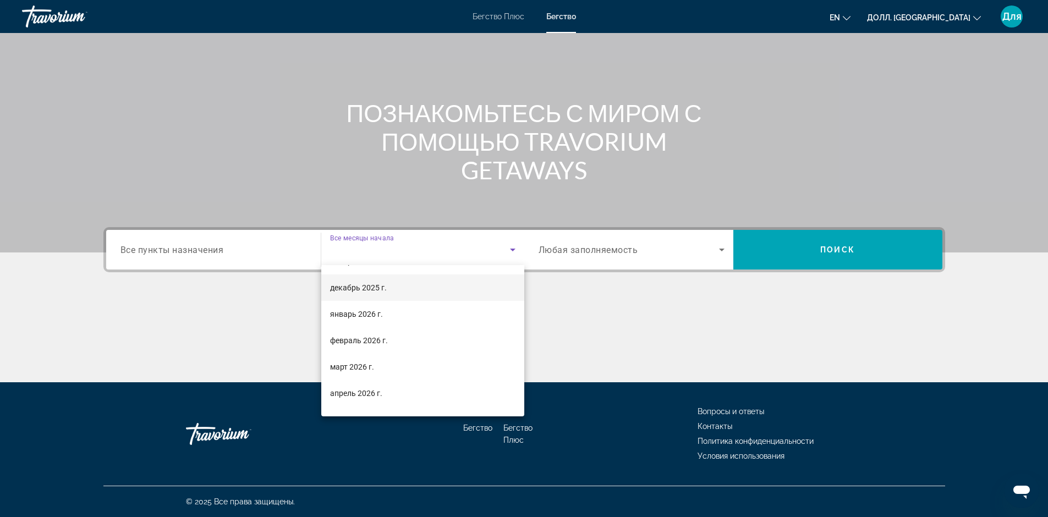
scroll to position [110, 0]
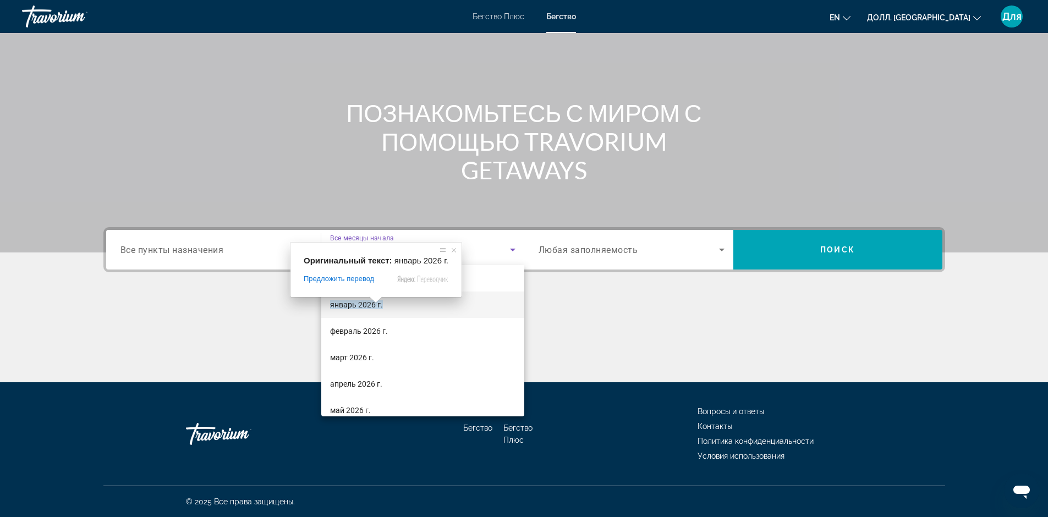
click at [375, 301] on span at bounding box center [376, 300] width 14 height 7
click at [373, 303] on span at bounding box center [376, 300] width 14 height 7
click at [367, 306] on ya-tr-span "январь 2026 г." at bounding box center [356, 304] width 53 height 9
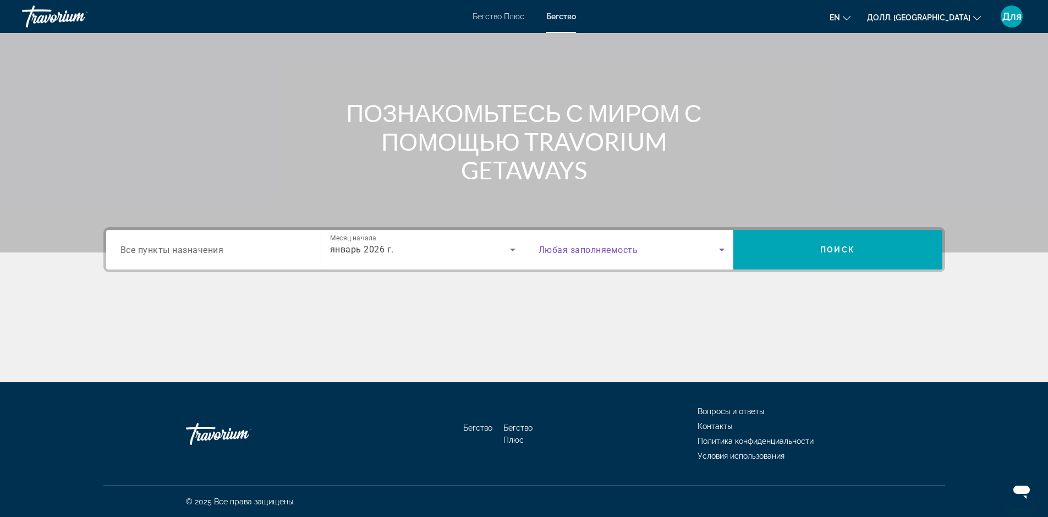
click at [724, 251] on icon "Виджет поиска" at bounding box center [721, 249] width 13 height 13
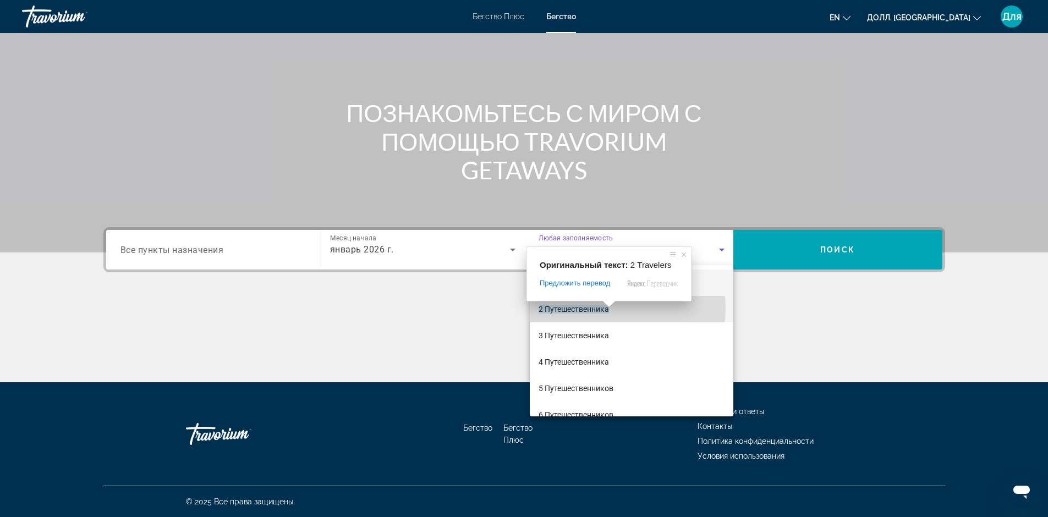
click at [607, 309] on body "Перейти к основному контенту Бегство Плюс Бегство en English Español Français I…" at bounding box center [524, 180] width 1048 height 517
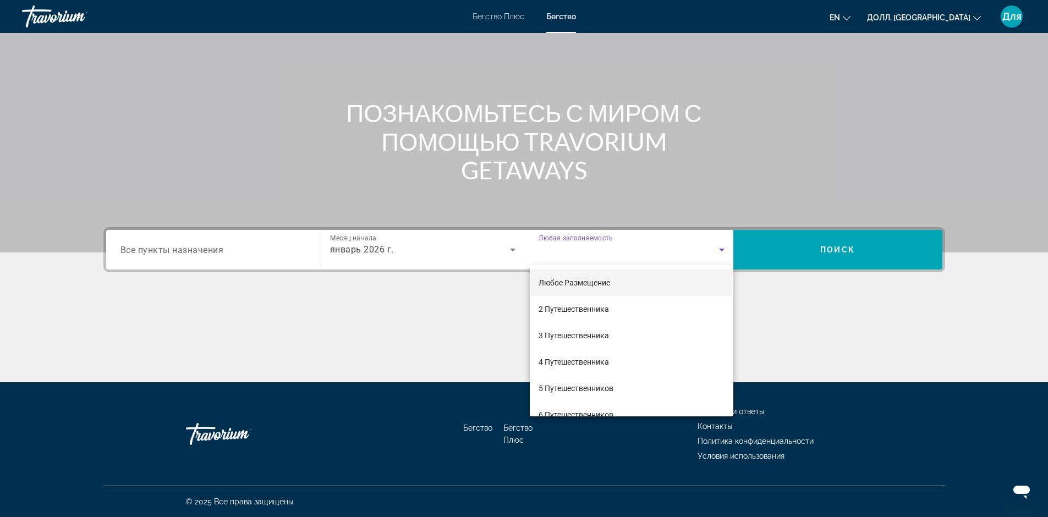
click at [815, 254] on div at bounding box center [524, 258] width 1048 height 517
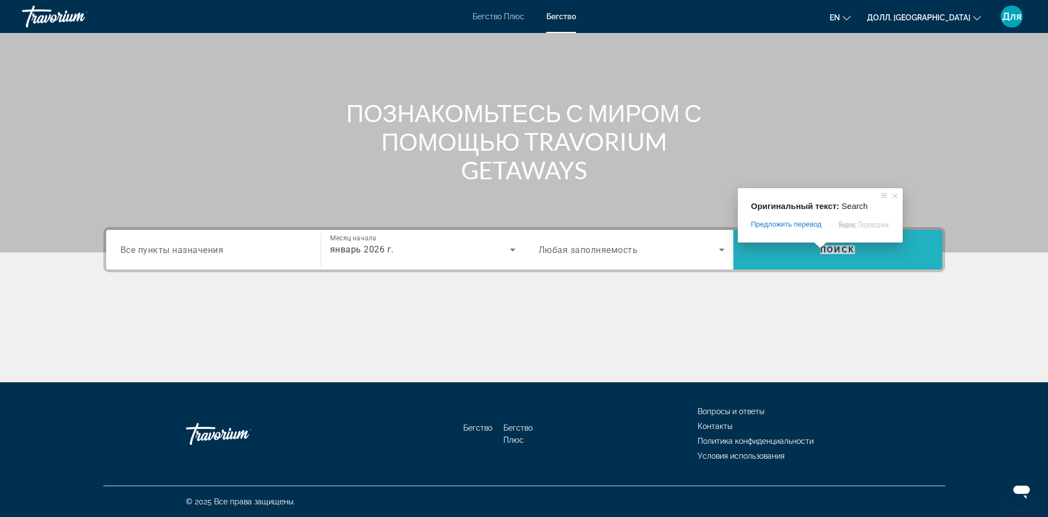
click at [825, 249] on body "Перейти к основному контенту Бегство Плюс Бегство en English Español Français I…" at bounding box center [524, 180] width 1048 height 517
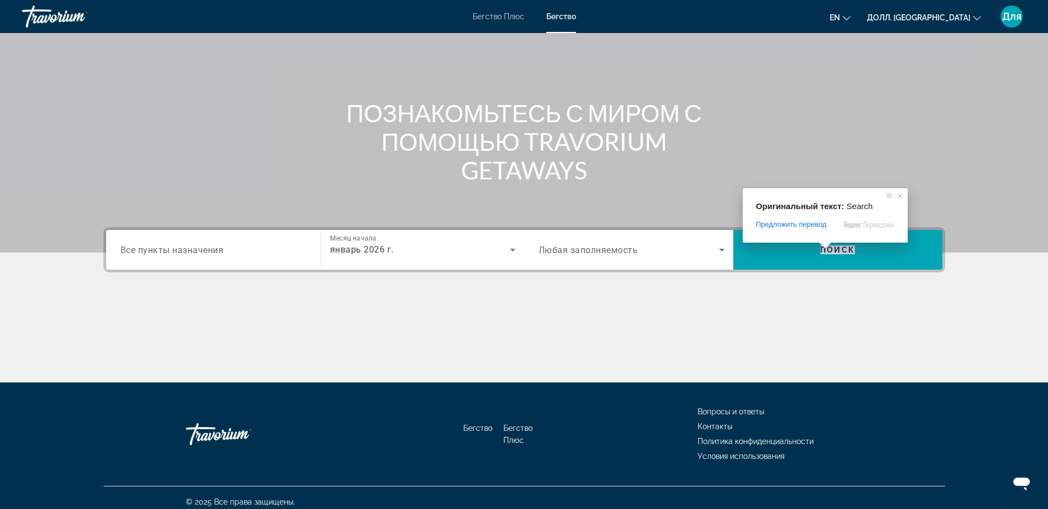
click at [186, 249] on ya-tr-span "Все пункты назначения" at bounding box center [172, 249] width 103 height 10
click at [186, 249] on input "Пункт назначения Все пункты назначения" at bounding box center [214, 250] width 186 height 13
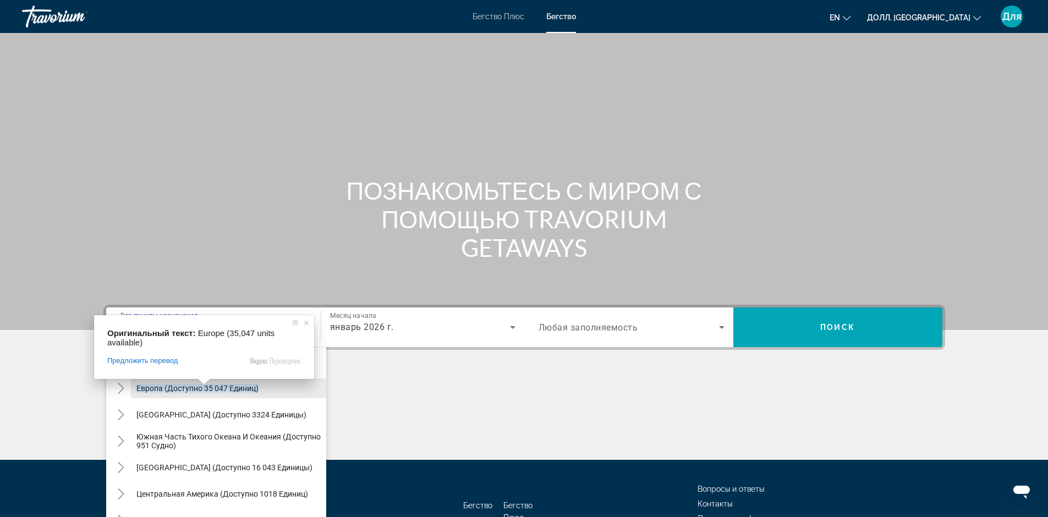
click at [205, 391] on ya-tr-span "Европа (доступно 35 047 единиц)" at bounding box center [197, 388] width 122 height 9
type input "**********"
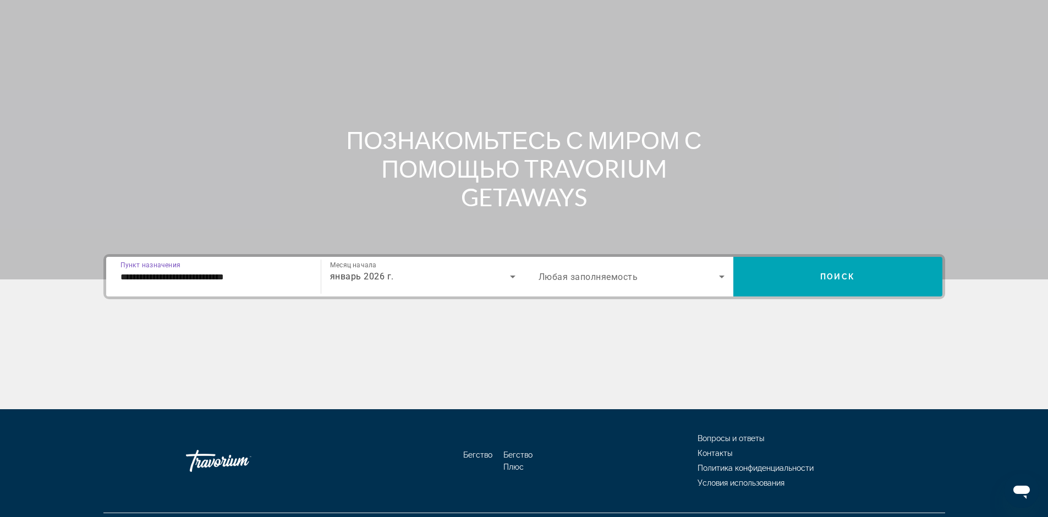
scroll to position [78, 0]
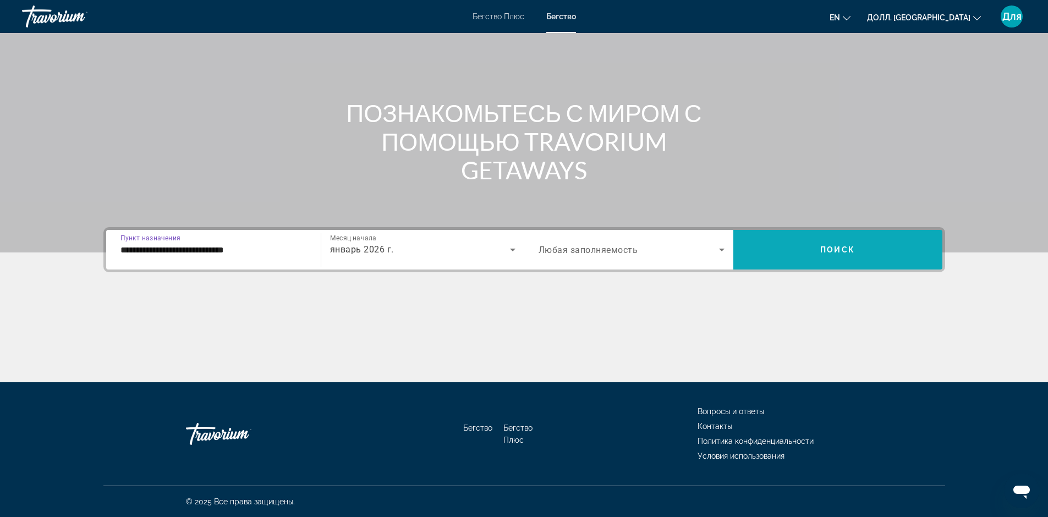
click at [840, 250] on ya-tr-span "Поиск" at bounding box center [838, 249] width 35 height 9
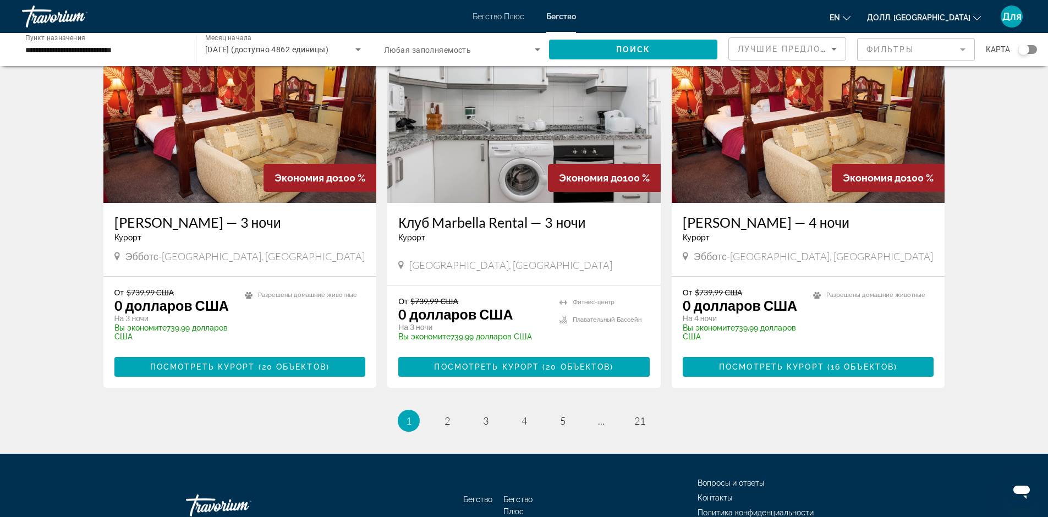
scroll to position [1306, 0]
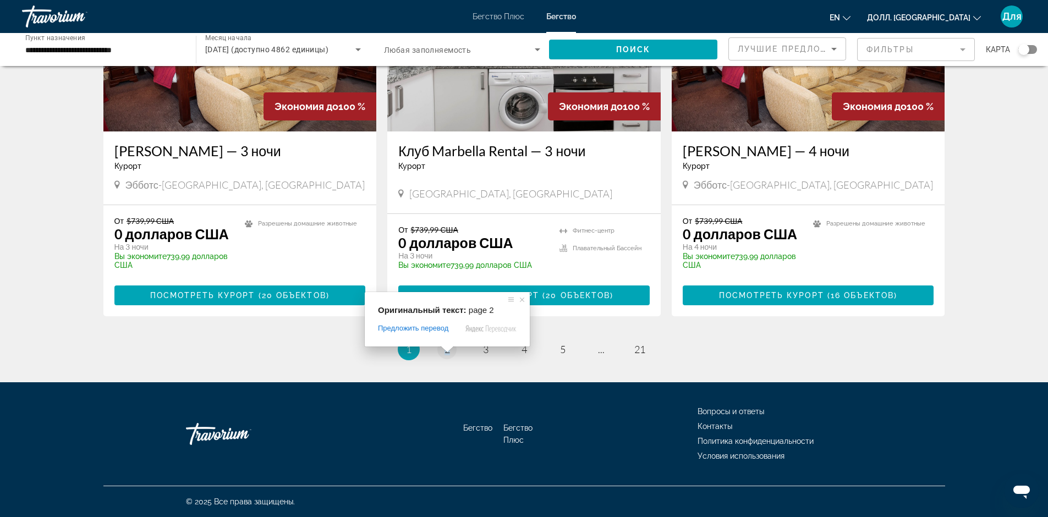
click at [445, 351] on span at bounding box center [447, 349] width 14 height 7
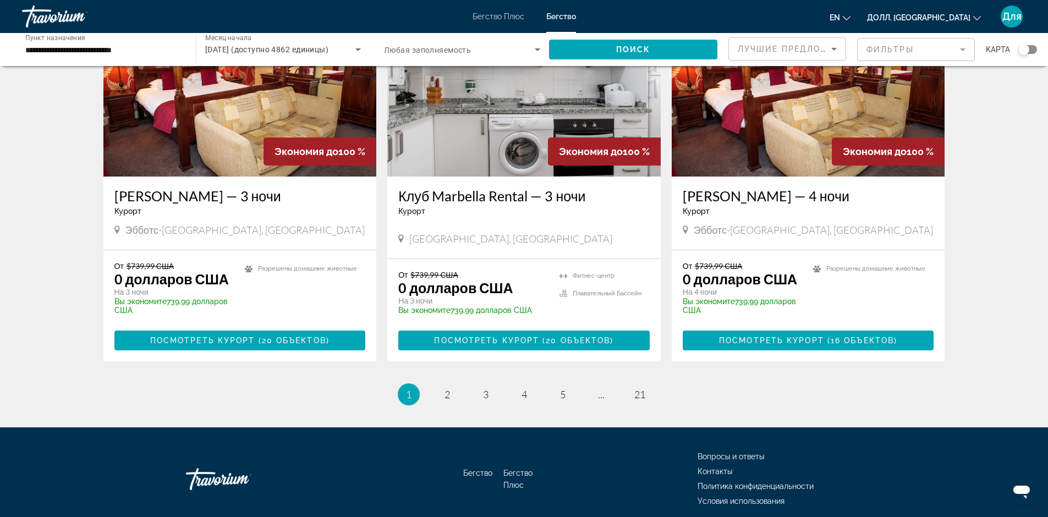
scroll to position [1266, 0]
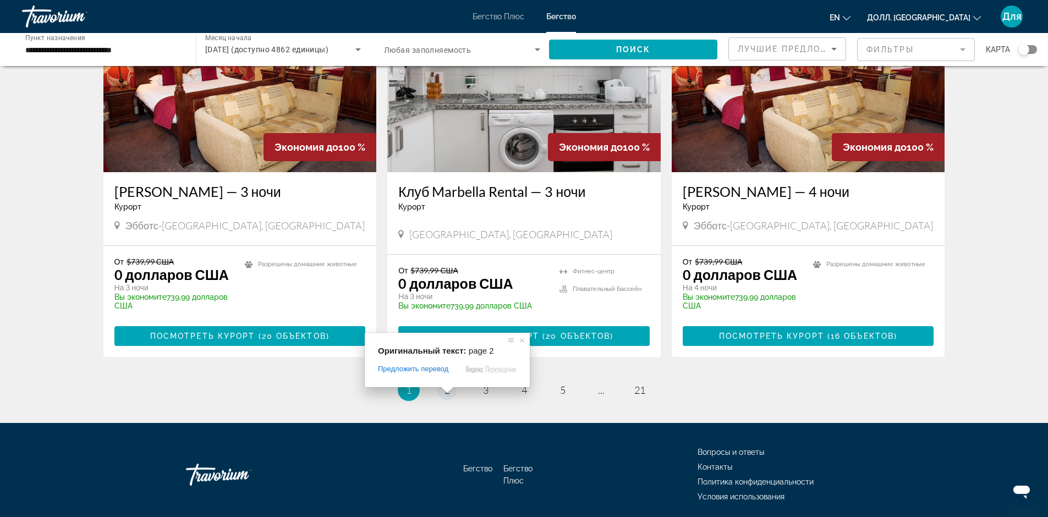
click at [445, 390] on span at bounding box center [447, 390] width 14 height 7
click at [445, 387] on div "Оригинальный текст: page 2 Предложить перевод Отправить [PERSON_NAME], перевод …" at bounding box center [447, 360] width 165 height 54
click at [446, 389] on span at bounding box center [449, 390] width 14 height 7
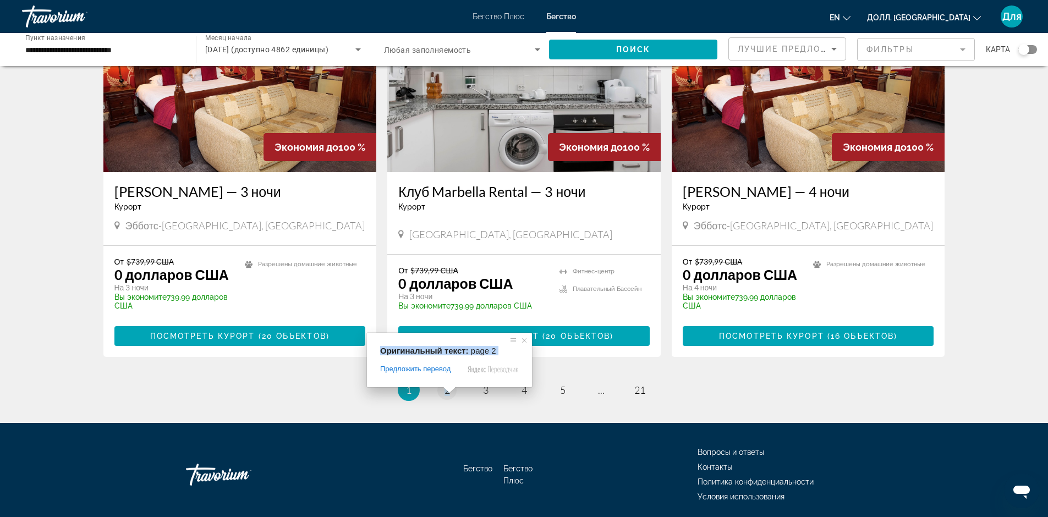
click at [446, 389] on span at bounding box center [449, 390] width 14 height 7
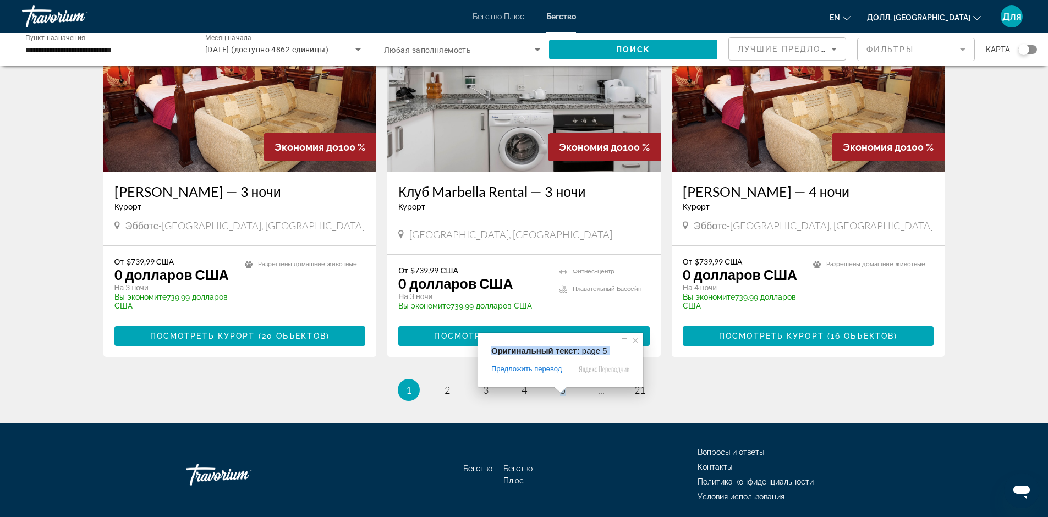
click at [565, 393] on span at bounding box center [561, 390] width 14 height 7
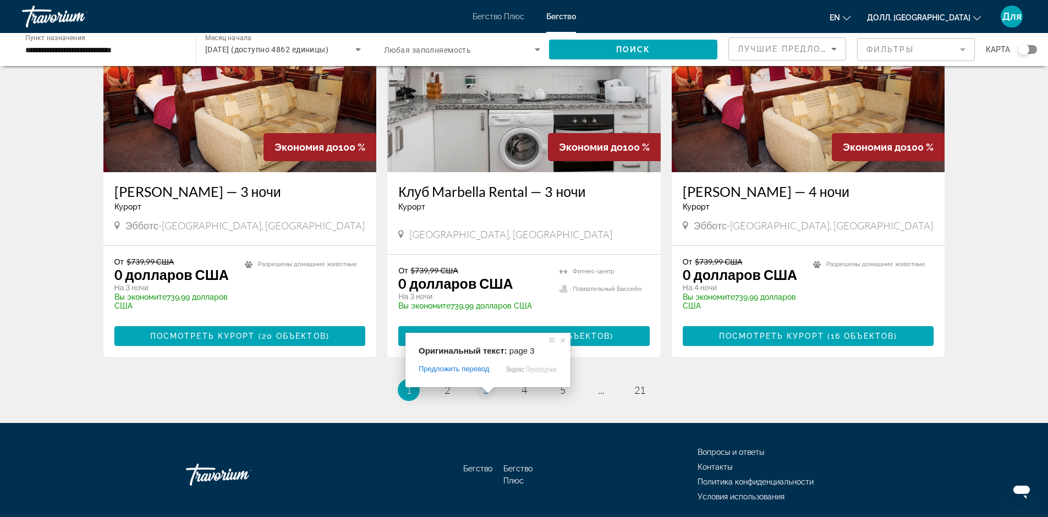
click at [487, 387] on div "Оригинальный текст: page 3 Предложить перевод Отправить Спасибо, перевод отправ…" at bounding box center [488, 360] width 165 height 54
click at [482, 374] on span "Предложить перевод" at bounding box center [454, 369] width 70 height 10
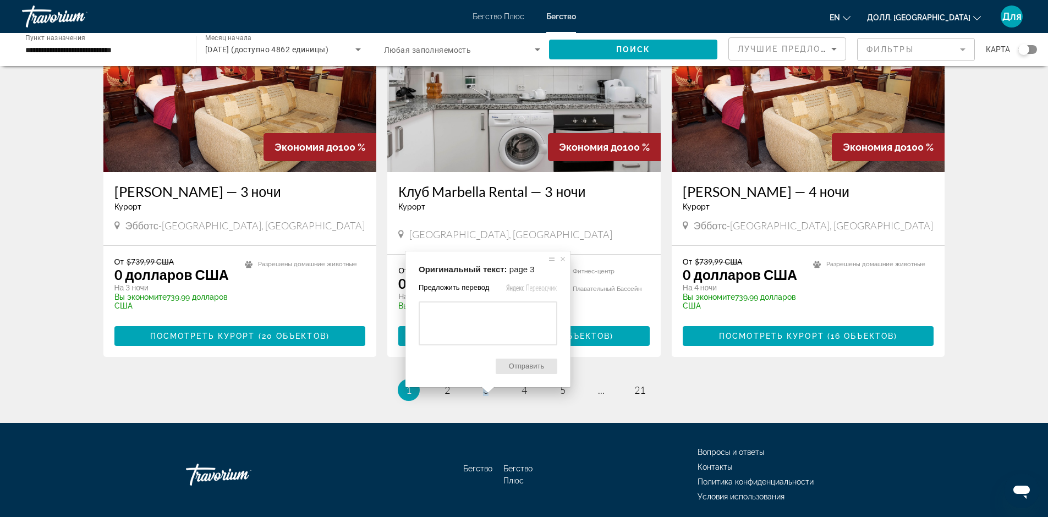
click at [479, 291] on span "Предложить перевод" at bounding box center [454, 288] width 70 height 10
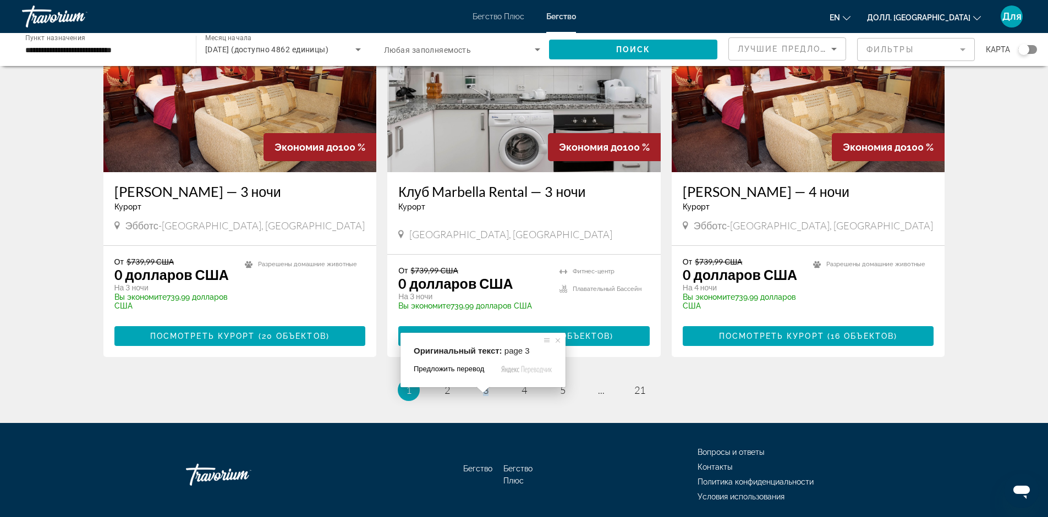
click at [474, 371] on span "Предложить перевод" at bounding box center [449, 369] width 70 height 10
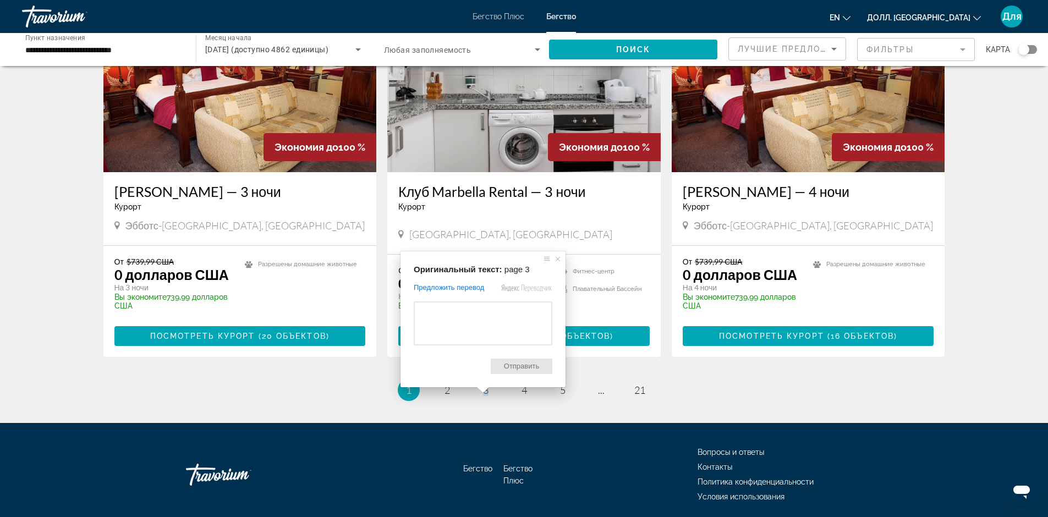
click at [483, 387] on div "Оригинальный текст: page 3 Предложить перевод Отправить Спасибо, перевод отправ…" at bounding box center [483, 319] width 165 height 136
click at [513, 370] on span "Отправить" at bounding box center [522, 366] width 62 height 15
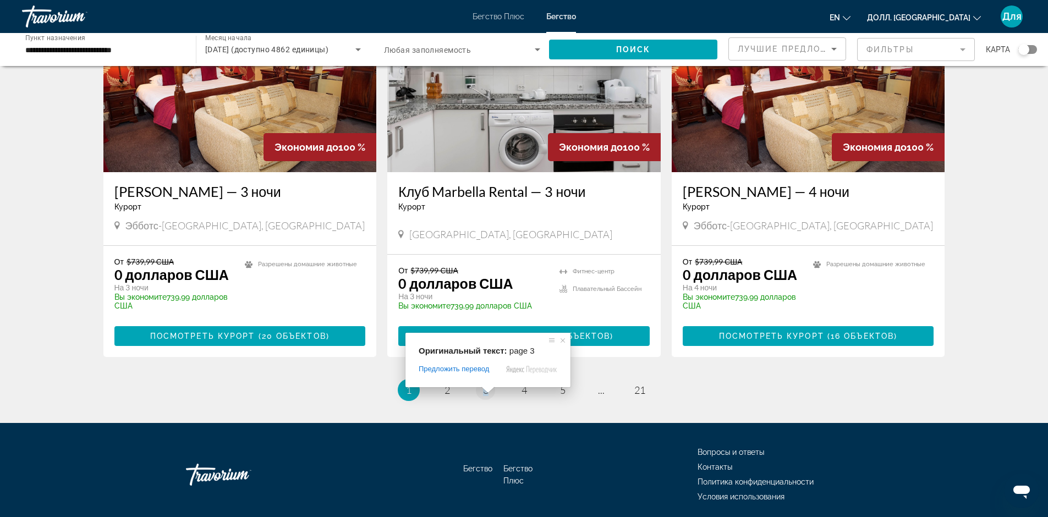
click at [486, 390] on span at bounding box center [488, 390] width 14 height 7
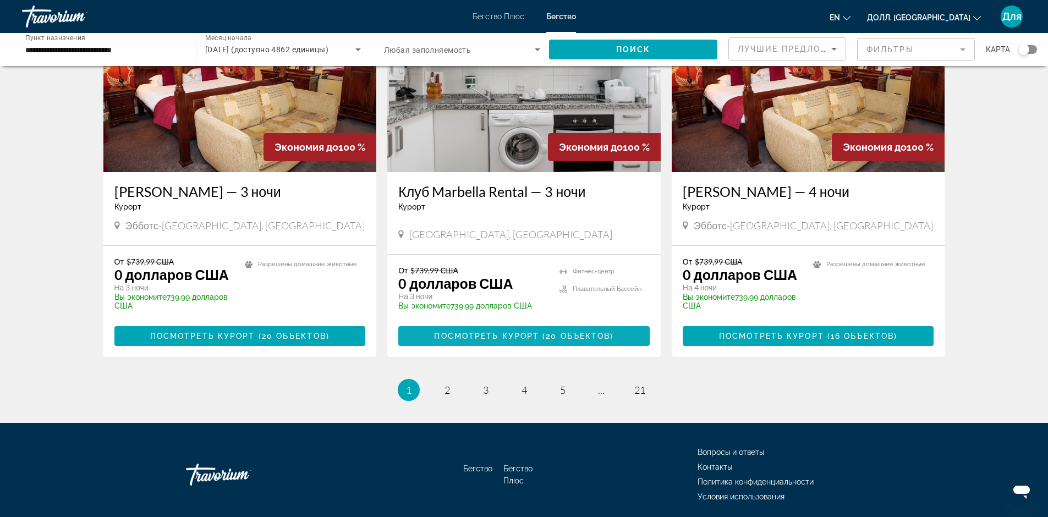
click at [579, 333] on span "20 объектов" at bounding box center [578, 336] width 64 height 9
